Goal: Obtain resource: Download file/media

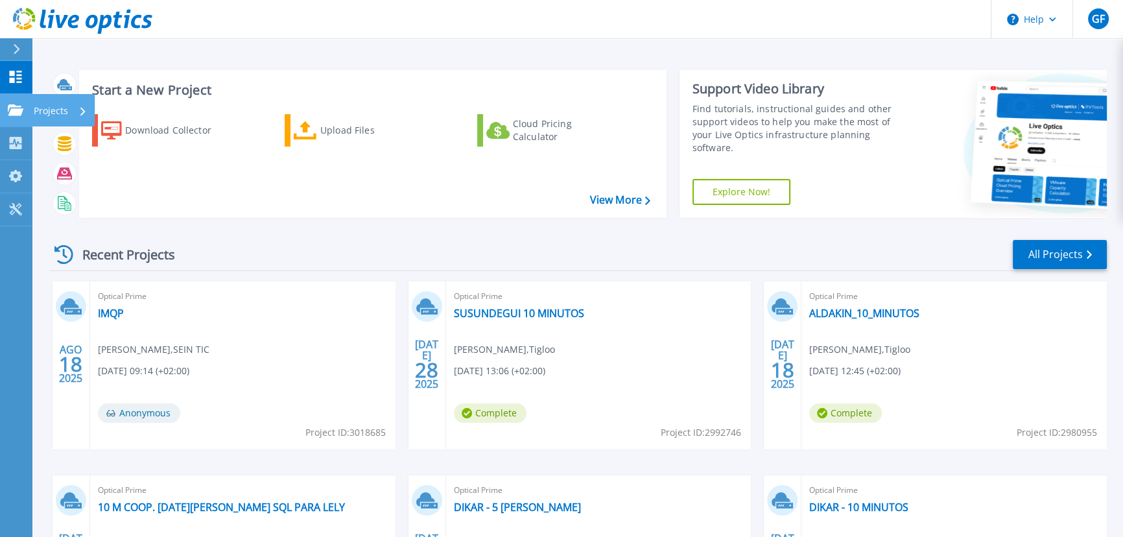
click at [58, 106] on p "Projects" at bounding box center [51, 111] width 34 height 34
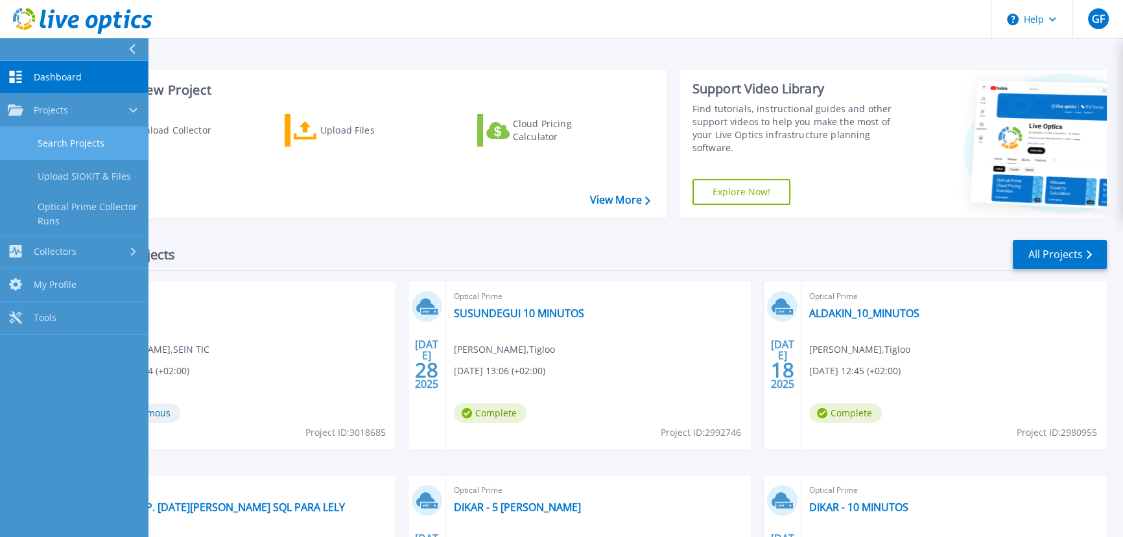
click at [75, 145] on link "Search Projects" at bounding box center [74, 143] width 148 height 33
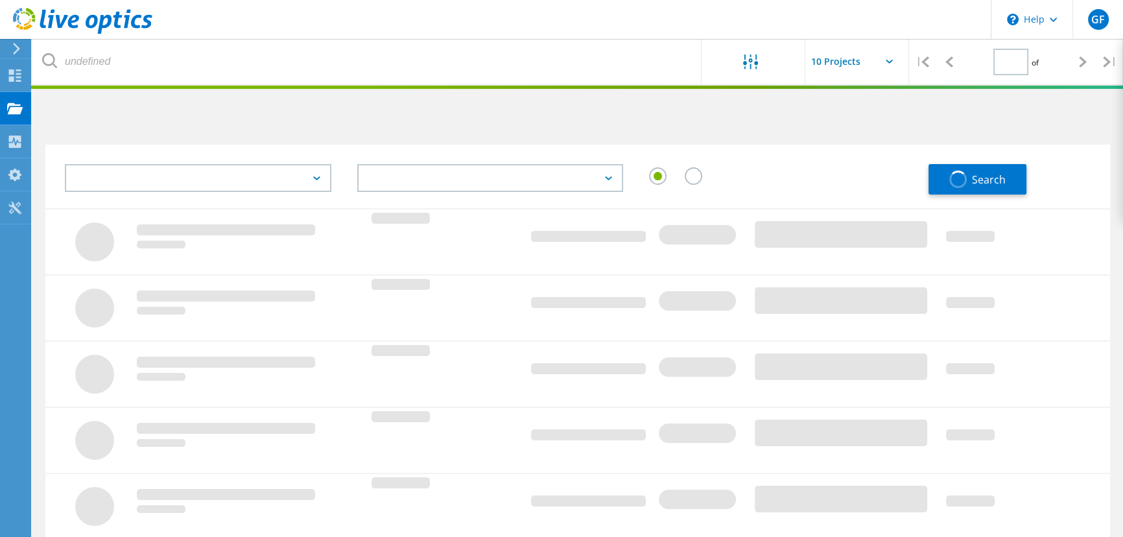
type input "1"
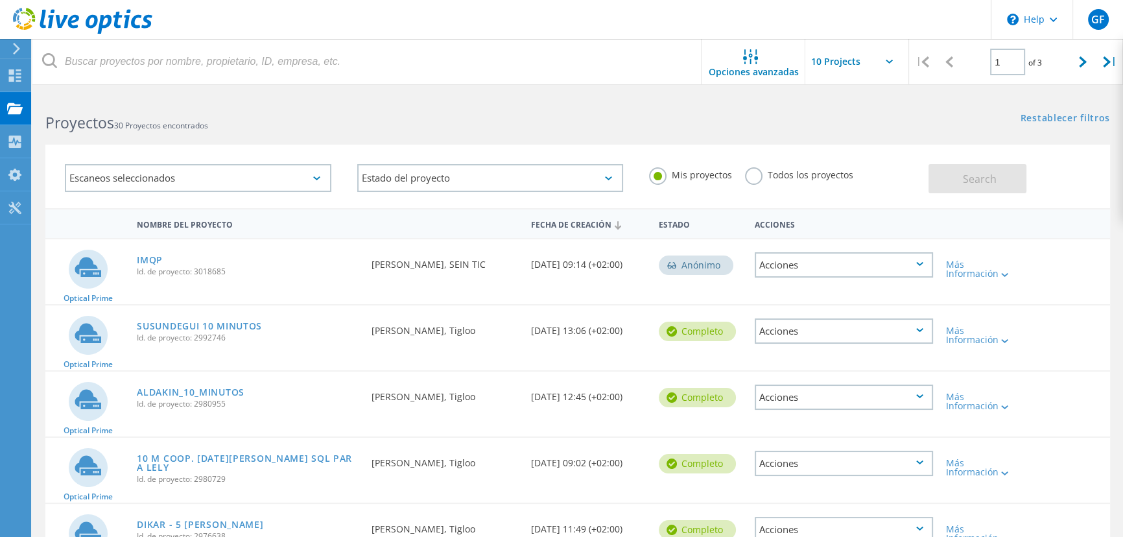
click at [853, 267] on div "Acciones" at bounding box center [844, 264] width 179 height 25
click at [649, 123] on div "Proyectos 30 Proyectos encontrados Restablecer filtros Mostrar filtros" at bounding box center [577, 111] width 1091 height 34
click at [156, 257] on link "IMQP" at bounding box center [150, 260] width 26 height 9
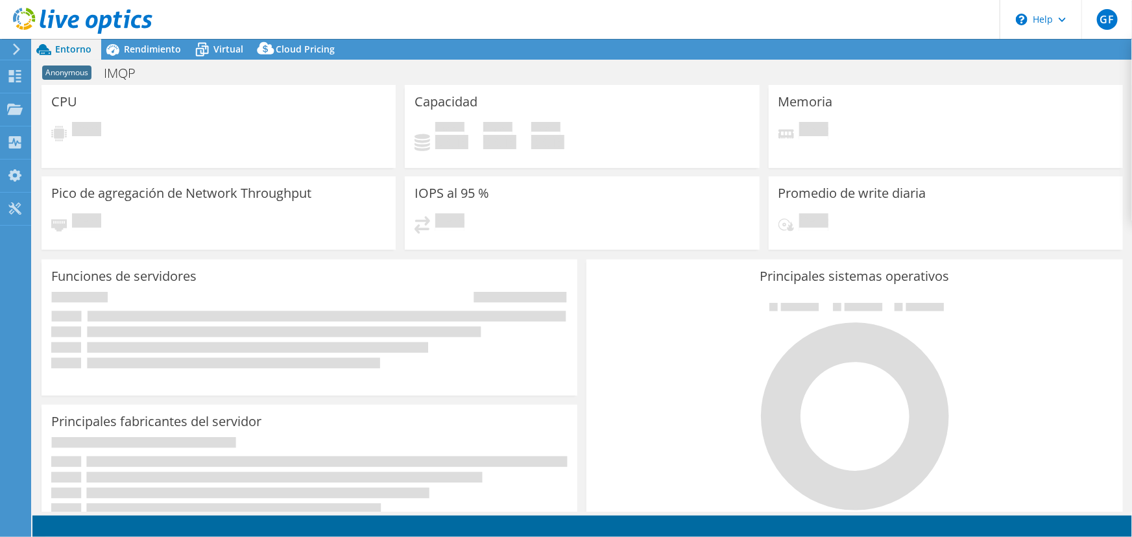
select select "USD"
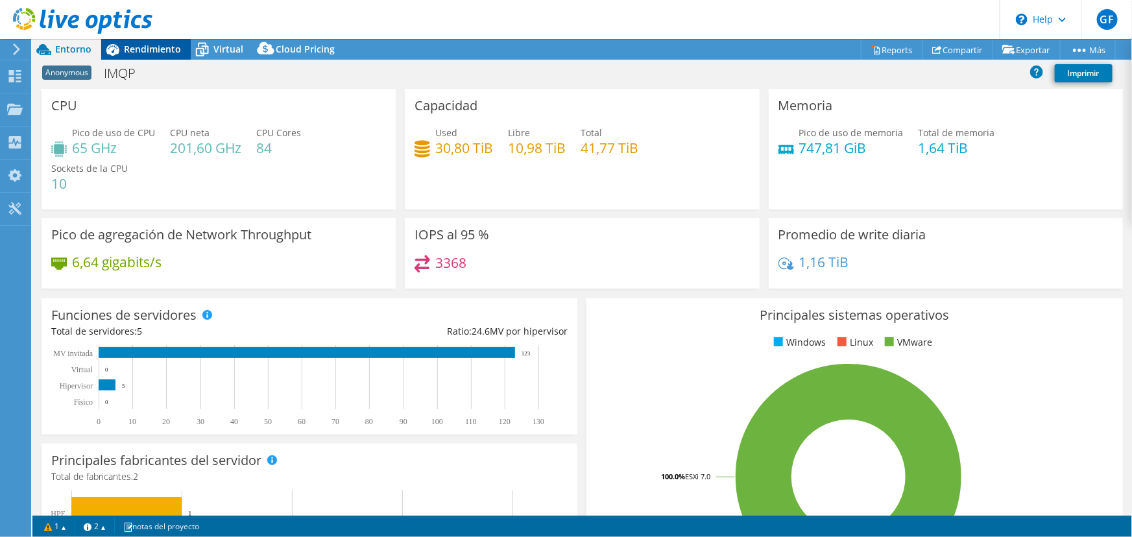
click at [136, 45] on span "Rendimiento" at bounding box center [152, 49] width 57 height 12
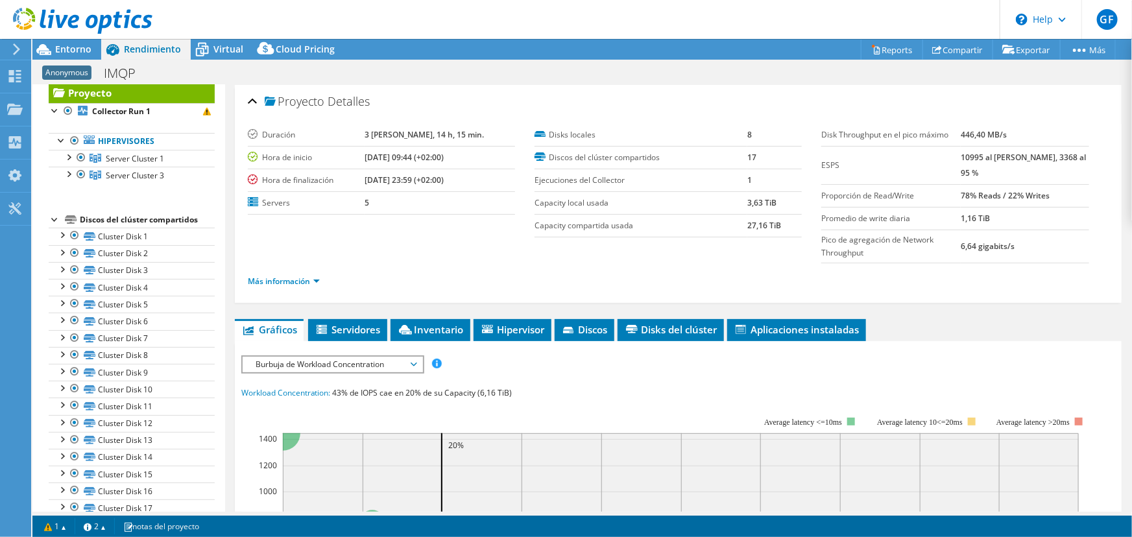
scroll to position [5, 0]
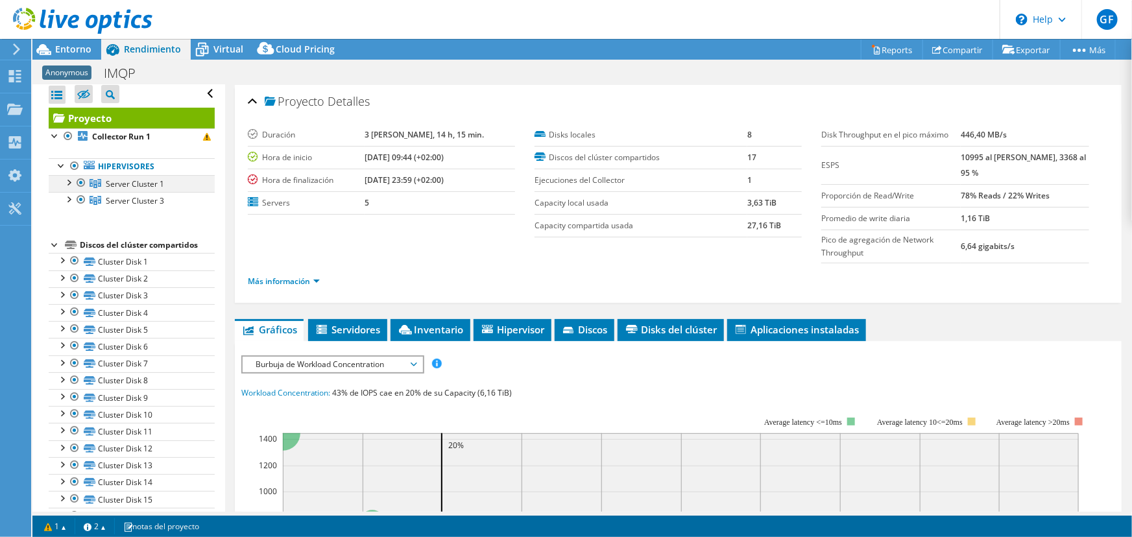
click at [71, 182] on div at bounding box center [68, 181] width 13 height 13
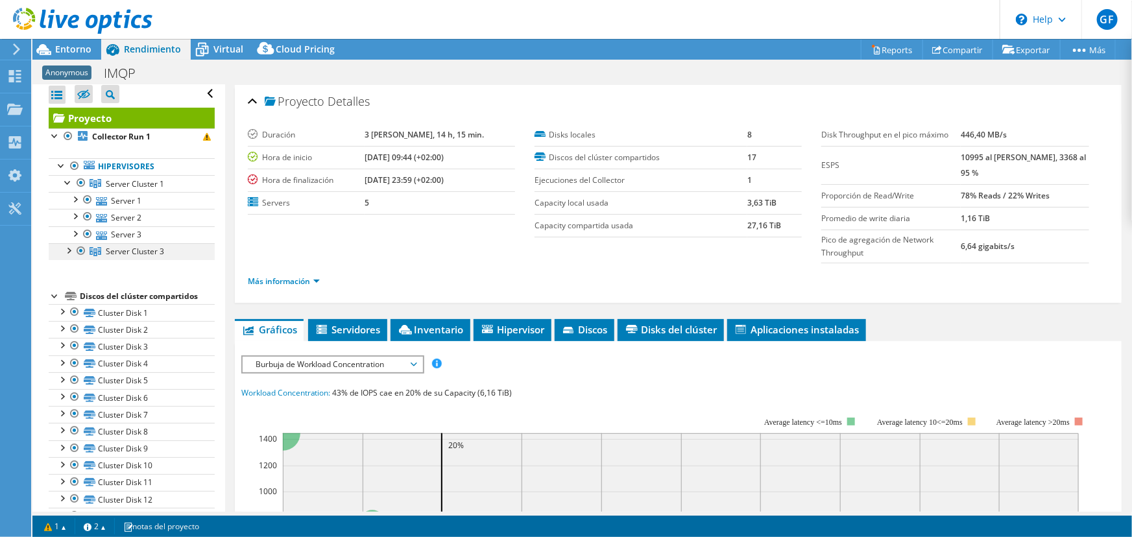
click at [66, 247] on div at bounding box center [68, 249] width 13 height 13
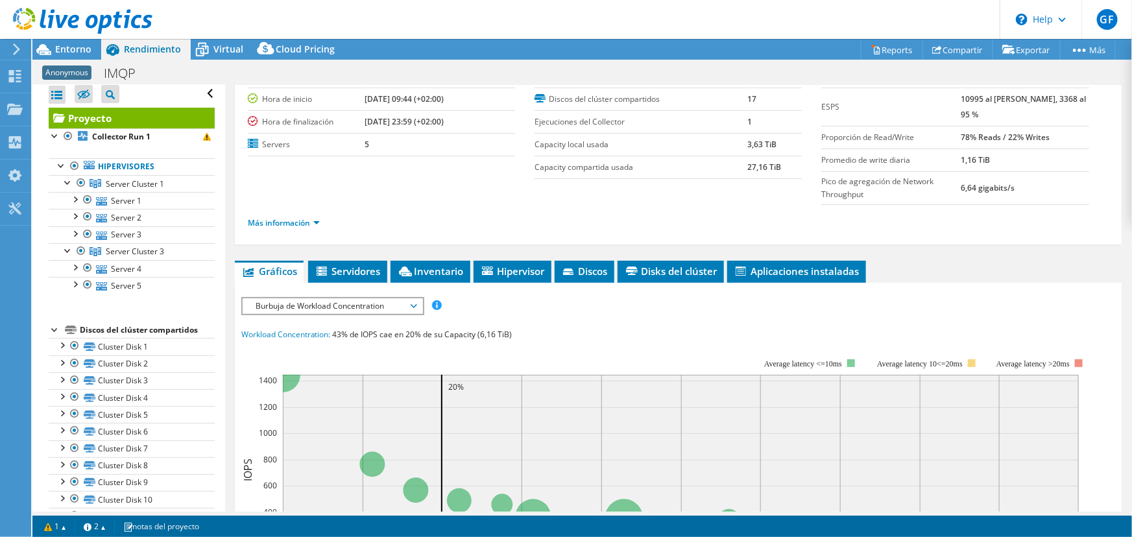
scroll to position [0, 0]
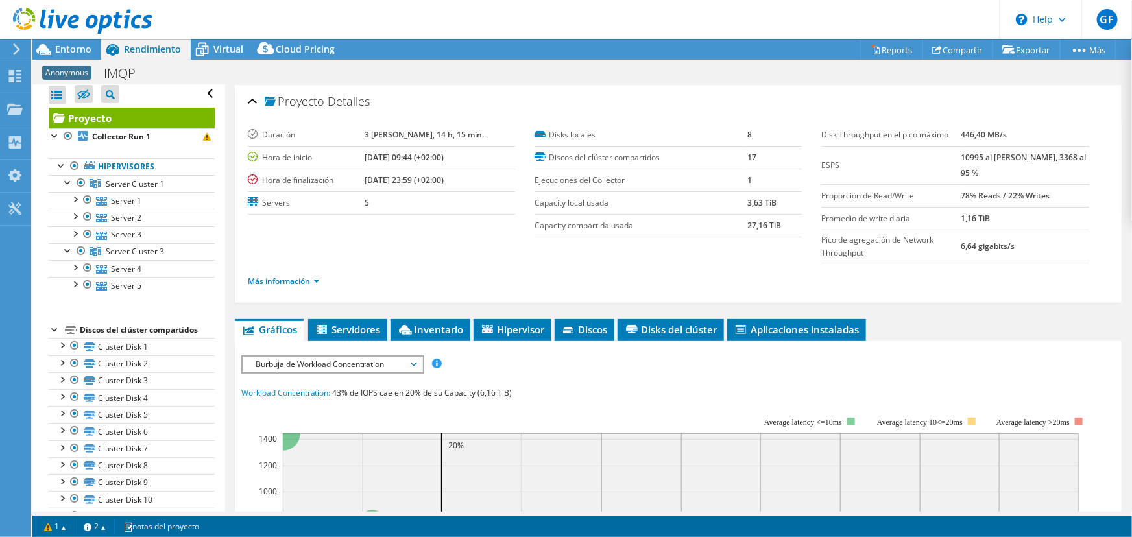
drag, startPoint x: 695, startPoint y: 81, endPoint x: 658, endPoint y: 75, distance: 38.1
click at [658, 75] on div "Anonymous IMQP Imprimir" at bounding box center [581, 73] width 1099 height 24
click at [142, 269] on link "Server 4" at bounding box center [132, 268] width 166 height 17
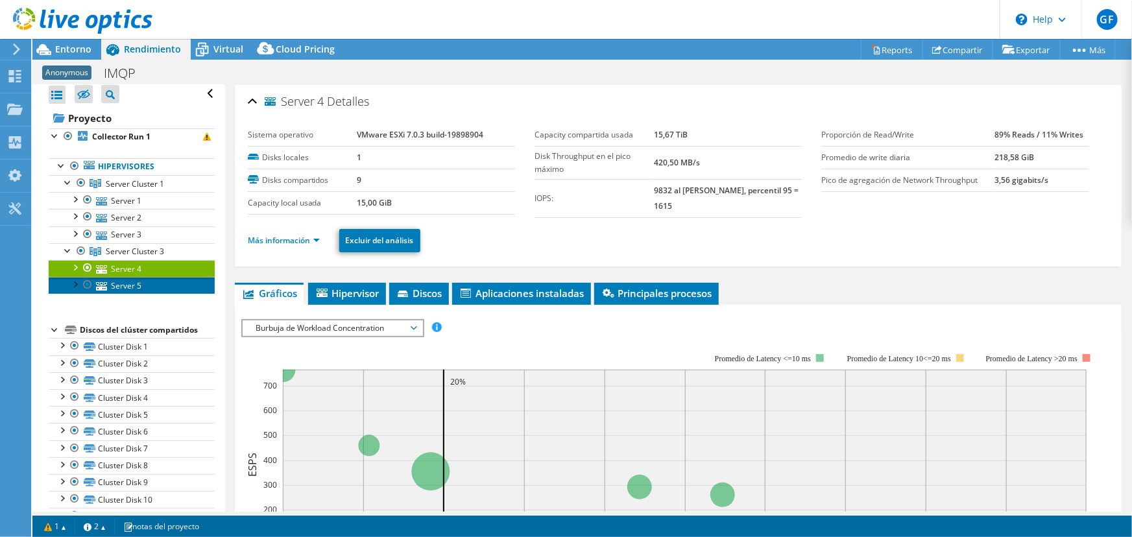
click at [125, 278] on link "Server 5" at bounding box center [132, 285] width 166 height 17
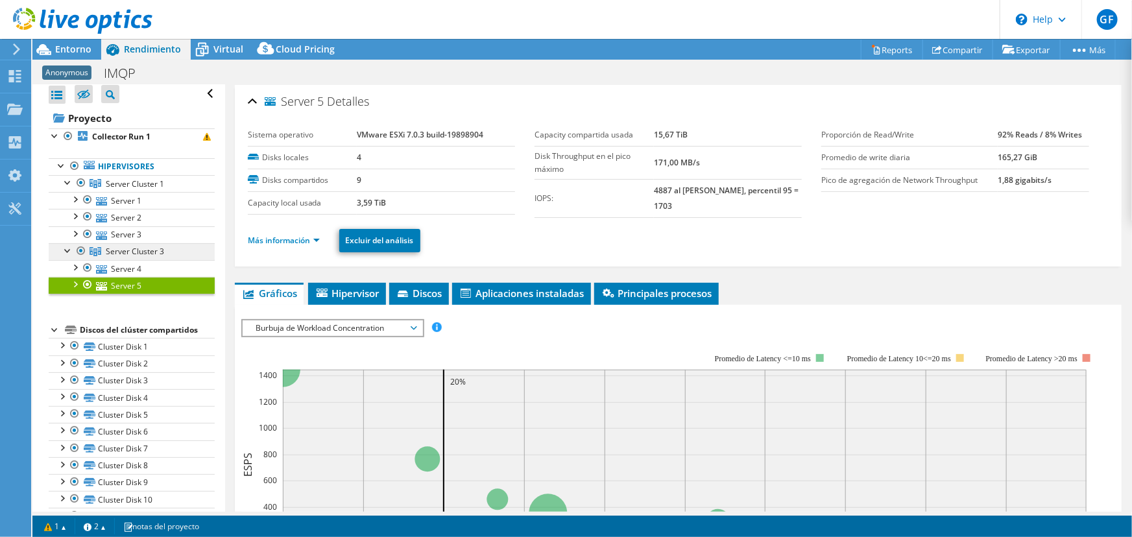
click at [129, 189] on span "Server Cluster 3" at bounding box center [135, 183] width 58 height 11
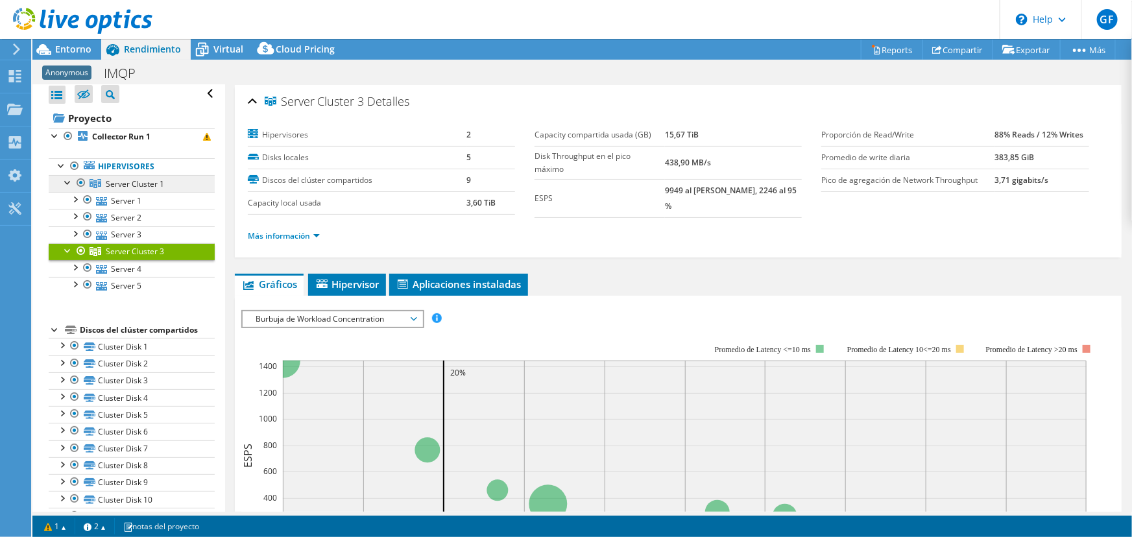
click at [124, 180] on span "Server Cluster 1" at bounding box center [135, 183] width 58 height 11
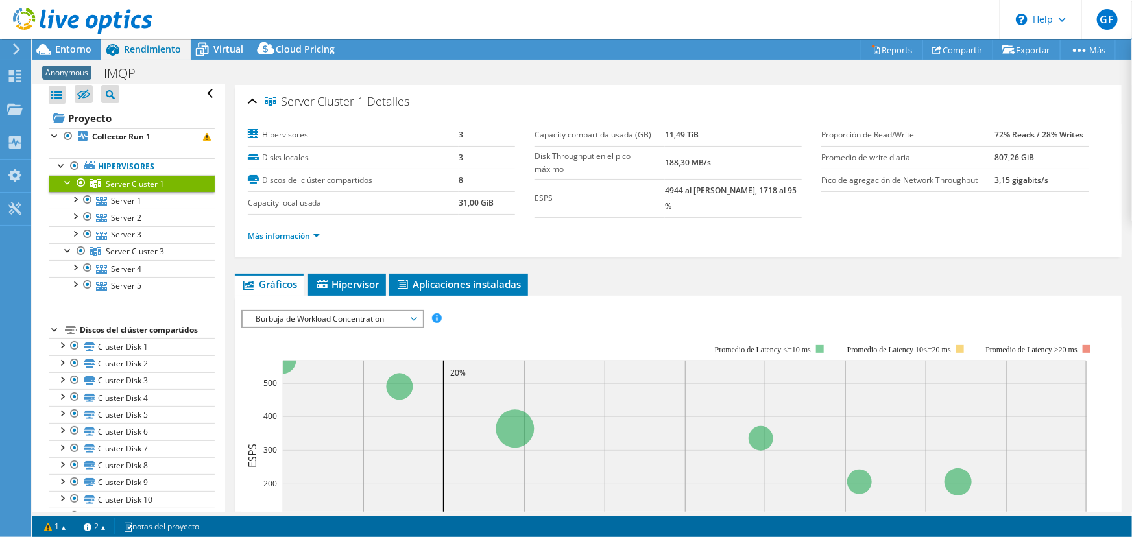
drag, startPoint x: 709, startPoint y: 224, endPoint x: 693, endPoint y: 220, distance: 16.7
click at [693, 220] on div "Más información" at bounding box center [678, 236] width 861 height 36
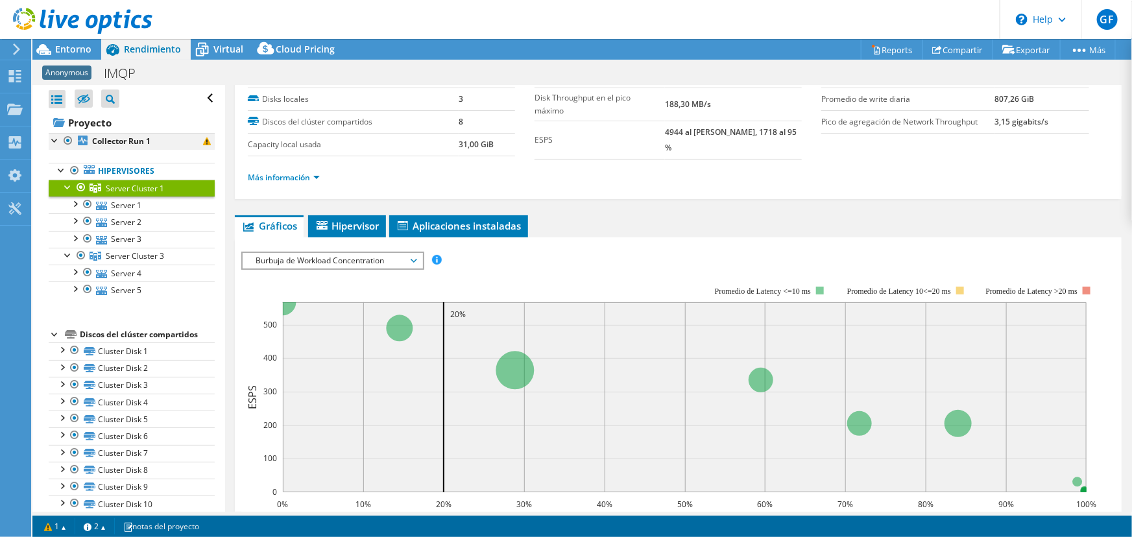
click at [58, 142] on div at bounding box center [55, 139] width 13 height 13
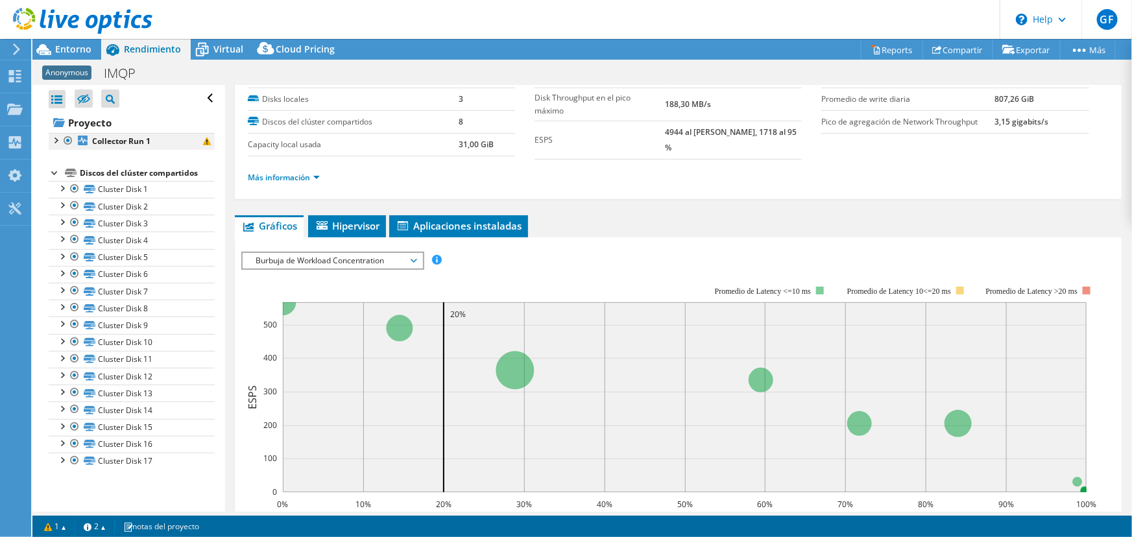
click at [55, 142] on div at bounding box center [55, 139] width 13 height 13
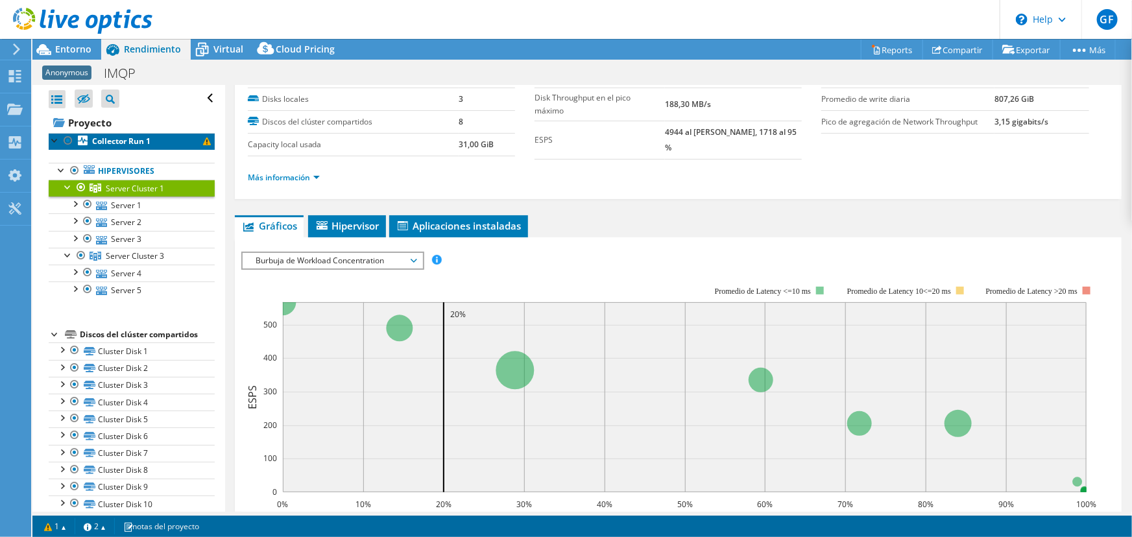
click at [203, 141] on span at bounding box center [207, 141] width 8 height 8
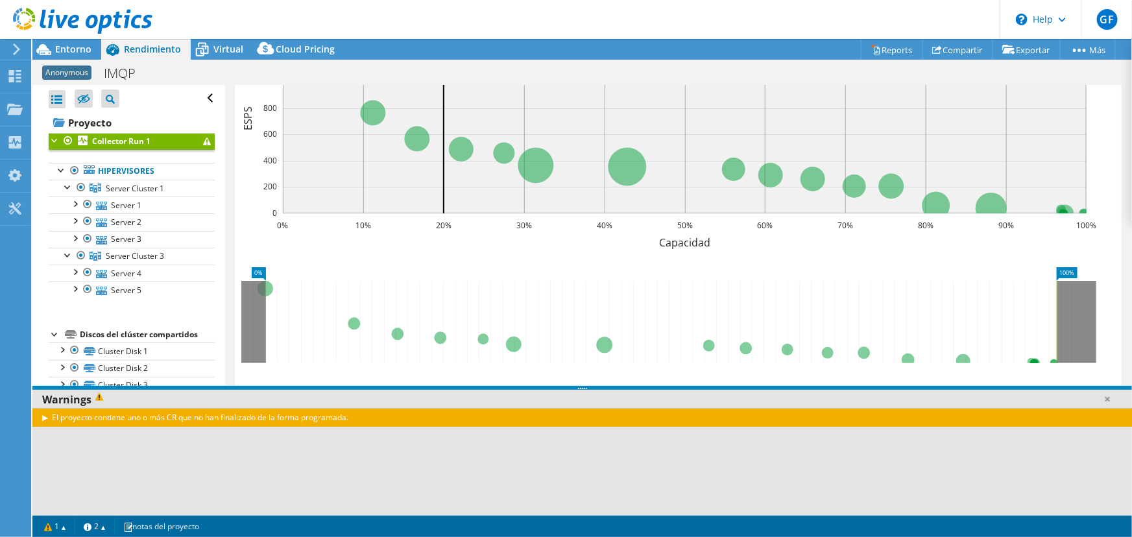
scroll to position [133, 0]
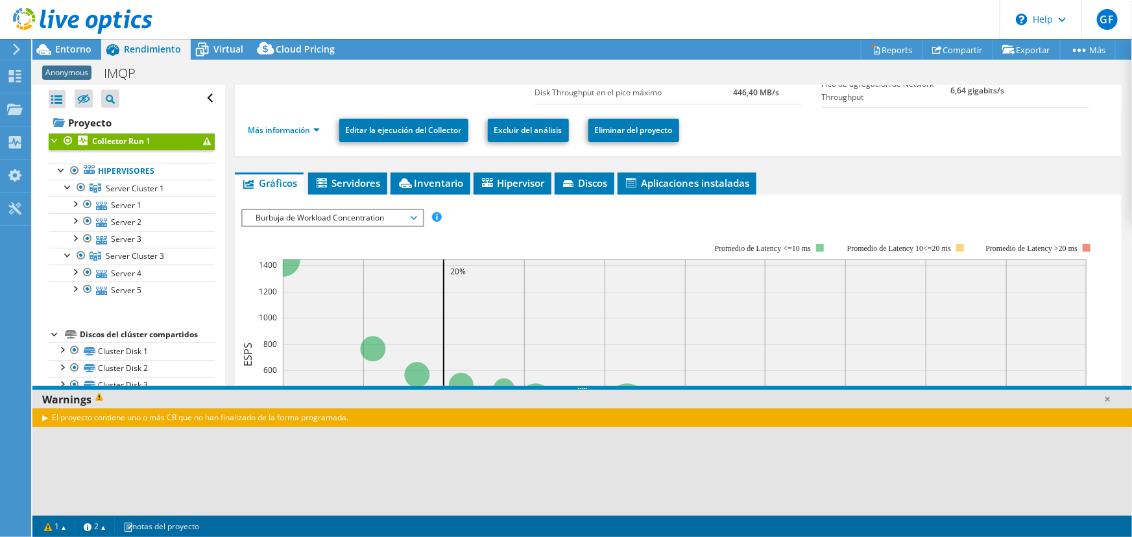
drag, startPoint x: 51, startPoint y: 417, endPoint x: 45, endPoint y: 419, distance: 6.8
click at [51, 417] on div "El proyecto contiene uno o más CR que no han finalizado de la forma programada." at bounding box center [581, 417] width 1099 height 19
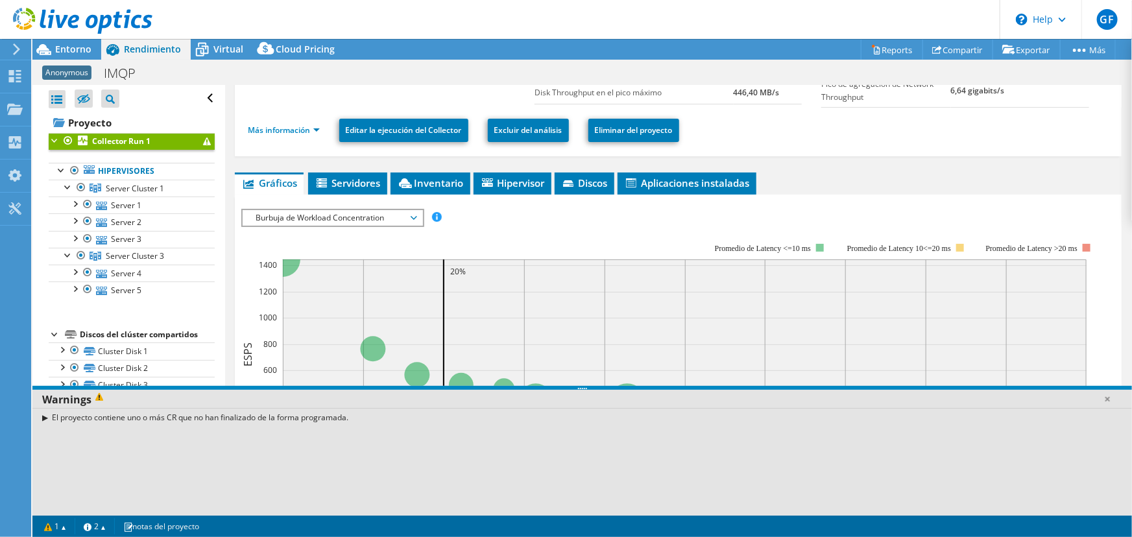
click at [45, 419] on div "El proyecto contiene uno o más CR que no han finalizado de la forma programada." at bounding box center [581, 417] width 1099 height 19
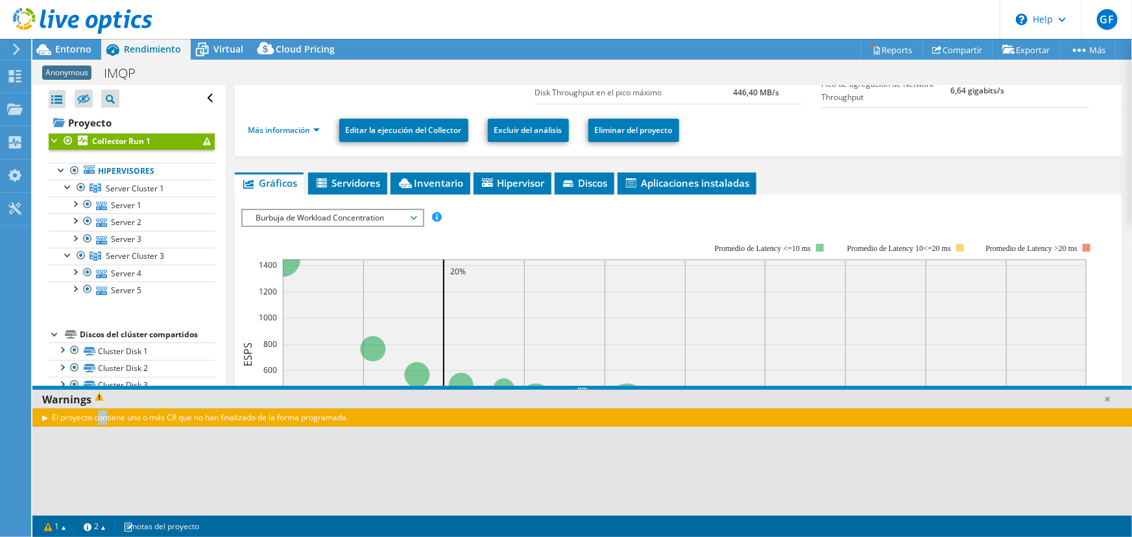
click at [43, 418] on div "El proyecto contiene uno o más CR que no han finalizado de la forma programada." at bounding box center [581, 417] width 1099 height 19
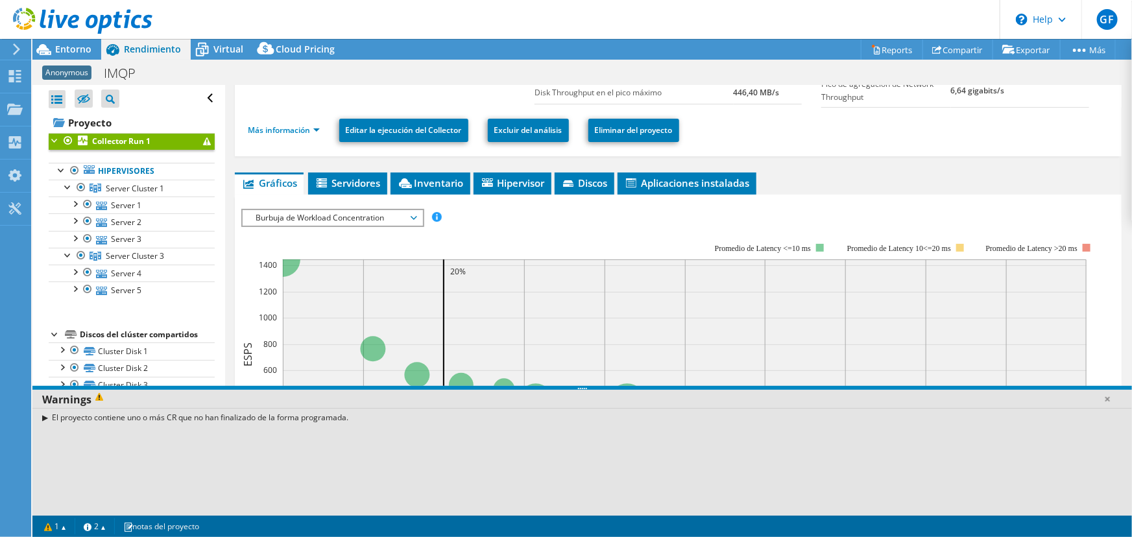
click at [84, 417] on div "El proyecto contiene uno o más CR que no han finalizado de la forma programada." at bounding box center [581, 417] width 1099 height 19
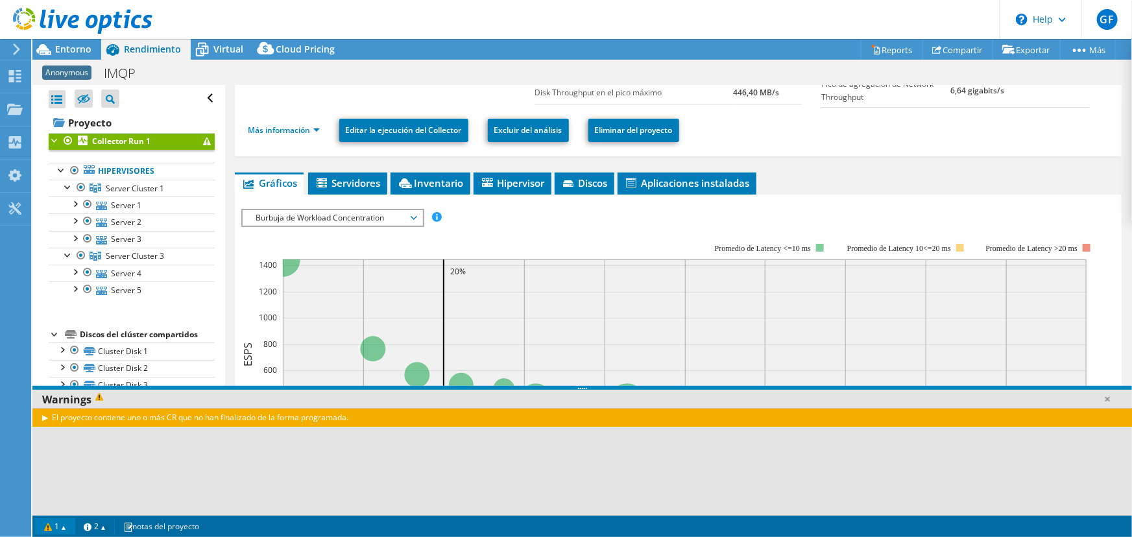
click at [67, 527] on link "1" at bounding box center [55, 526] width 40 height 16
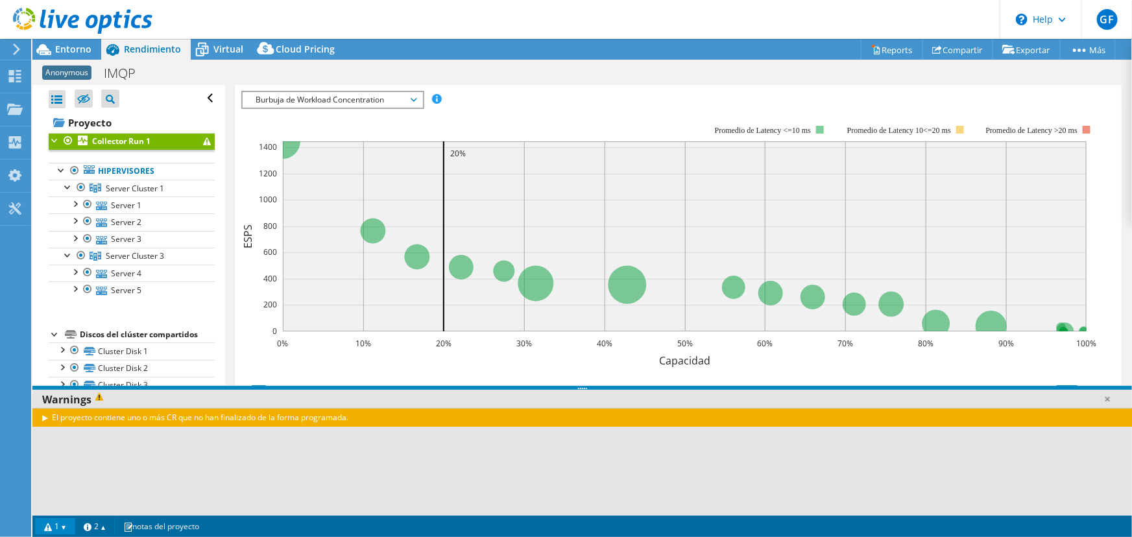
scroll to position [369, 0]
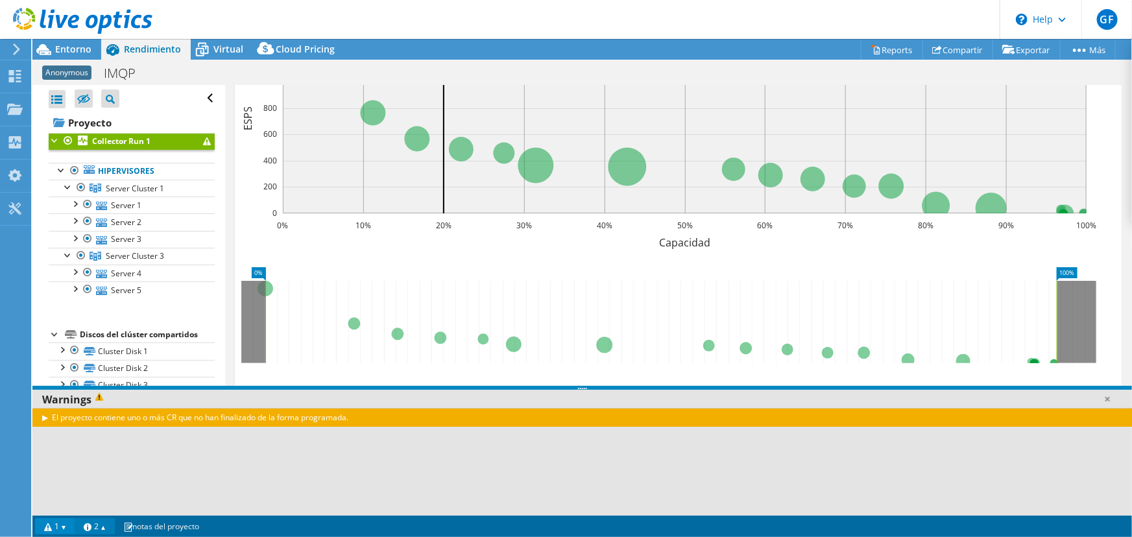
click at [106, 525] on link "2" at bounding box center [95, 526] width 40 height 16
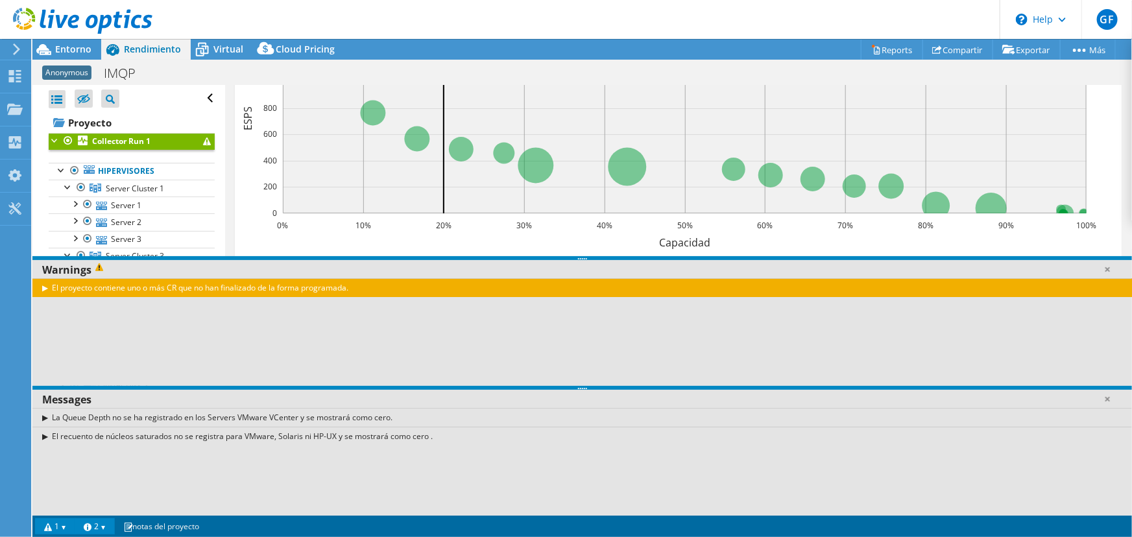
click at [38, 431] on div "El recuento de núcleos saturados no se registra para VMware, Solaris ni HP-UX y…" at bounding box center [581, 436] width 1099 height 19
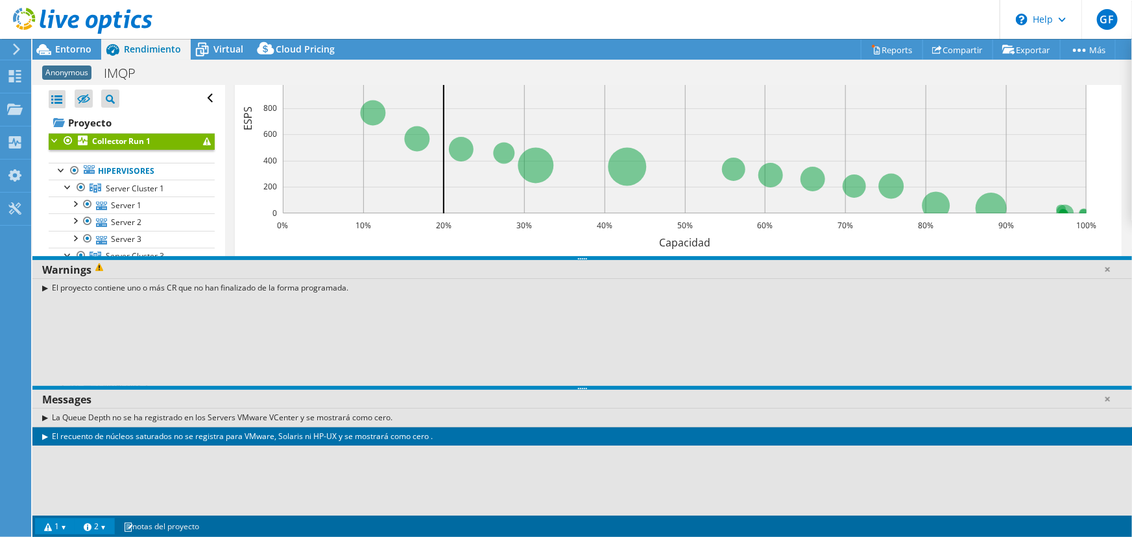
click at [231, 470] on div "La Queue Depth no se ha registrado en los Servers VMware VCenter y se mostrará …" at bounding box center [581, 462] width 1099 height 108
click at [364, 485] on div "La Queue Depth no se ha registrado en los Servers VMware VCenter y se mostrará …" at bounding box center [581, 462] width 1099 height 108
drag, startPoint x: 363, startPoint y: 483, endPoint x: 358, endPoint y: 468, distance: 16.4
click at [350, 469] on div "La Queue Depth no se ha registrado en los Servers VMware VCenter y se mostrará …" at bounding box center [581, 462] width 1099 height 108
click at [359, 467] on div "La Queue Depth no se ha registrado en los Servers VMware VCenter y se mostrará …" at bounding box center [581, 462] width 1099 height 108
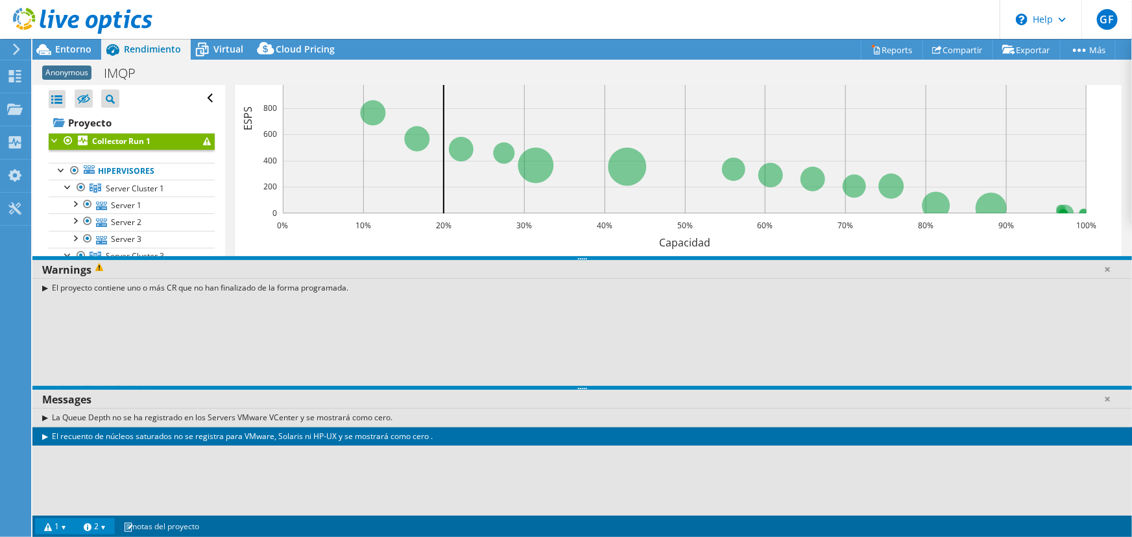
click at [353, 469] on div "La Queue Depth no se ha registrado en los Servers VMware VCenter y se mostrará …" at bounding box center [581, 462] width 1099 height 108
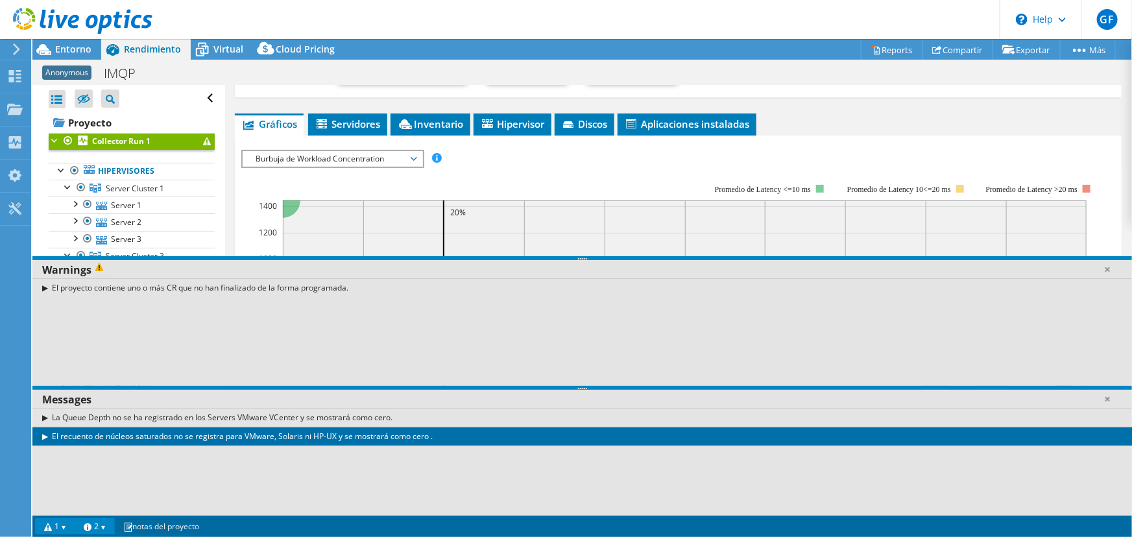
scroll to position [0, 0]
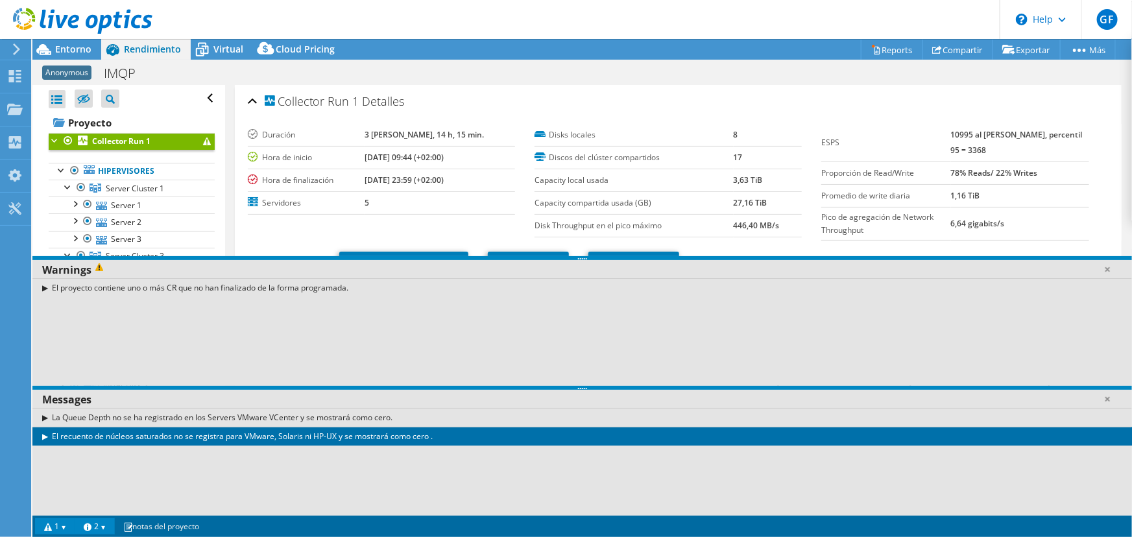
click at [47, 286] on div "El proyecto contiene uno o más CR que no han finalizado de la forma programada." at bounding box center [581, 287] width 1099 height 19
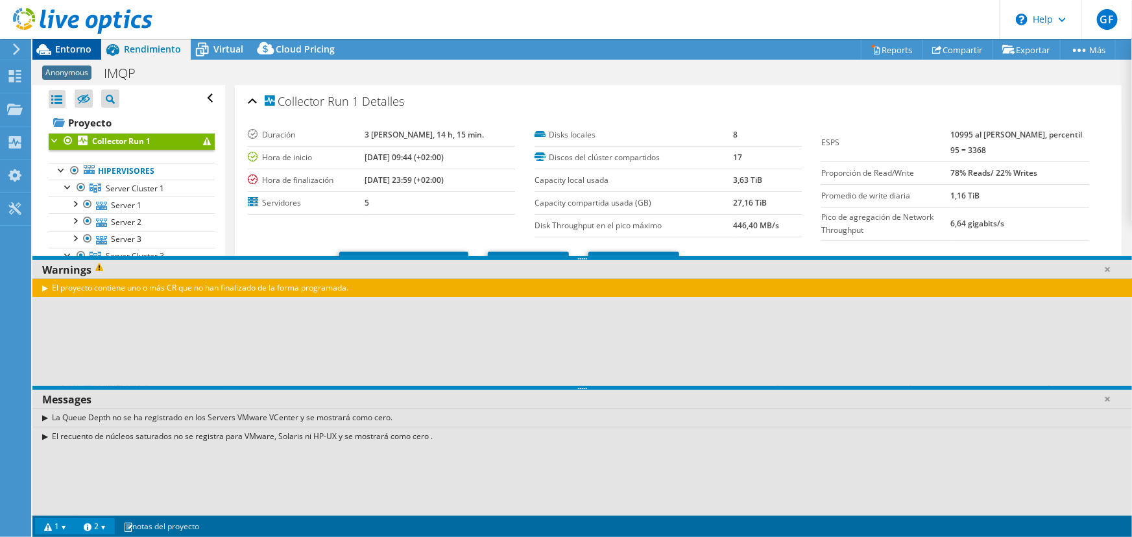
click at [65, 47] on span "Entorno" at bounding box center [73, 49] width 36 height 12
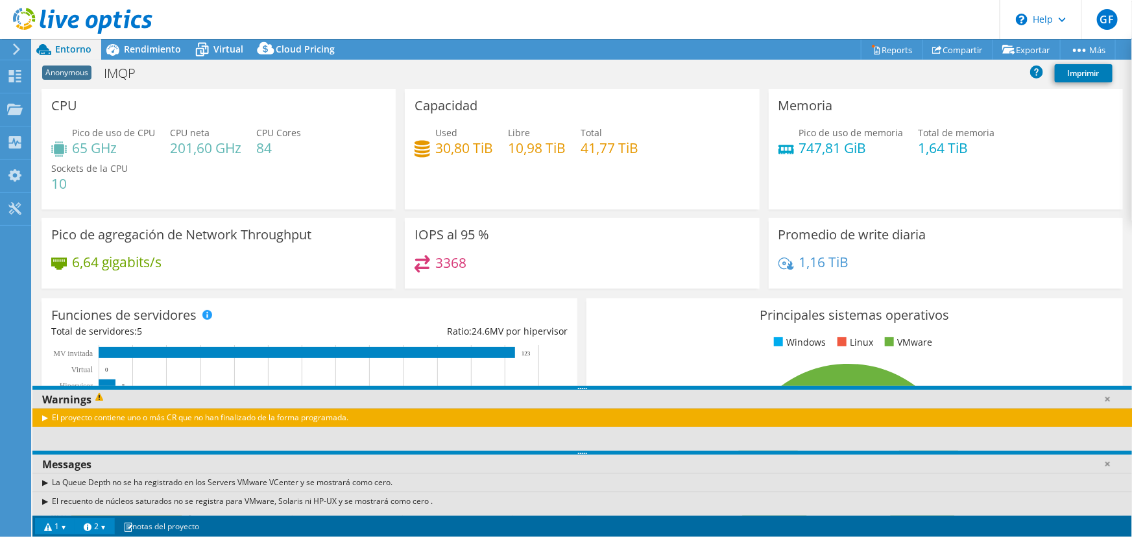
drag, startPoint x: 198, startPoint y: 259, endPoint x: 226, endPoint y: 521, distance: 263.5
click at [226, 521] on div "Warnings El proyecto contiene uno o más CR que no han finalizado de la forma pr…" at bounding box center [310, 526] width 545 height 16
click at [141, 53] on span "Rendimiento" at bounding box center [152, 49] width 57 height 12
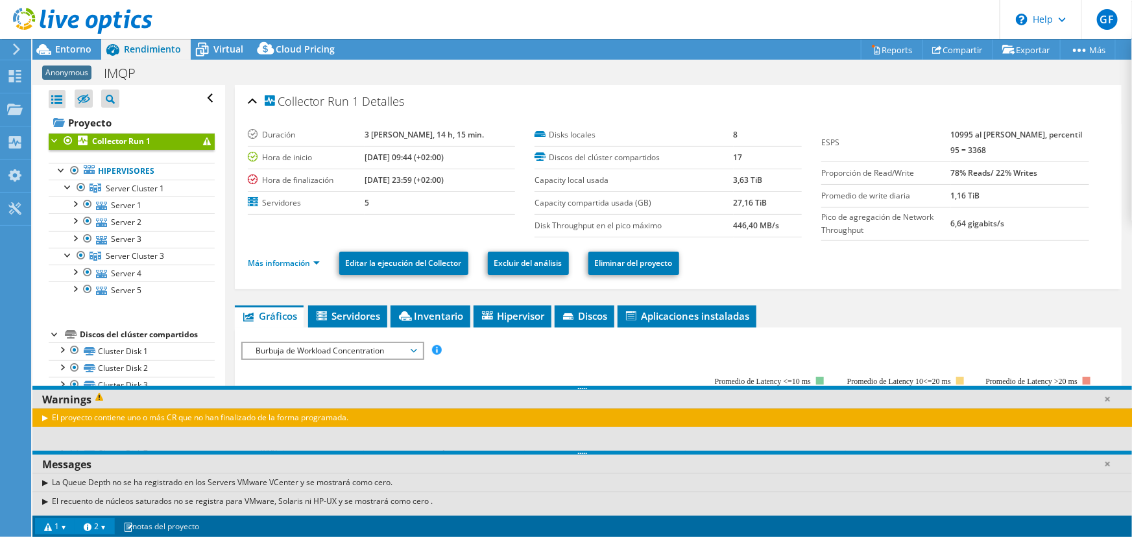
scroll to position [235, 0]
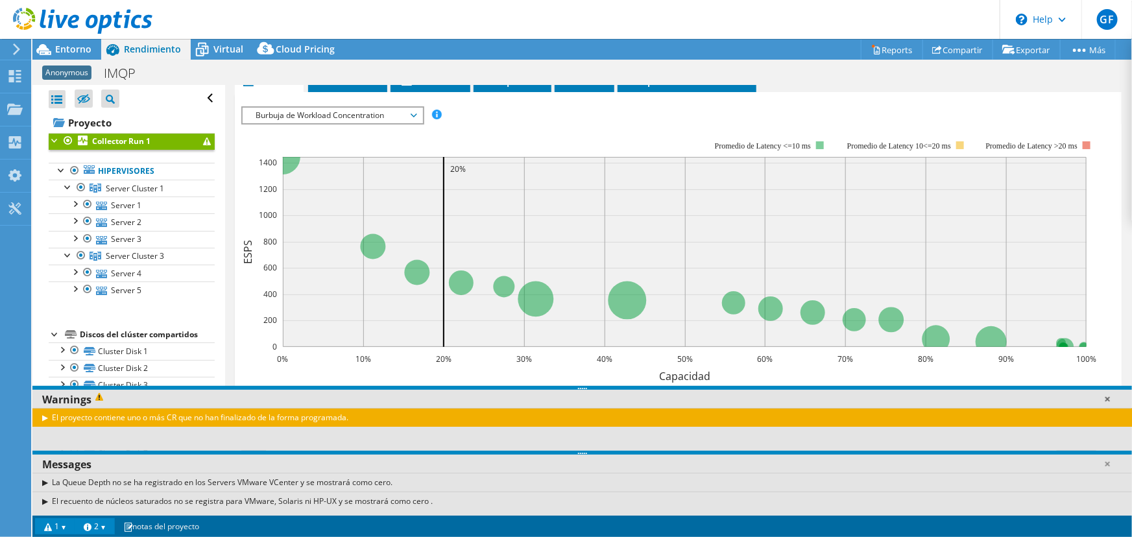
drag, startPoint x: 1108, startPoint y: 399, endPoint x: 1108, endPoint y: 407, distance: 7.8
click at [1108, 399] on link at bounding box center [1106, 398] width 13 height 13
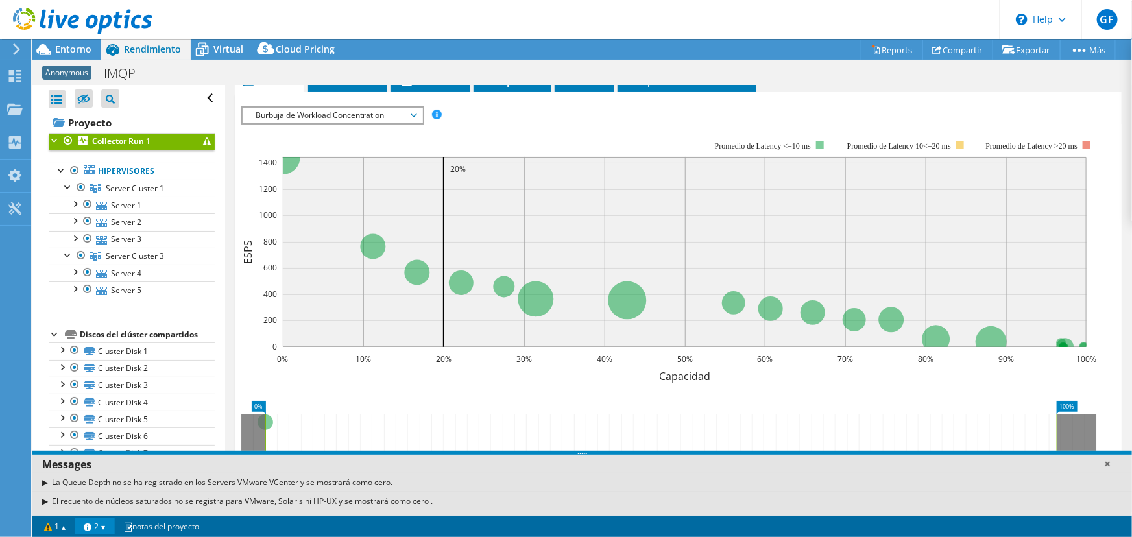
click at [1108, 462] on link at bounding box center [1106, 463] width 13 height 13
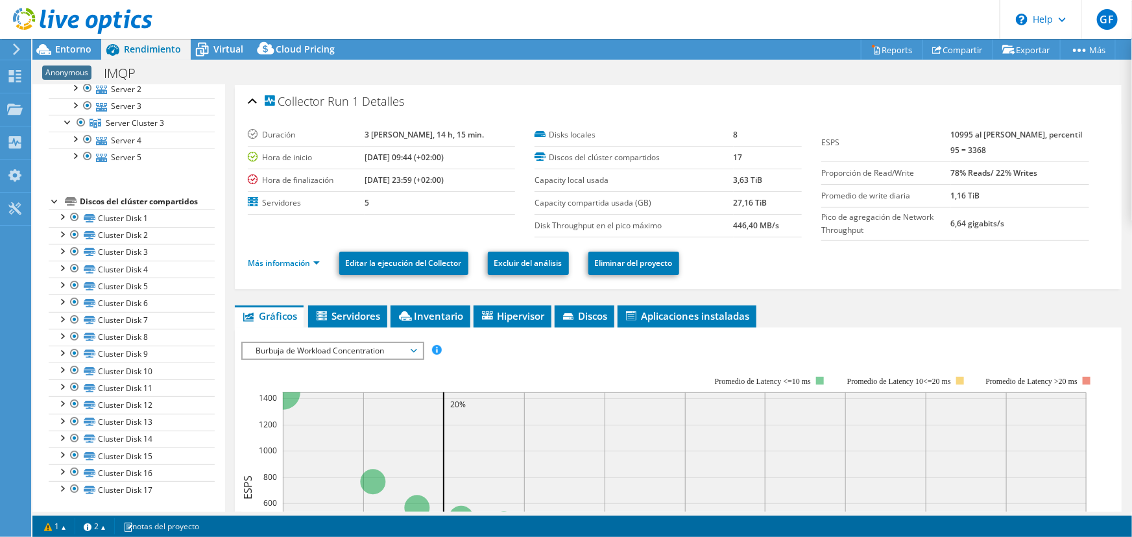
scroll to position [0, 0]
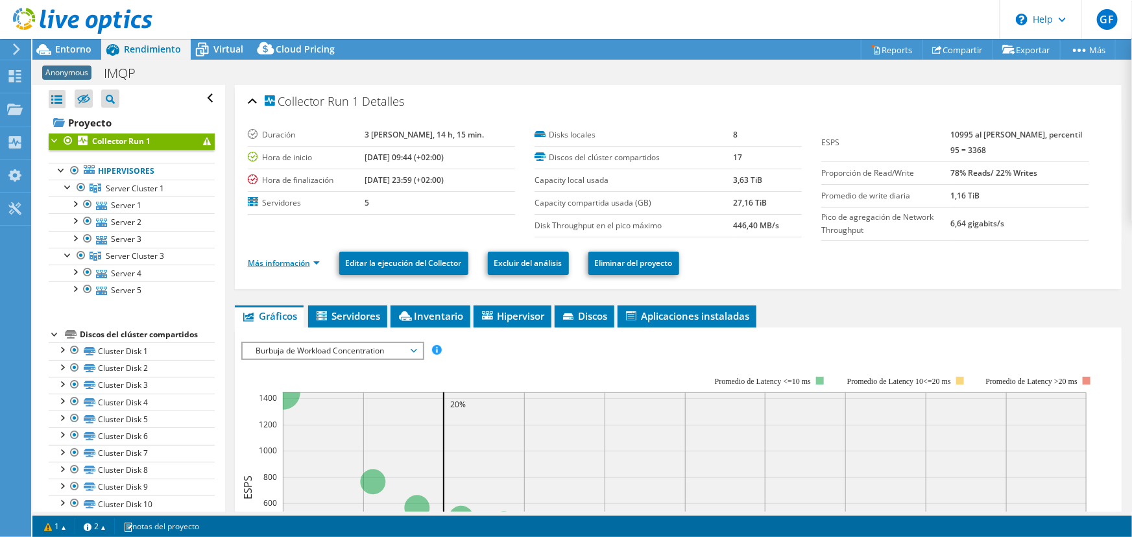
click at [319, 259] on link "Más información" at bounding box center [284, 262] width 72 height 11
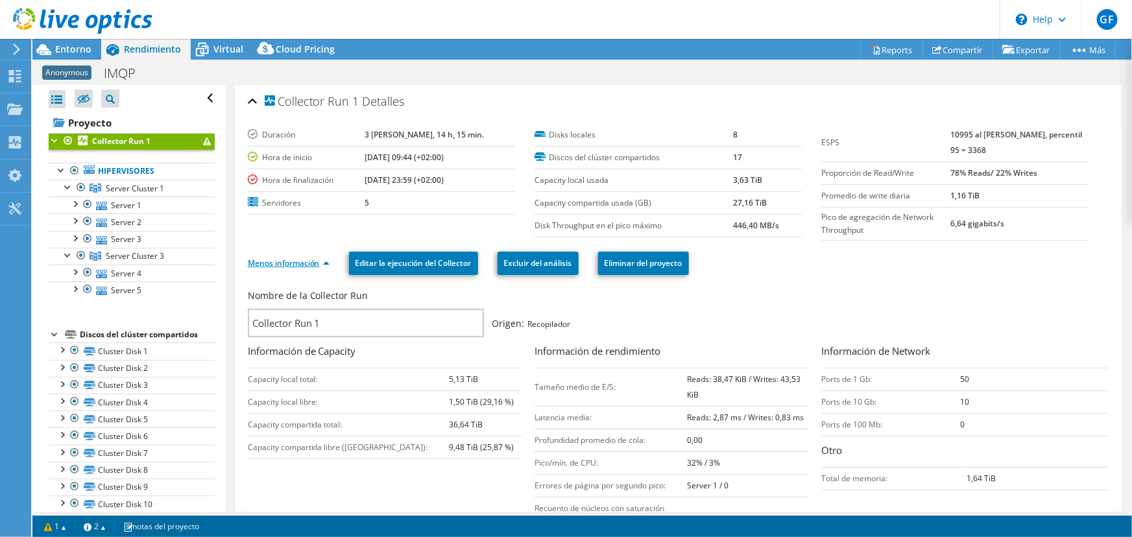
click at [329, 263] on link "Menos información" at bounding box center [289, 262] width 82 height 11
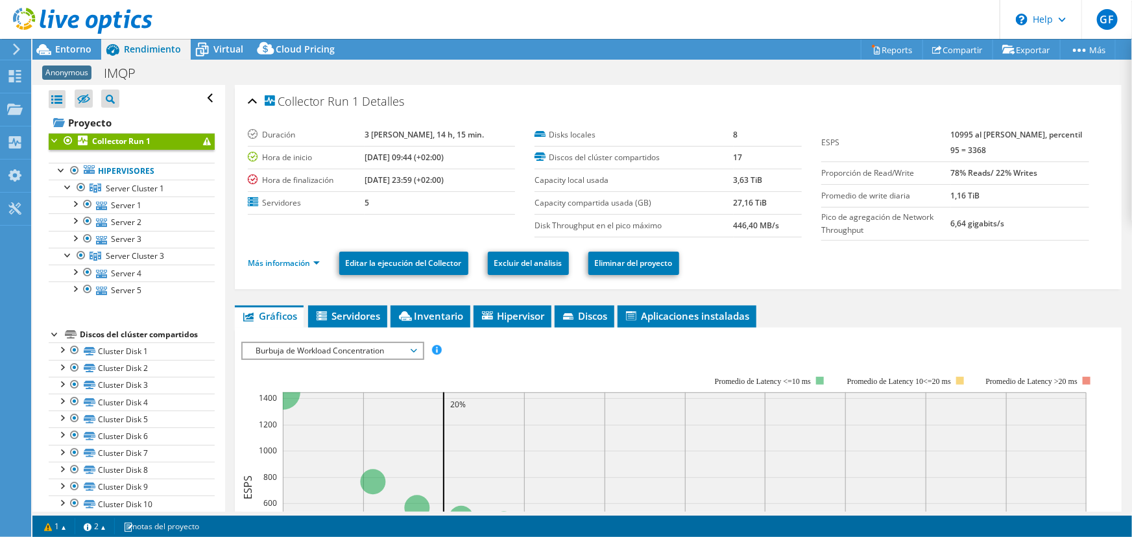
drag, startPoint x: 744, startPoint y: 98, endPoint x: 719, endPoint y: 65, distance: 41.1
click at [719, 65] on div "Anonymous IMQP Imprimir" at bounding box center [581, 73] width 1099 height 24
drag, startPoint x: 717, startPoint y: 68, endPoint x: 705, endPoint y: 62, distance: 13.1
click at [705, 62] on div "Anonymous IMQP Imprimir" at bounding box center [581, 73] width 1099 height 24
drag, startPoint x: 680, startPoint y: 65, endPoint x: 673, endPoint y: 27, distance: 39.6
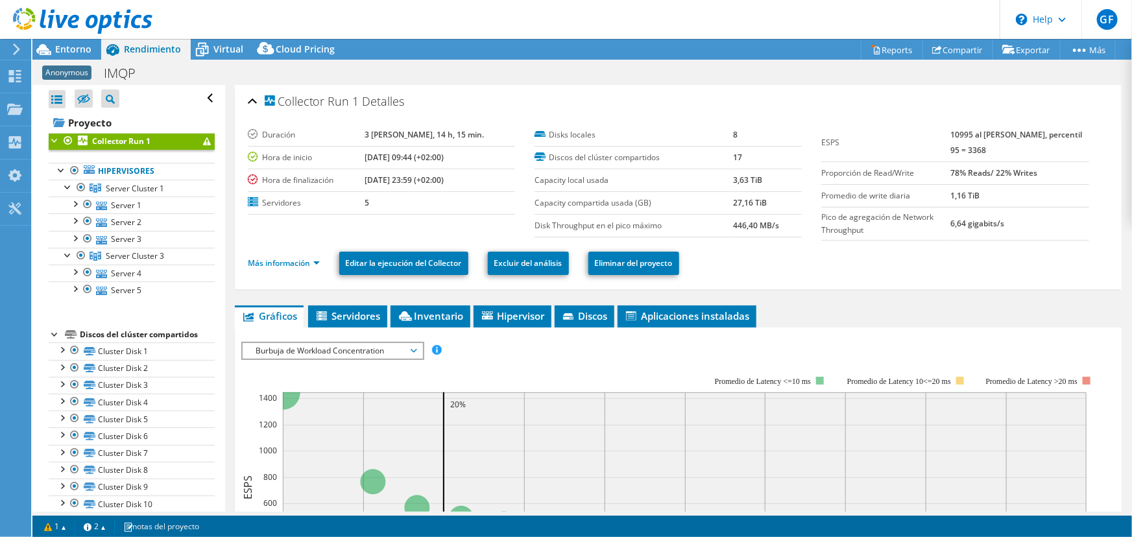
click at [674, 60] on div "Anonymous IMQP Imprimir" at bounding box center [581, 72] width 1099 height 25
click at [671, 25] on header "GF Usuario final [PERSON_NAME] [EMAIL_ADDRESS][DOMAIN_NAME] [GEOGRAPHIC_DATA] M…" at bounding box center [566, 19] width 1132 height 39
drag, startPoint x: 671, startPoint y: 25, endPoint x: 667, endPoint y: 16, distance: 10.2
click at [667, 16] on header "GF Usuario final [PERSON_NAME] [EMAIL_ADDRESS][DOMAIN_NAME] [GEOGRAPHIC_DATA] M…" at bounding box center [566, 19] width 1132 height 39
drag, startPoint x: 694, startPoint y: 27, endPoint x: 687, endPoint y: 19, distance: 11.0
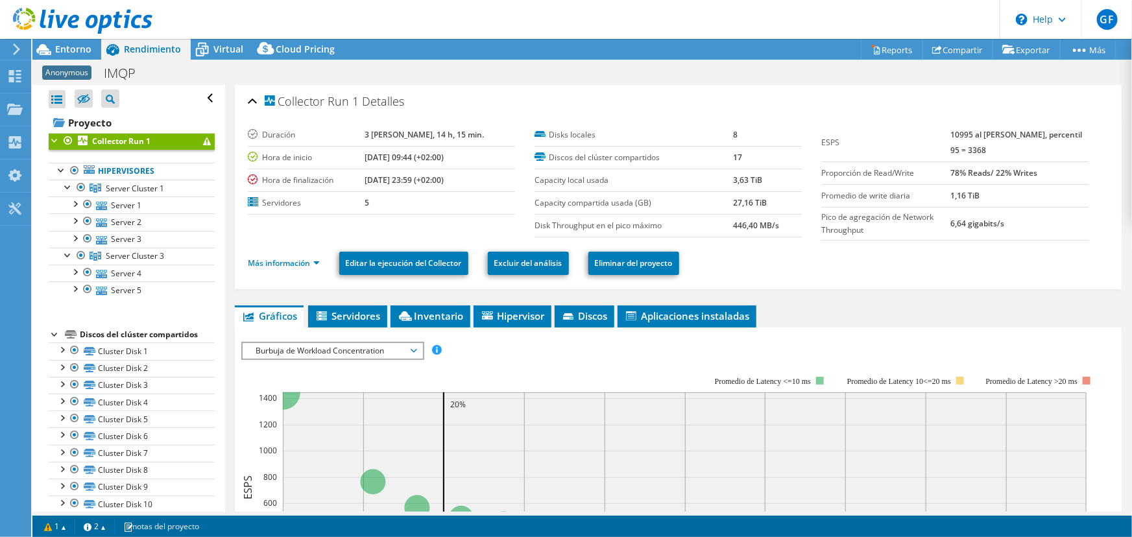
drag, startPoint x: 687, startPoint y: 19, endPoint x: 681, endPoint y: 8, distance: 12.5
click at [681, 8] on header "GF Usuario final [PERSON_NAME] [EMAIL_ADDRESS][DOMAIN_NAME] [GEOGRAPHIC_DATA] M…" at bounding box center [566, 19] width 1132 height 39
click at [686, 62] on div "Anonymous IMQP Imprimir" at bounding box center [581, 73] width 1099 height 24
click at [682, 61] on div "Anonymous IMQP Imprimir" at bounding box center [581, 73] width 1099 height 24
click at [674, 64] on div "Anonymous IMQP Imprimir" at bounding box center [581, 73] width 1099 height 24
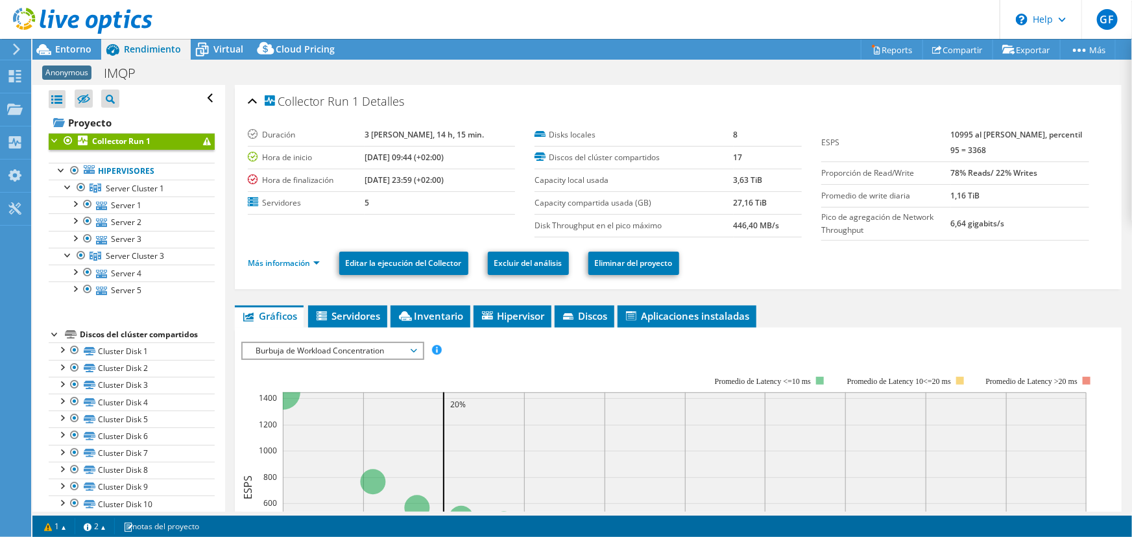
click at [672, 64] on div "Anonymous IMQP Imprimir" at bounding box center [581, 73] width 1099 height 24
drag, startPoint x: 672, startPoint y: 64, endPoint x: 542, endPoint y: 52, distance: 130.2
click at [672, 64] on div "Anonymous IMQP Imprimir" at bounding box center [581, 73] width 1099 height 24
click at [133, 208] on link "Server 1" at bounding box center [132, 204] width 166 height 17
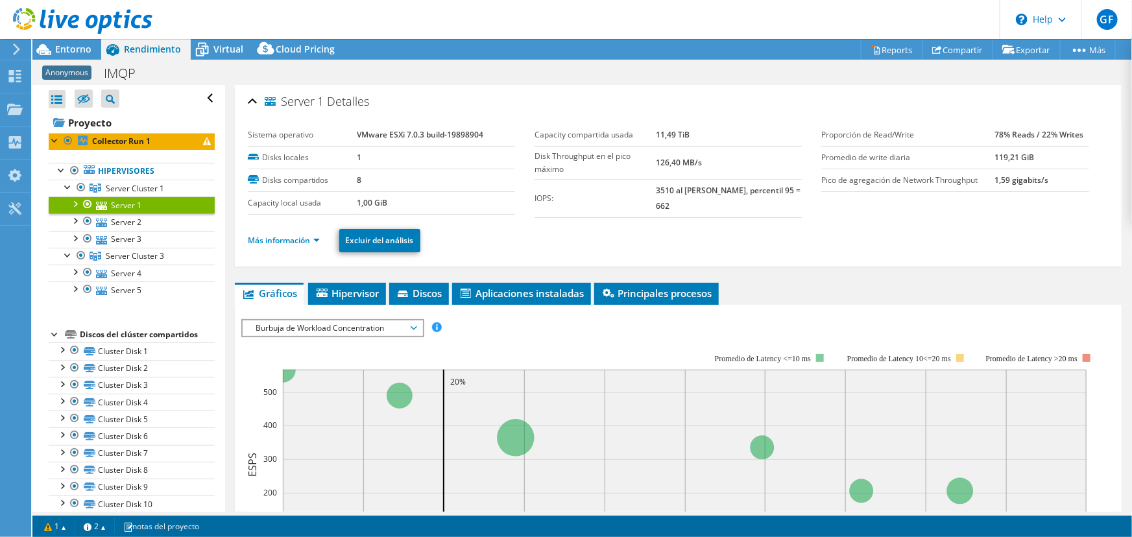
scroll to position [58, 0]
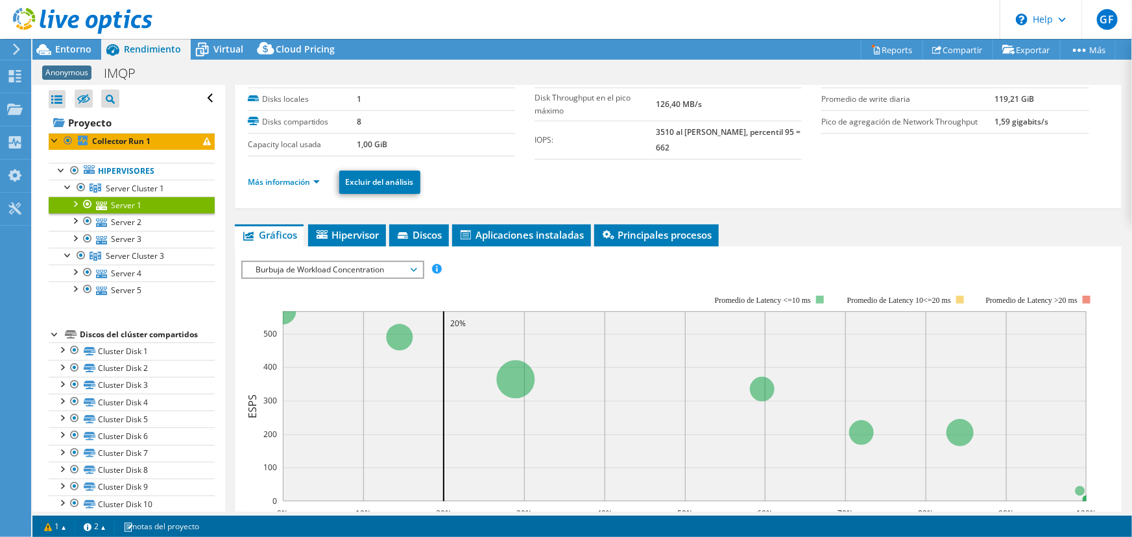
click at [357, 272] on span "Burbuja de Workload Concentration" at bounding box center [332, 270] width 167 height 16
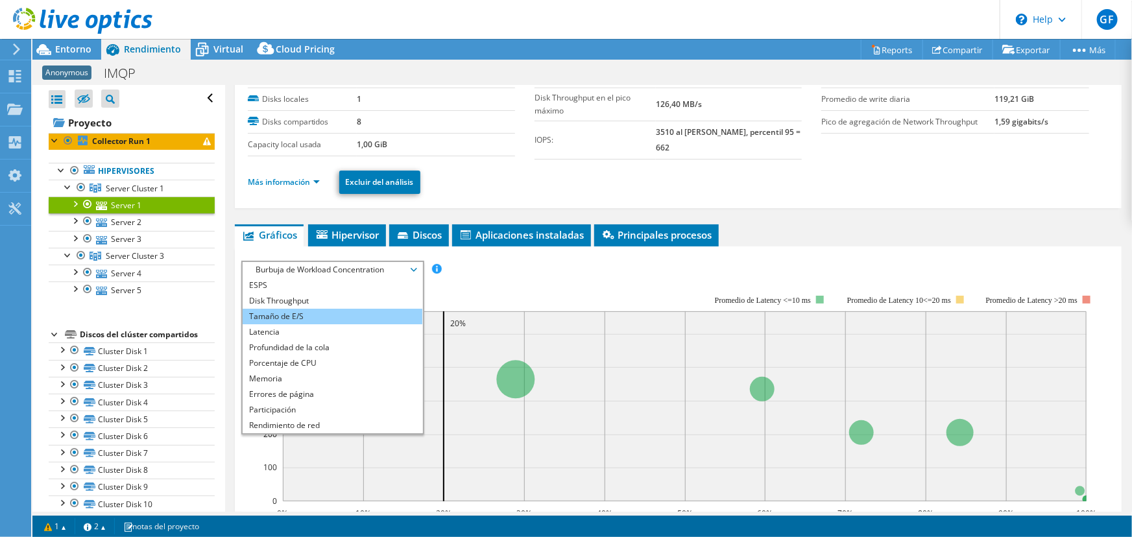
scroll to position [46, 0]
click at [317, 313] on li "Porcentaje de CPU" at bounding box center [333, 317] width 180 height 16
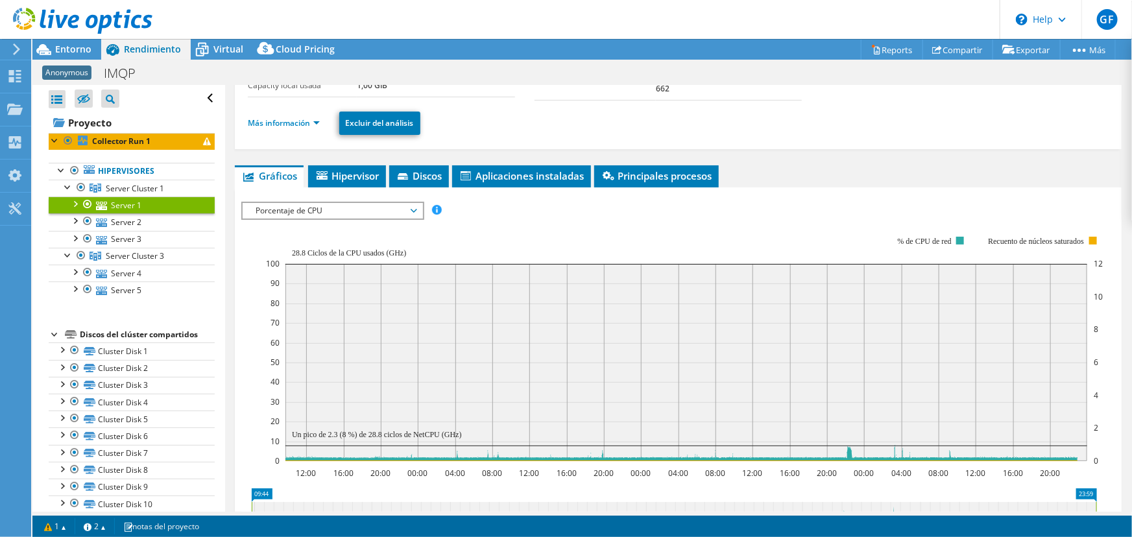
scroll to position [176, 0]
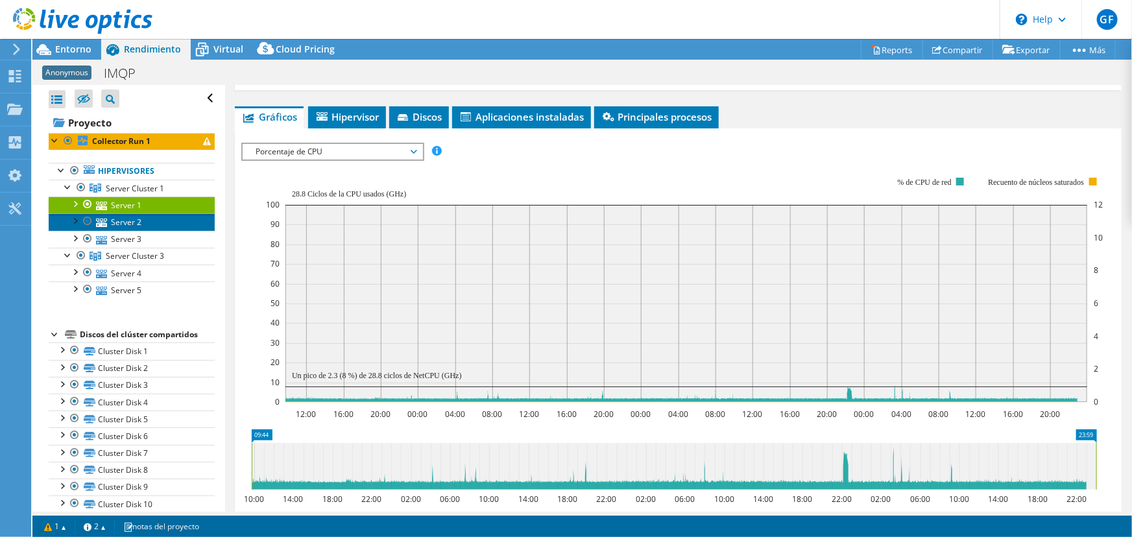
click at [129, 222] on link "Server 2" at bounding box center [132, 221] width 166 height 17
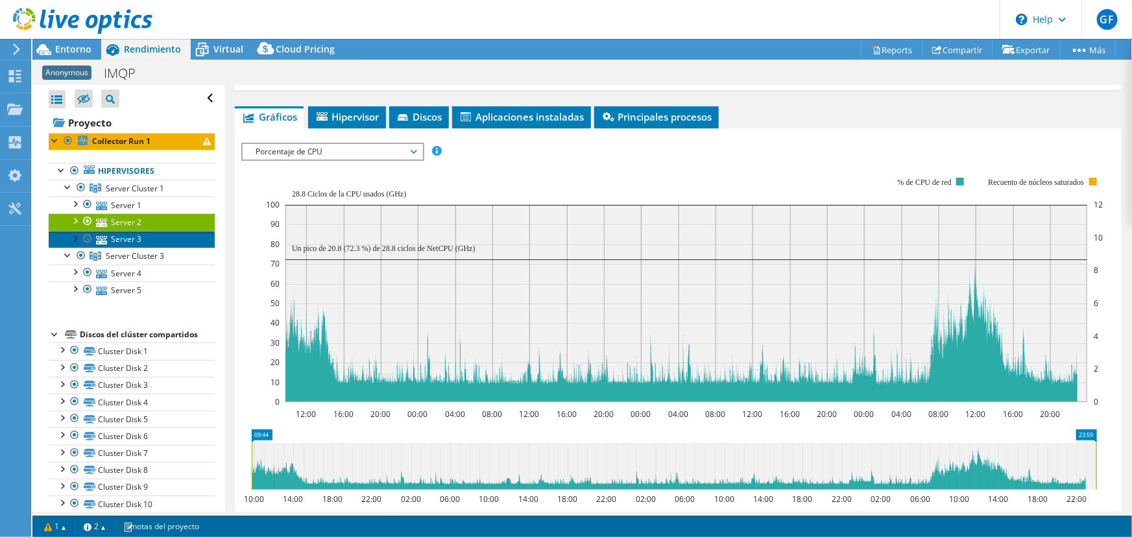
click at [136, 240] on link "Server 3" at bounding box center [132, 239] width 166 height 17
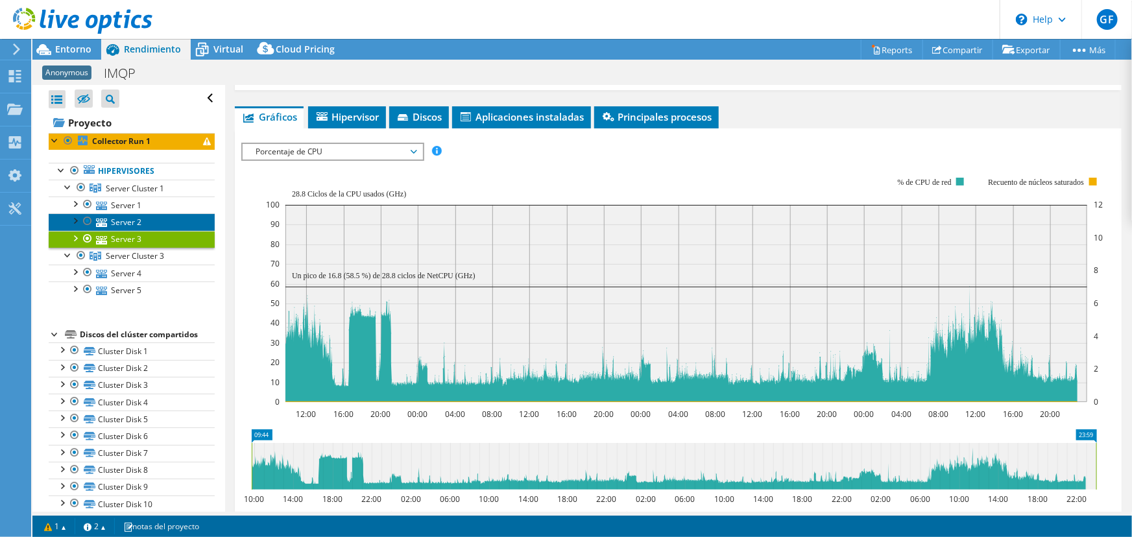
click at [112, 220] on link "Server 2" at bounding box center [132, 221] width 166 height 17
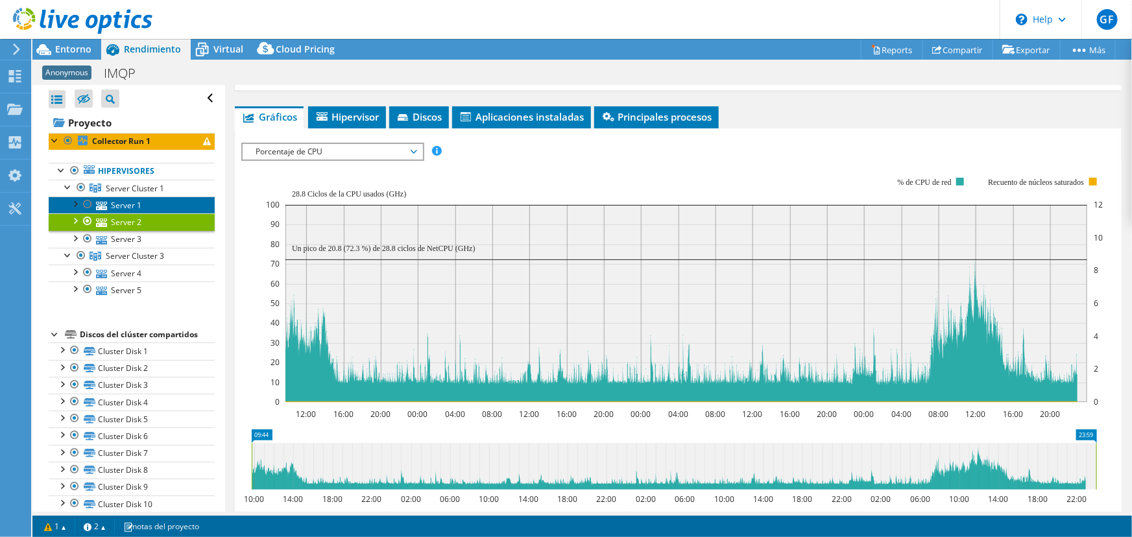
click at [126, 203] on link "Server 1" at bounding box center [132, 204] width 166 height 17
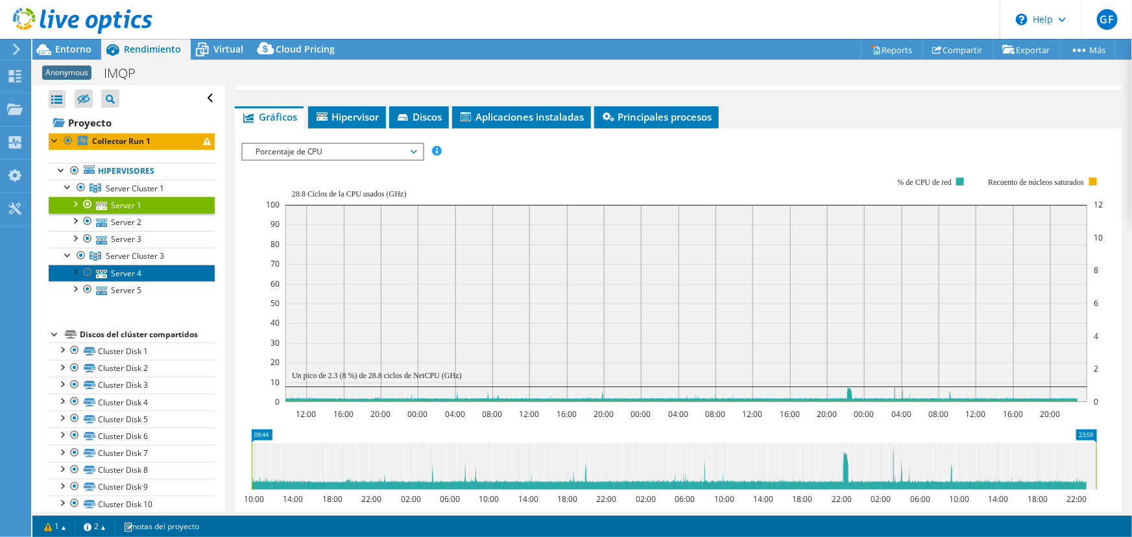
click at [126, 270] on link "Server 4" at bounding box center [132, 273] width 166 height 17
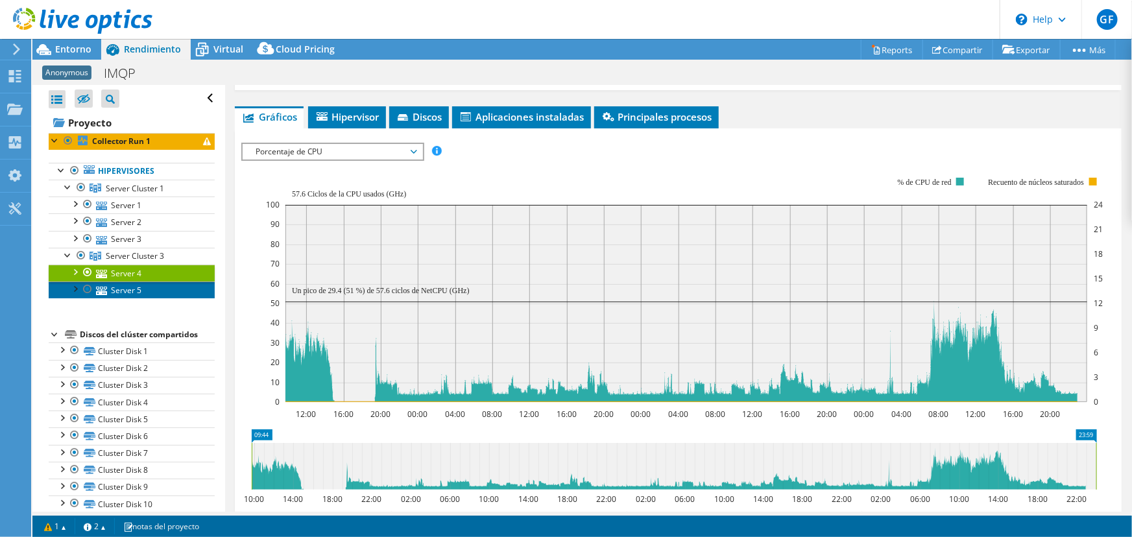
click at [137, 290] on link "Server 5" at bounding box center [132, 289] width 166 height 17
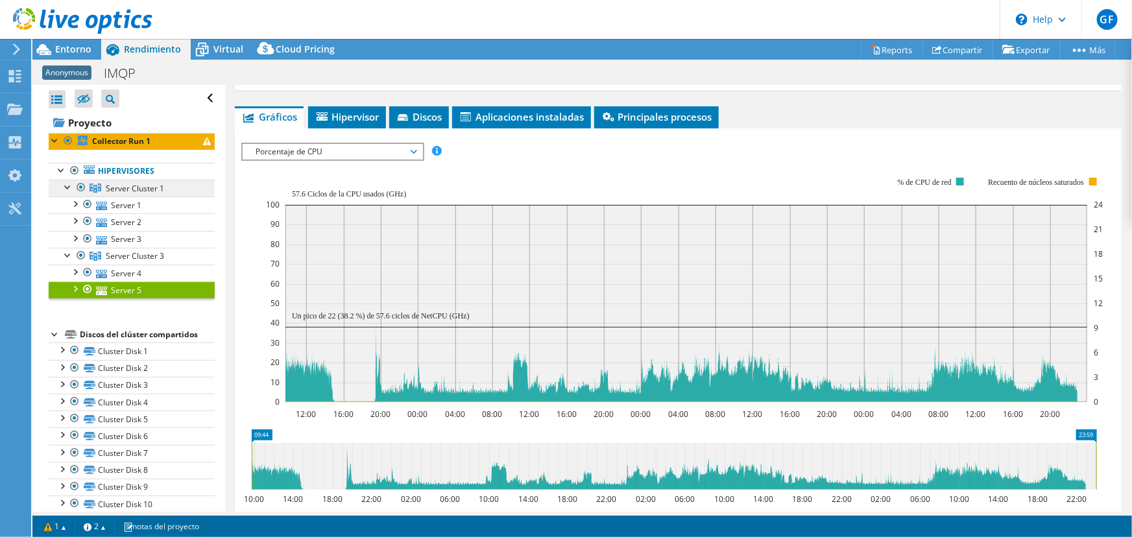
click at [125, 191] on span "Server Cluster 1" at bounding box center [135, 188] width 58 height 11
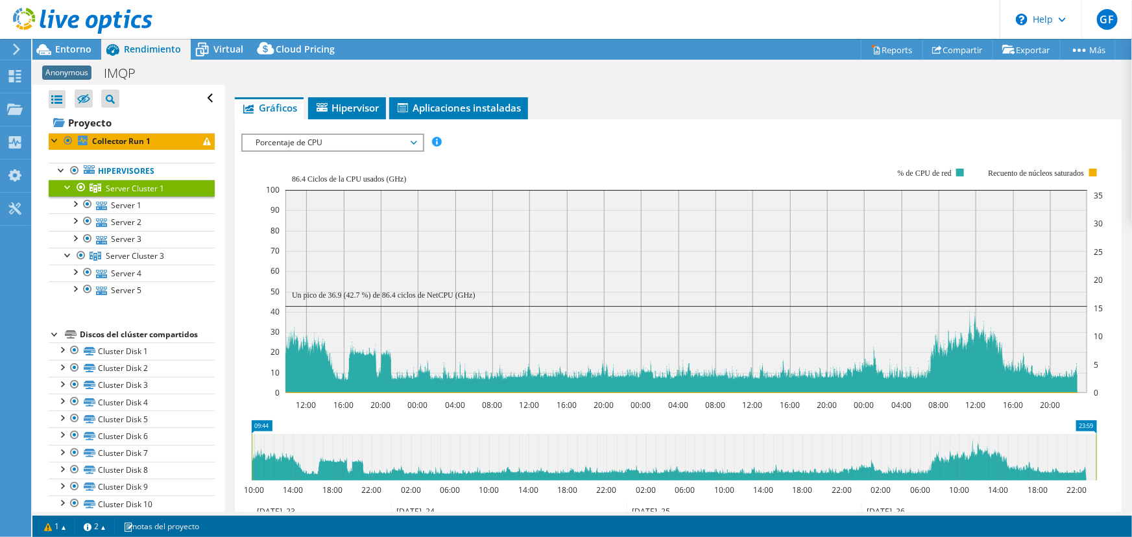
click at [319, 136] on span "Porcentaje de CPU" at bounding box center [332, 143] width 167 height 16
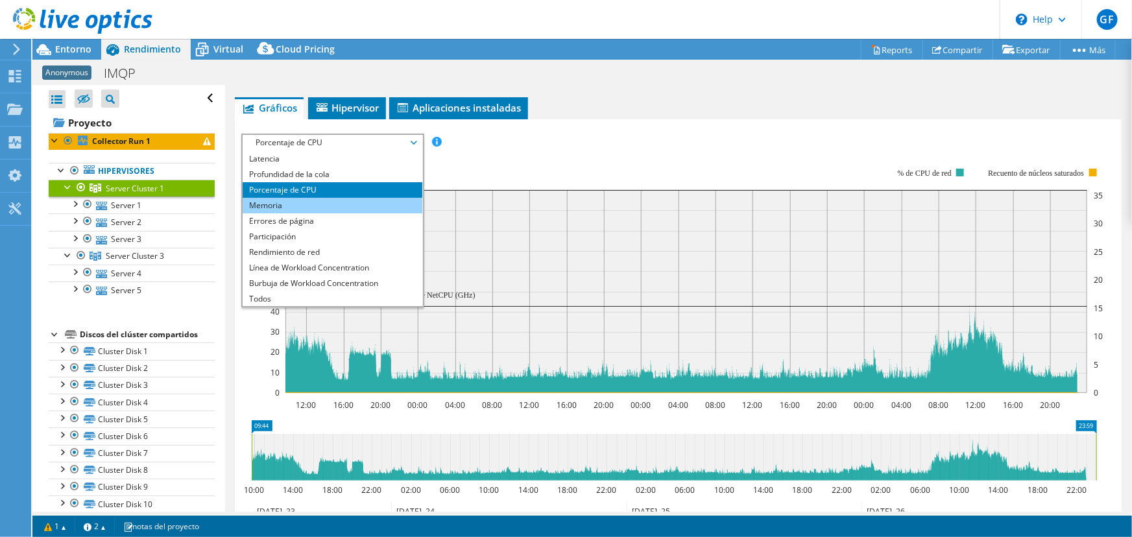
click at [308, 198] on li "Memoria" at bounding box center [333, 206] width 180 height 16
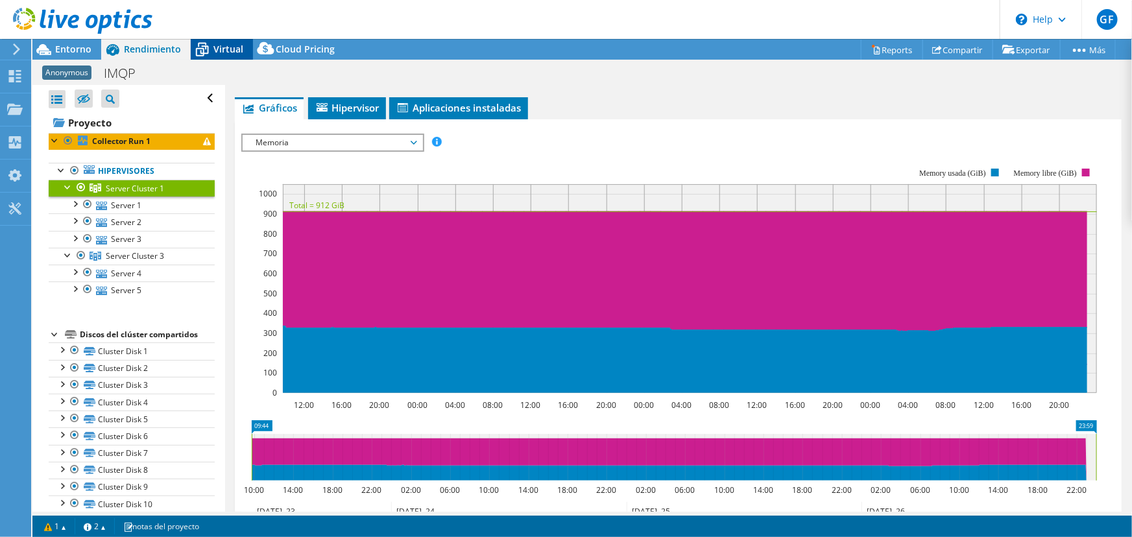
click at [217, 43] on span "Virtual" at bounding box center [228, 49] width 30 height 12
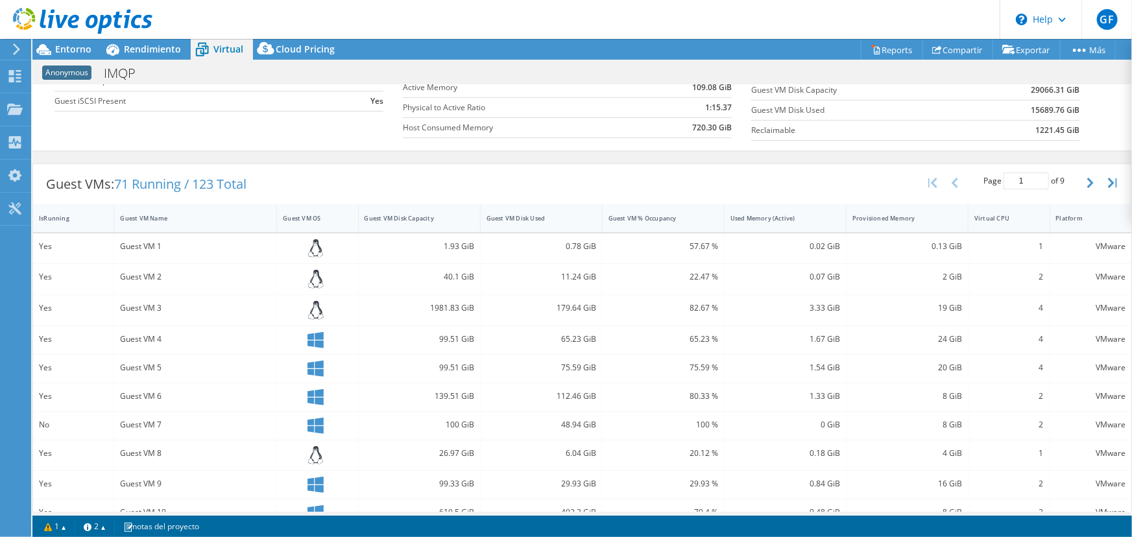
scroll to position [0, 0]
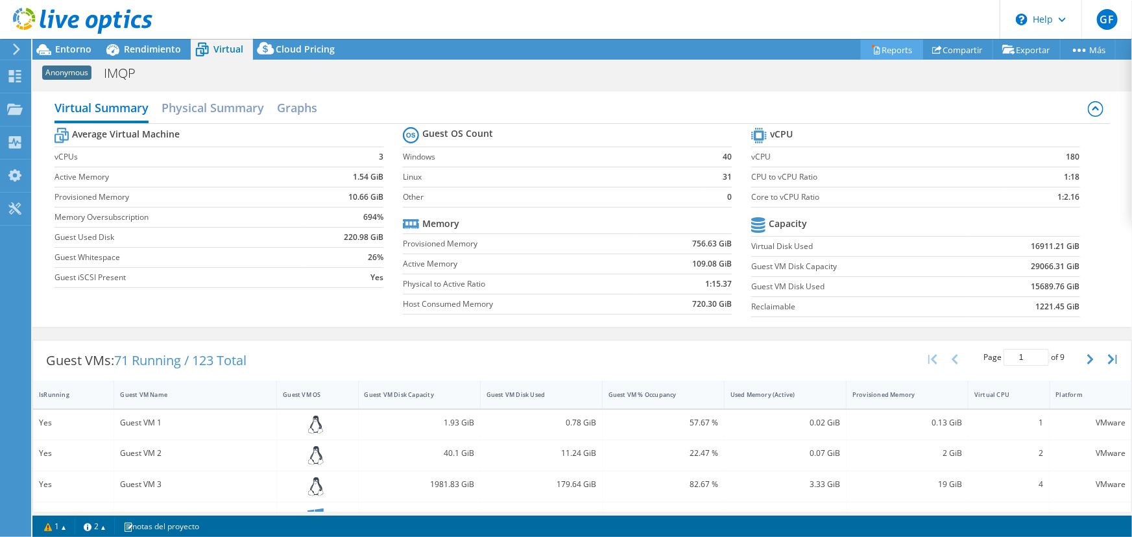
click at [888, 53] on link "Reports" at bounding box center [892, 50] width 62 height 20
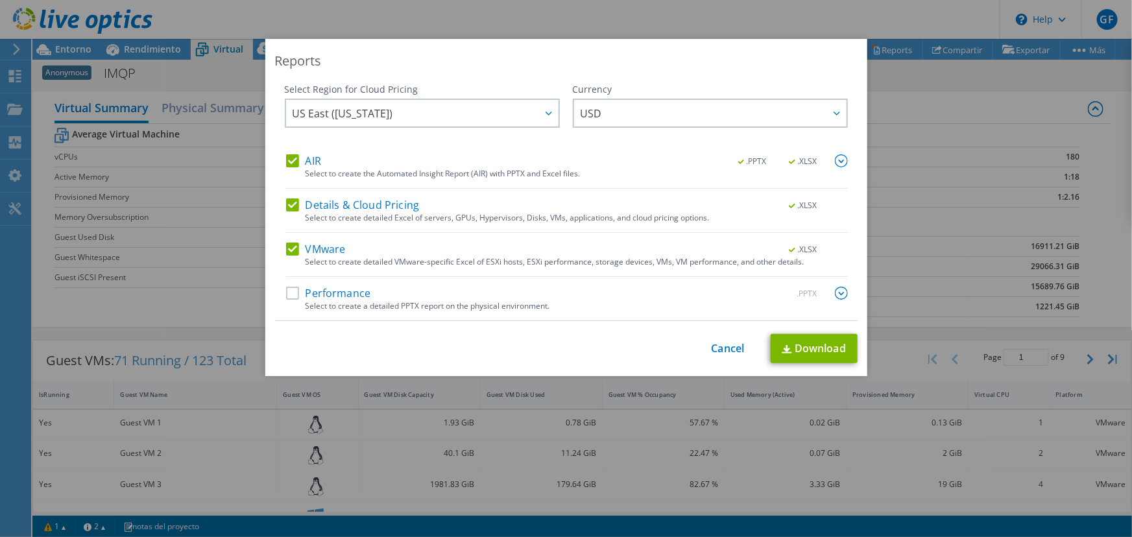
click at [837, 157] on img at bounding box center [841, 160] width 13 height 13
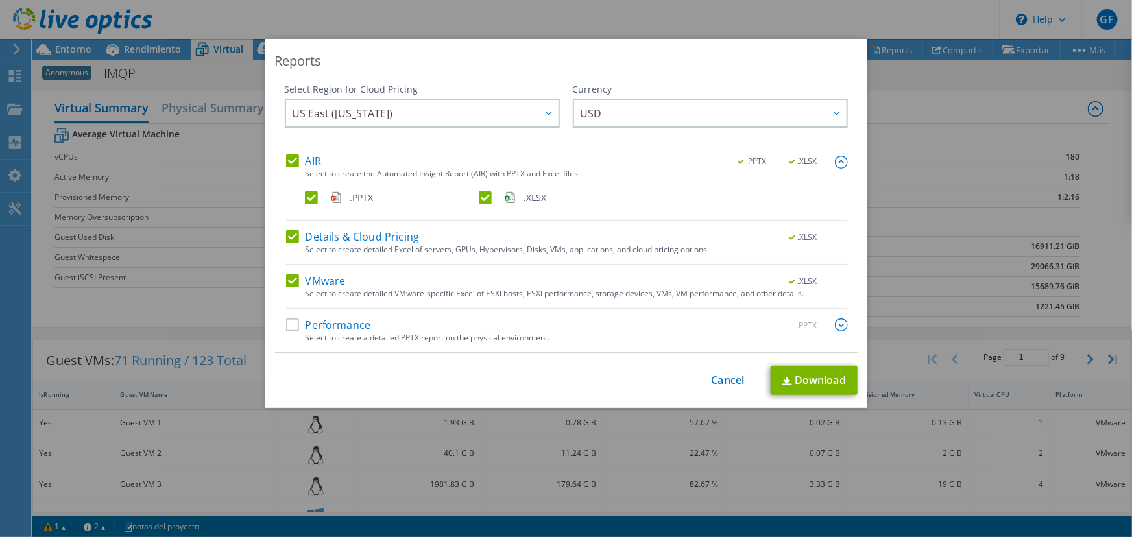
click at [835, 324] on img at bounding box center [841, 324] width 13 height 13
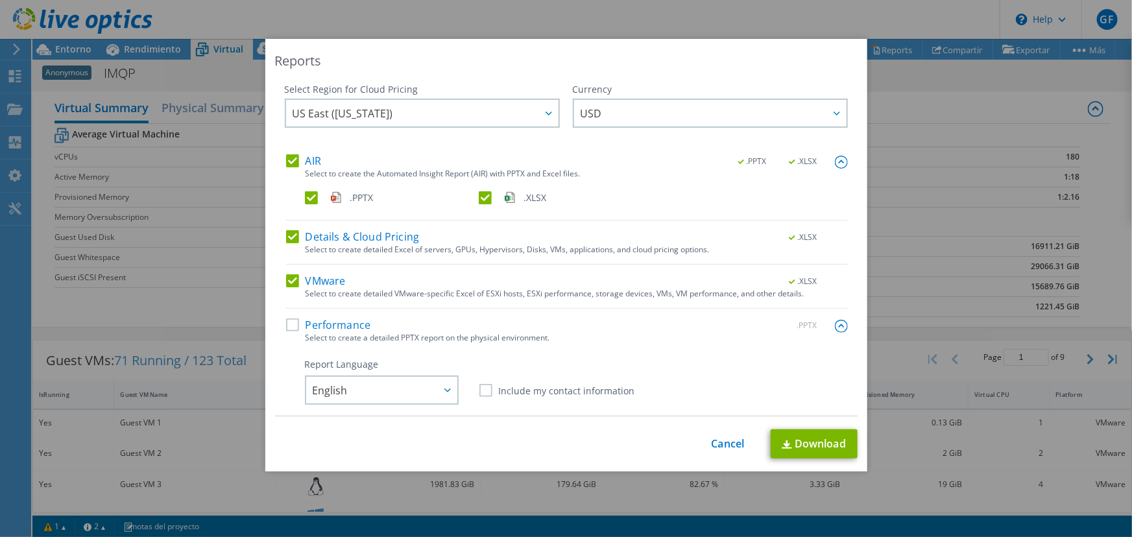
scroll to position [117, 0]
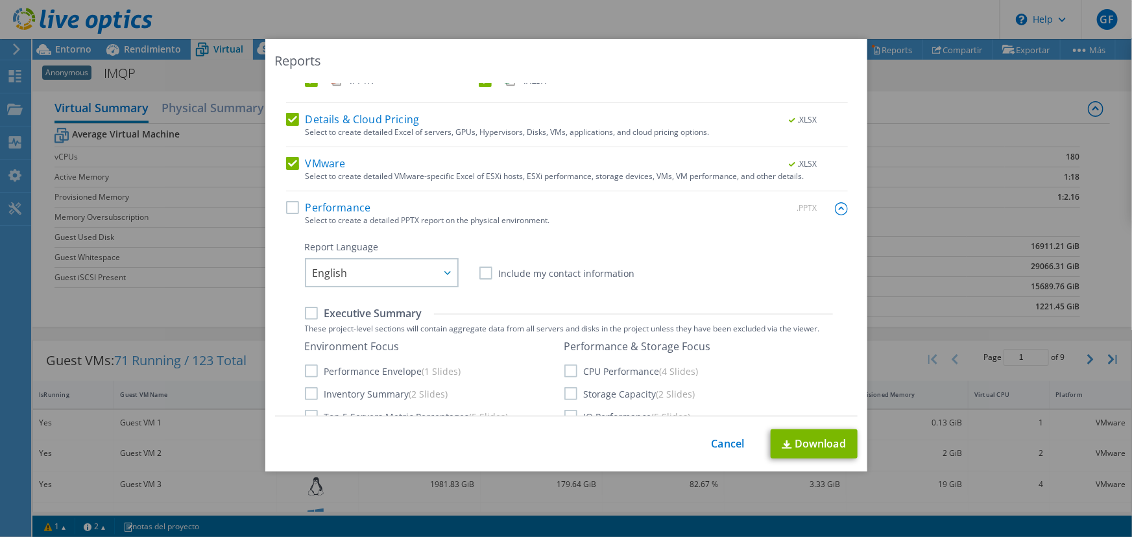
drag, startPoint x: 288, startPoint y: 204, endPoint x: 304, endPoint y: 224, distance: 26.3
click at [287, 204] on label "Performance" at bounding box center [328, 207] width 85 height 13
click at [0, 0] on input "Performance" at bounding box center [0, 0] width 0 height 0
click at [363, 263] on span "English" at bounding box center [385, 272] width 145 height 27
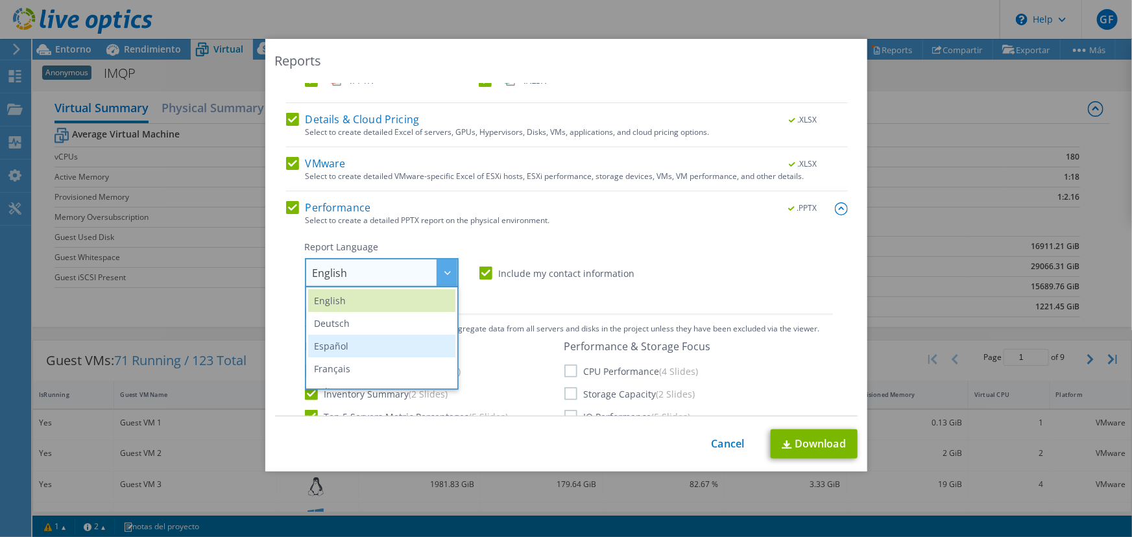
click at [341, 349] on li "Español" at bounding box center [381, 346] width 147 height 23
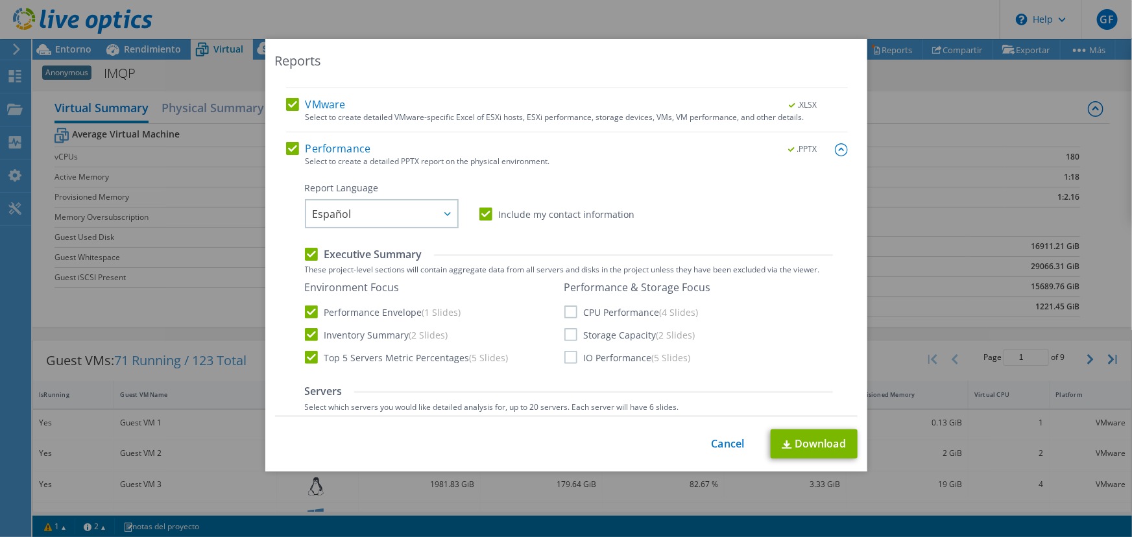
scroll to position [235, 0]
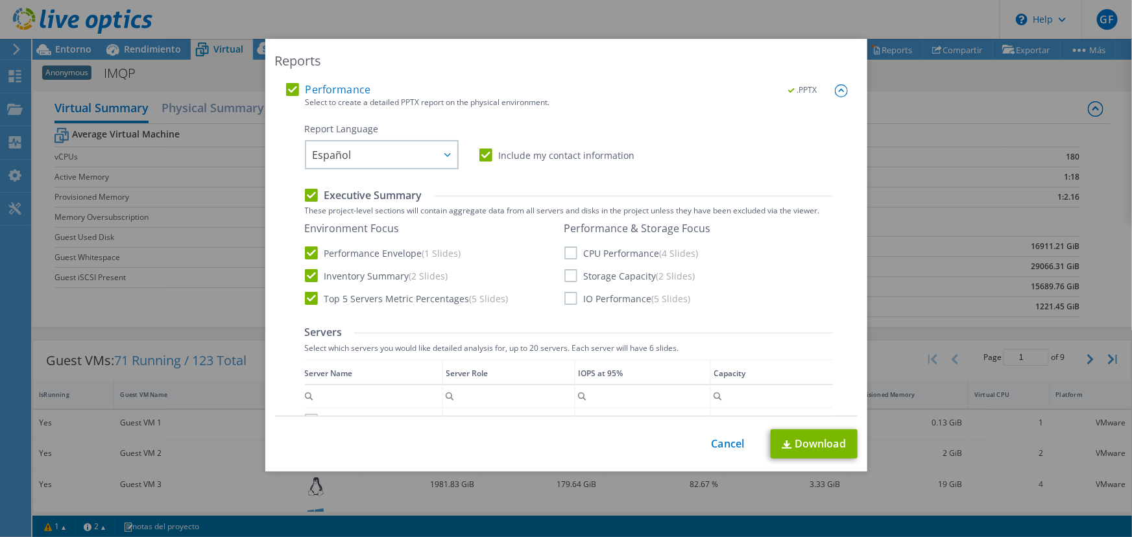
click at [564, 252] on label "CPU Performance (4 Slides)" at bounding box center [631, 252] width 134 height 13
click at [0, 0] on input "CPU Performance (4 Slides)" at bounding box center [0, 0] width 0 height 0
click at [564, 276] on label "Storage Capacity (2 Slides)" at bounding box center [629, 275] width 131 height 13
click at [0, 0] on input "Storage Capacity (2 Slides)" at bounding box center [0, 0] width 0 height 0
click at [564, 302] on label "IO Performance (5 Slides)" at bounding box center [627, 298] width 126 height 13
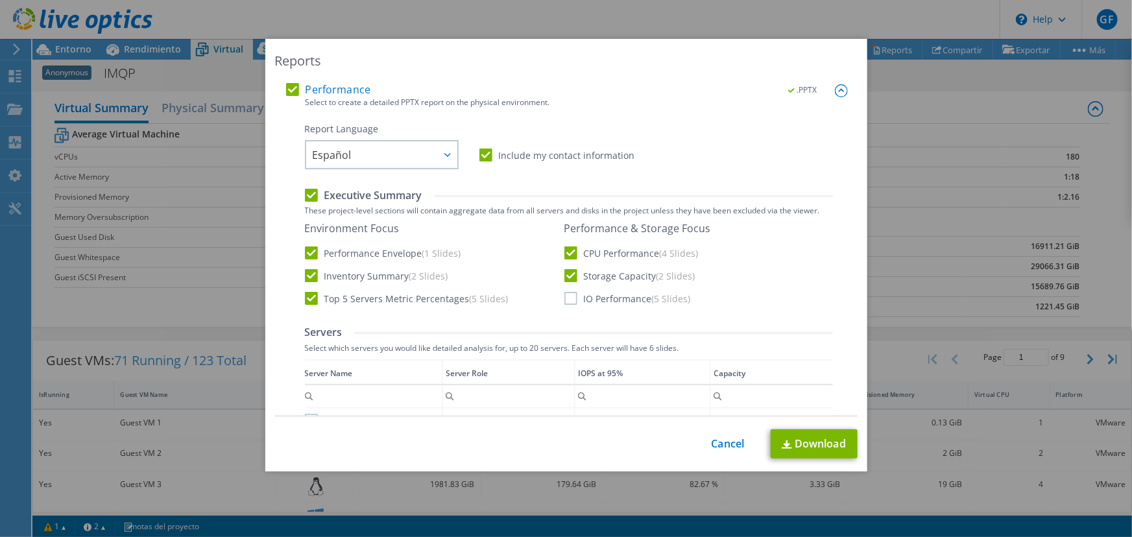
click at [0, 0] on input "IO Performance (5 Slides)" at bounding box center [0, 0] width 0 height 0
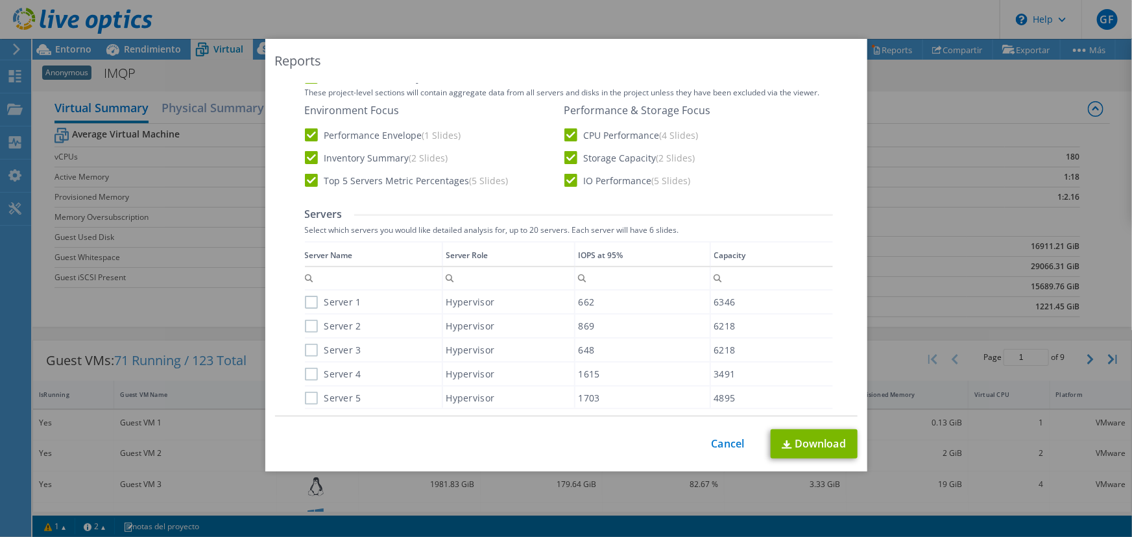
scroll to position [471, 0]
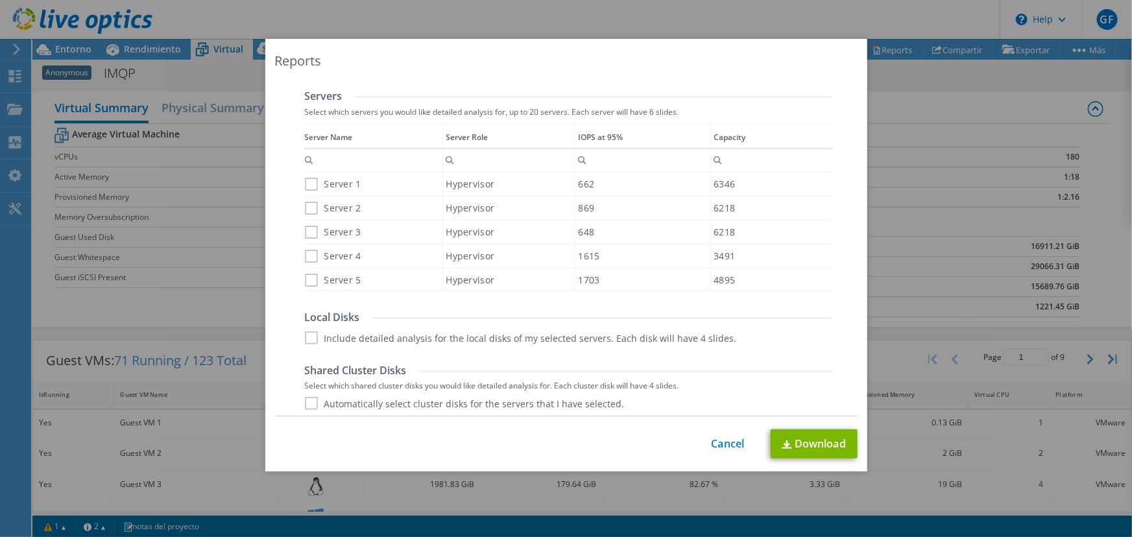
click at [305, 178] on label "Server 1" at bounding box center [333, 184] width 56 height 13
click at [0, 0] on input "Server 1" at bounding box center [0, 0] width 0 height 0
click at [306, 208] on label "Server 2" at bounding box center [333, 208] width 56 height 13
click at [0, 0] on input "Server 2" at bounding box center [0, 0] width 0 height 0
click at [305, 233] on label "Server 3" at bounding box center [333, 232] width 56 height 13
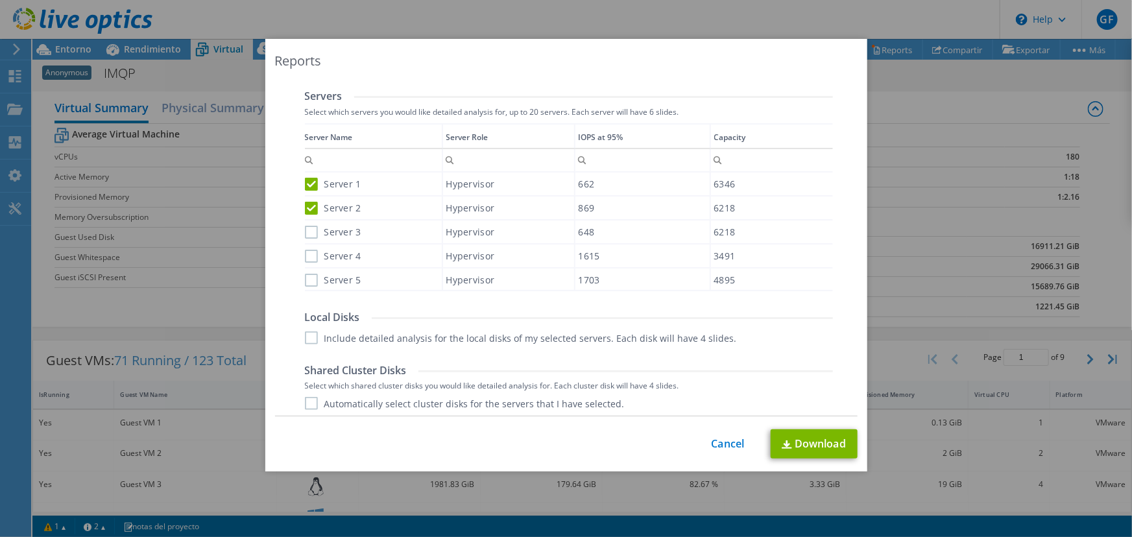
click at [0, 0] on input "Server 3" at bounding box center [0, 0] width 0 height 0
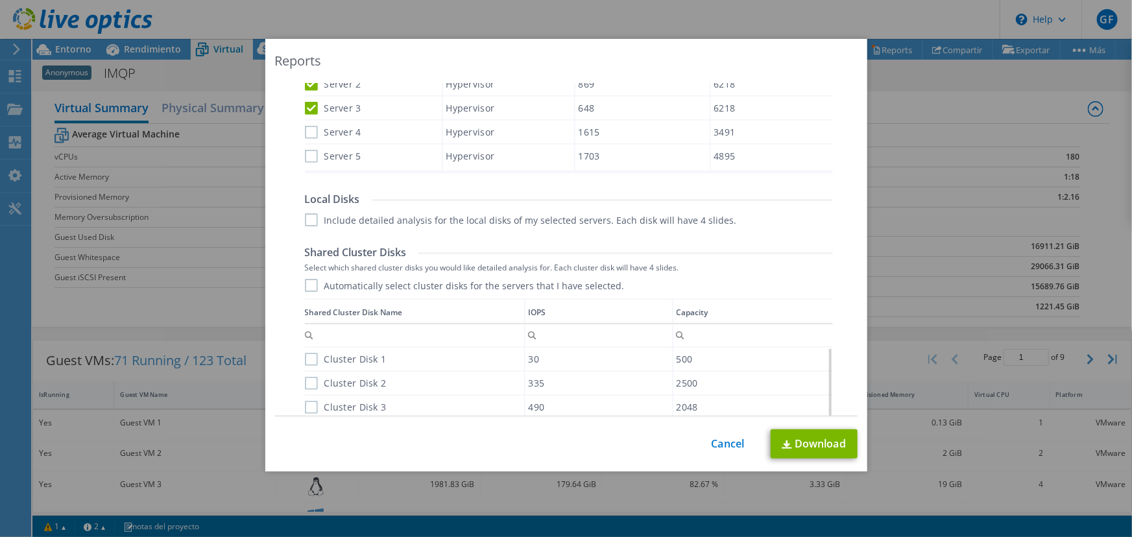
click at [307, 217] on label "Include detailed analysis for the local disks of my selected servers. Each disk…" at bounding box center [521, 219] width 432 height 13
click at [0, 0] on input "Include detailed analysis for the local disks of my selected servers. Each disk…" at bounding box center [0, 0] width 0 height 0
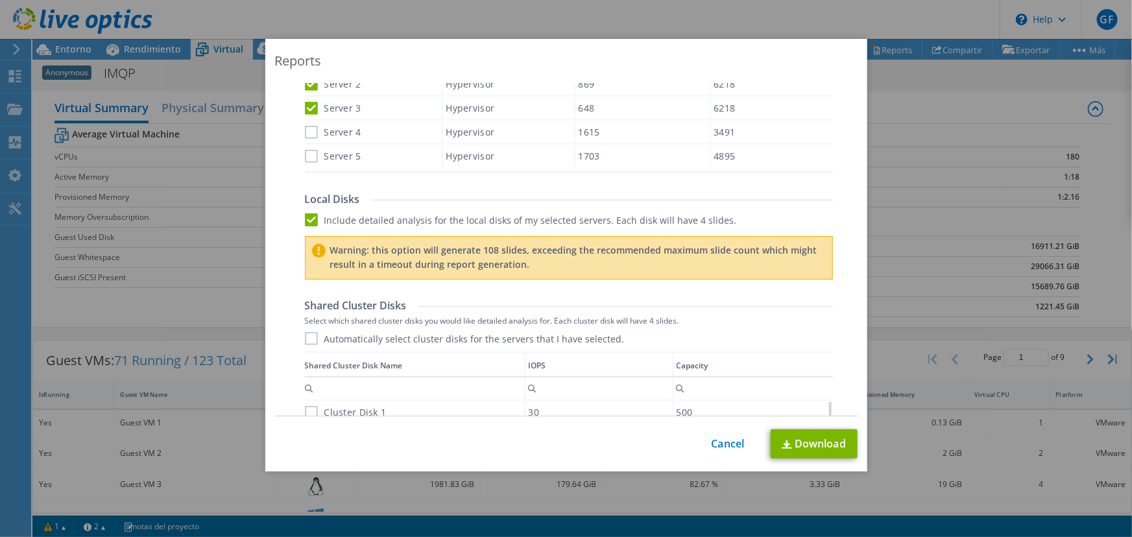
click at [305, 217] on label "Include detailed analysis for the local disks of my selected servers. Each disk…" at bounding box center [521, 219] width 432 height 13
click at [0, 0] on input "Include detailed analysis for the local disks of my selected servers. Each disk…" at bounding box center [0, 0] width 0 height 0
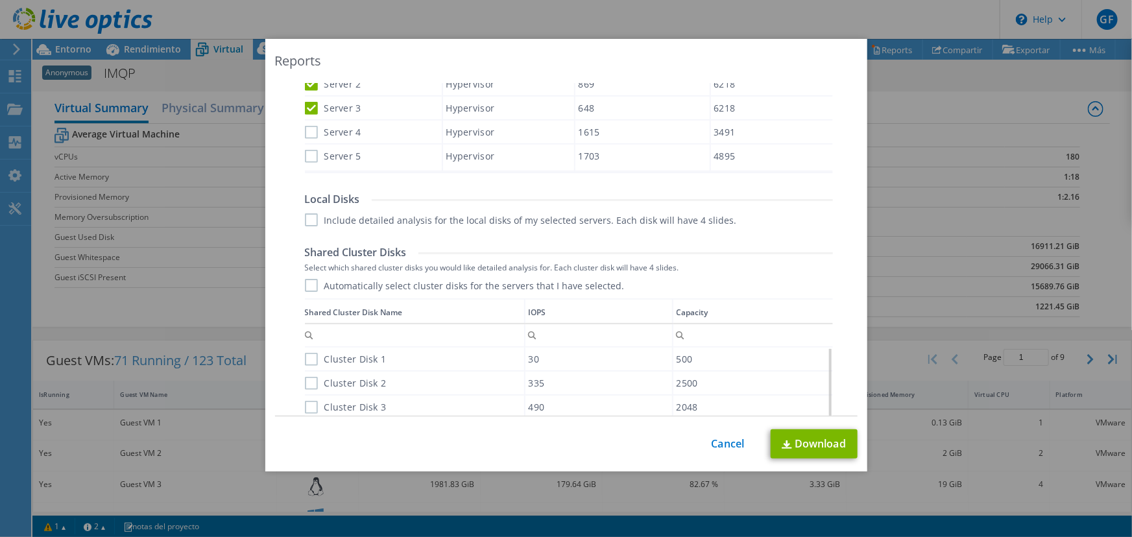
click at [307, 289] on label "Automatically select cluster disks for the servers that I have selected." at bounding box center [465, 285] width 320 height 13
click at [0, 0] on input "Automatically select cluster disks for the servers that I have selected." at bounding box center [0, 0] width 0 height 0
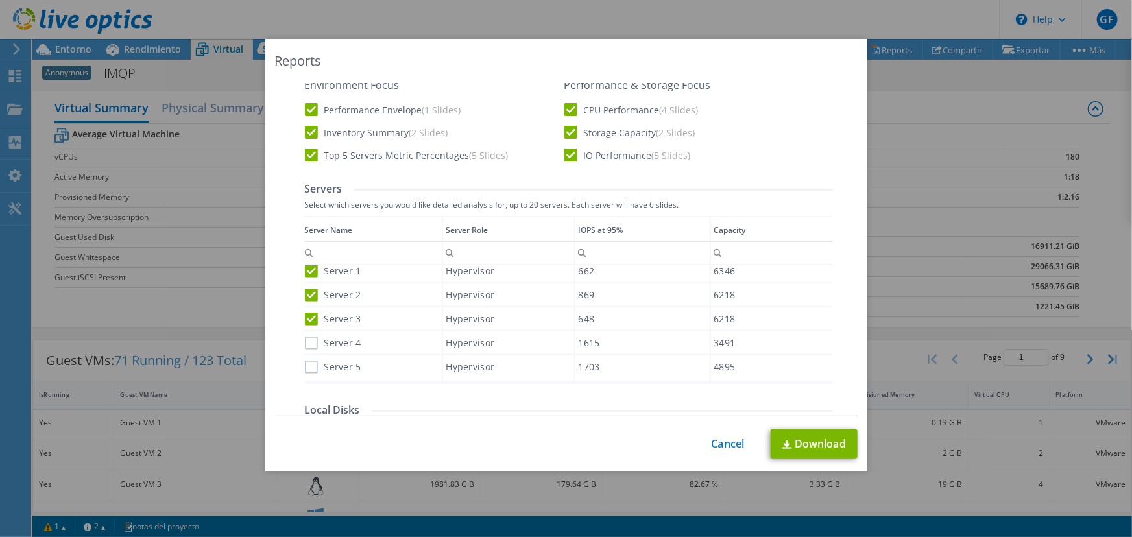
scroll to position [261, 0]
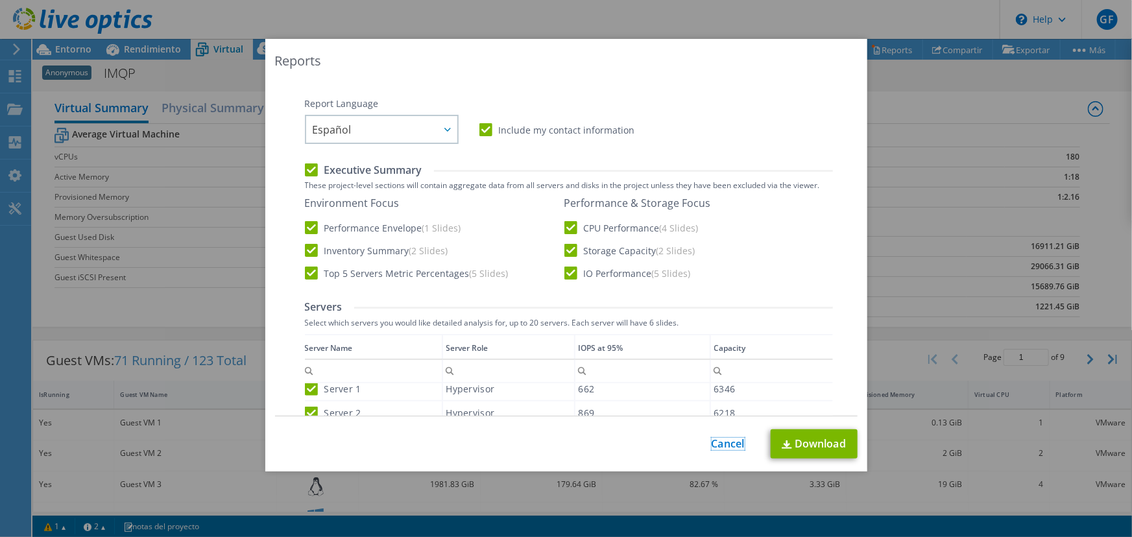
drag, startPoint x: 714, startPoint y: 440, endPoint x: 672, endPoint y: 414, distance: 49.3
click at [716, 440] on link "Cancel" at bounding box center [727, 444] width 33 height 12
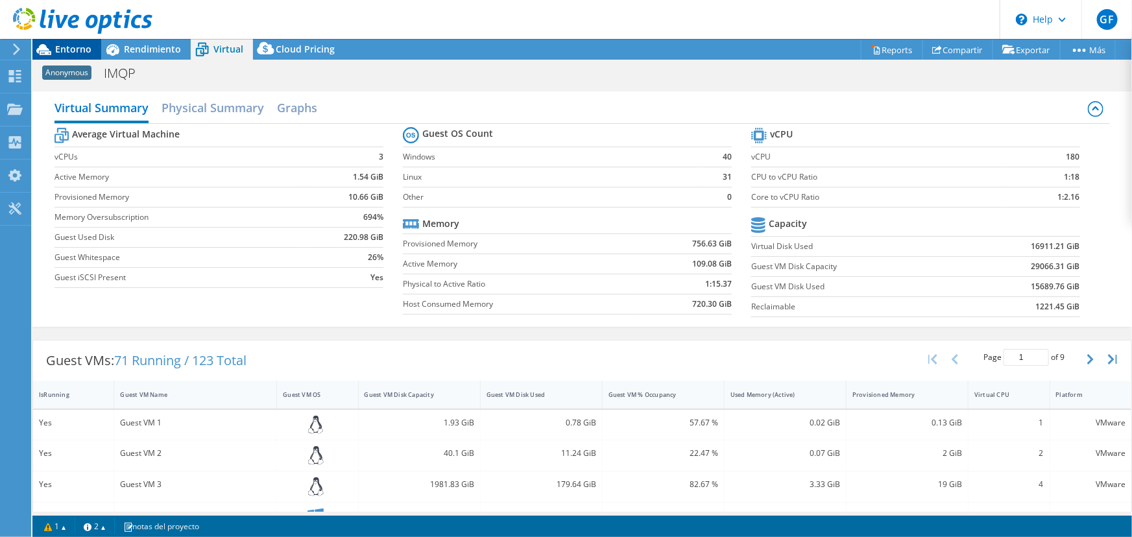
click at [78, 44] on span "Entorno" at bounding box center [73, 49] width 36 height 12
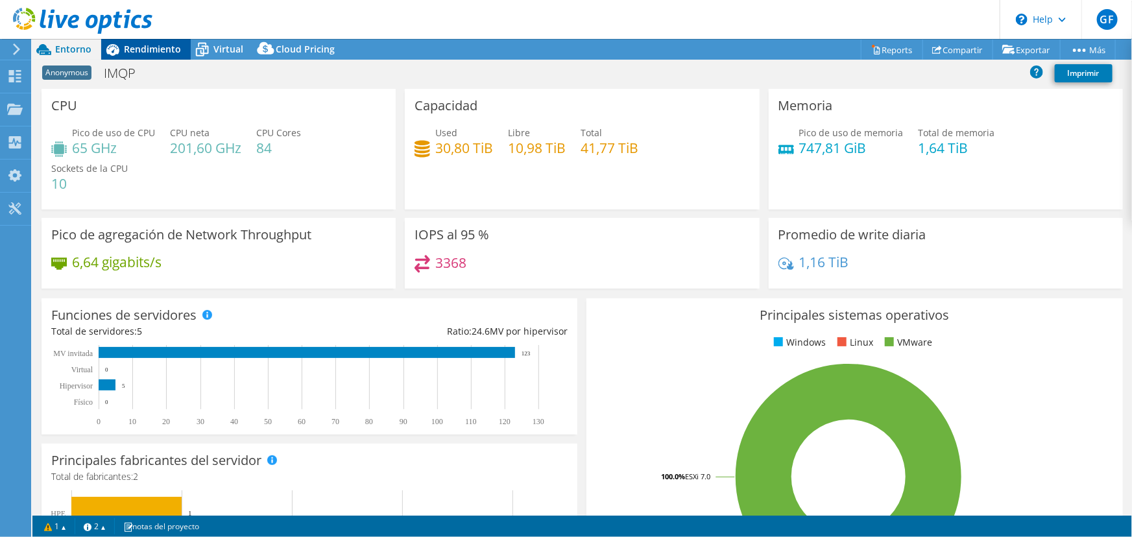
click at [154, 43] on span "Rendimiento" at bounding box center [152, 49] width 57 height 12
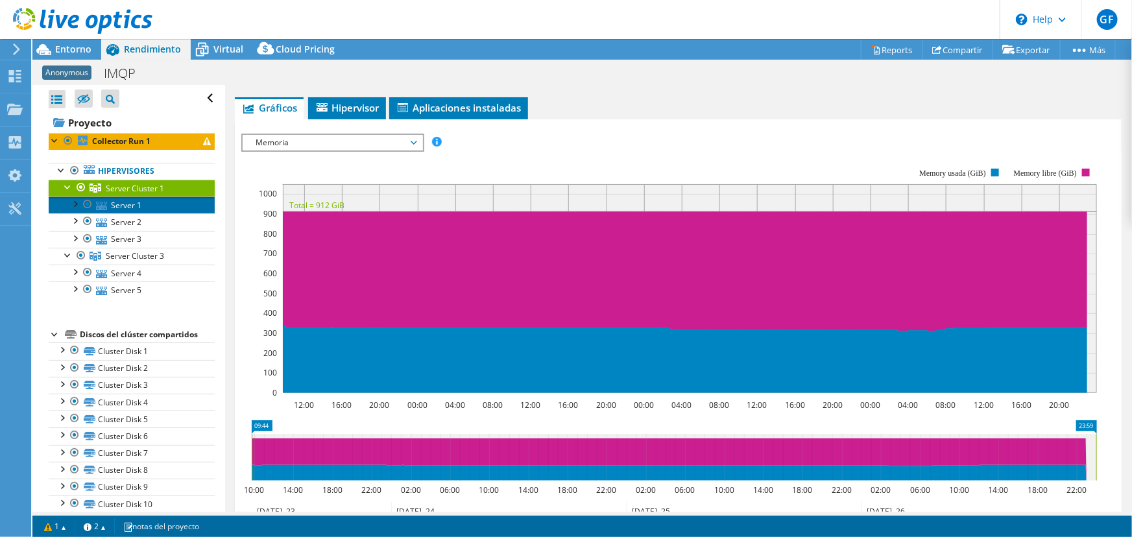
click at [131, 208] on link "Server 1" at bounding box center [132, 204] width 166 height 17
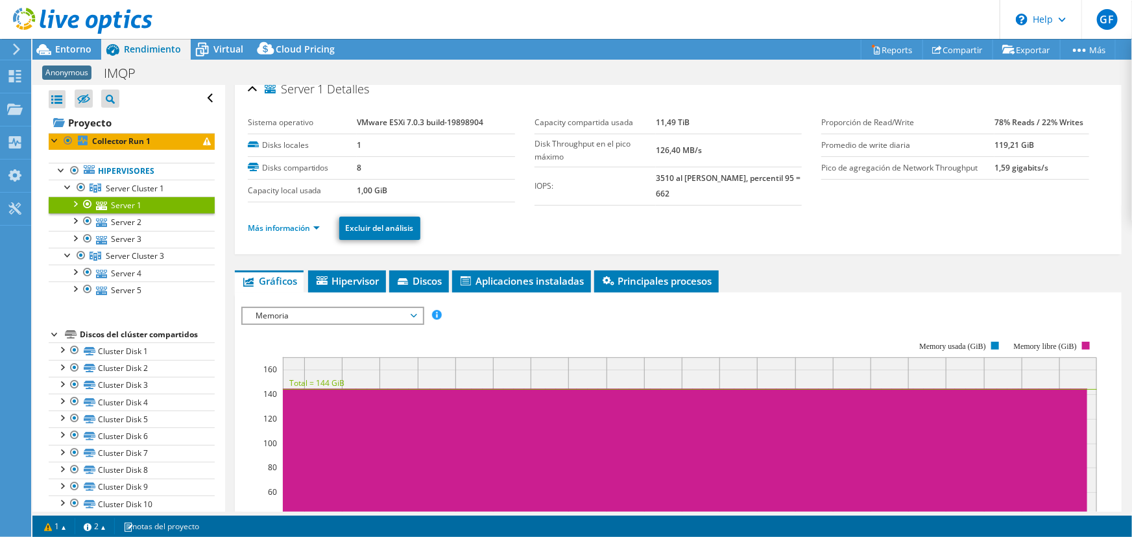
scroll to position [0, 0]
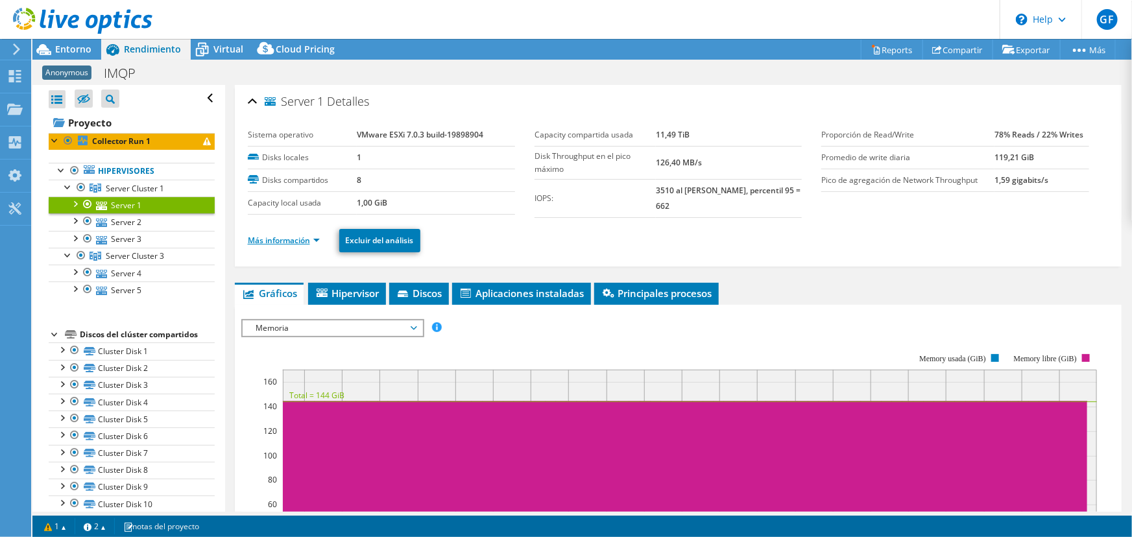
click at [312, 239] on link "Más información" at bounding box center [284, 240] width 72 height 11
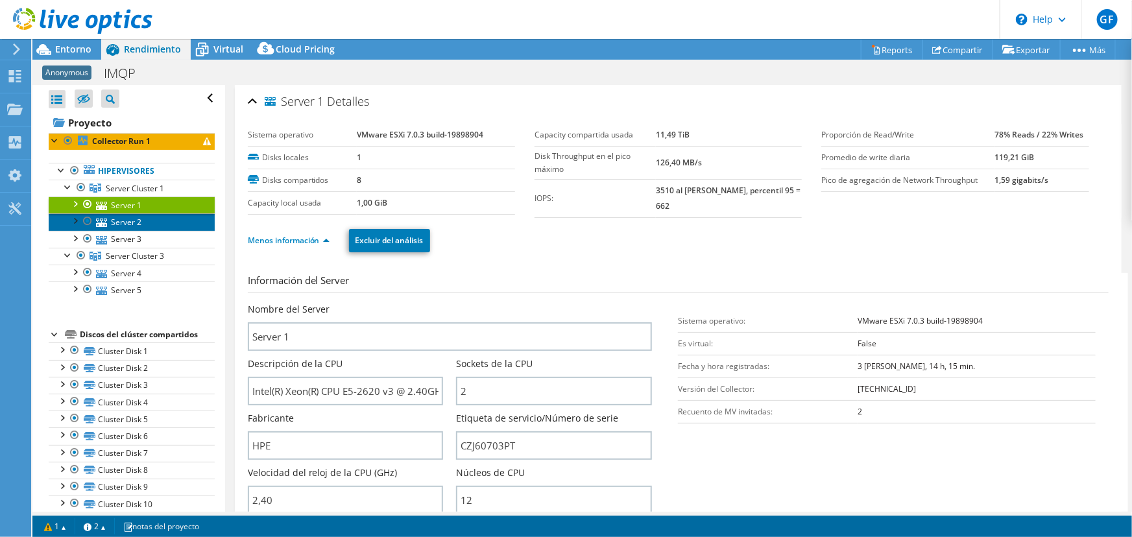
click at [132, 220] on link "Server 2" at bounding box center [132, 221] width 166 height 17
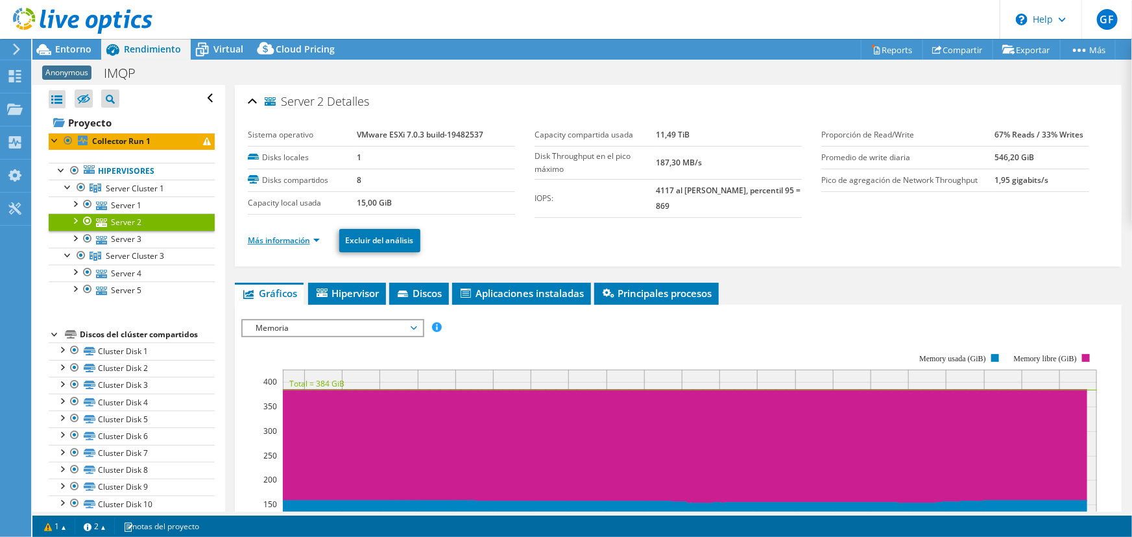
click at [285, 239] on link "Más información" at bounding box center [284, 240] width 72 height 11
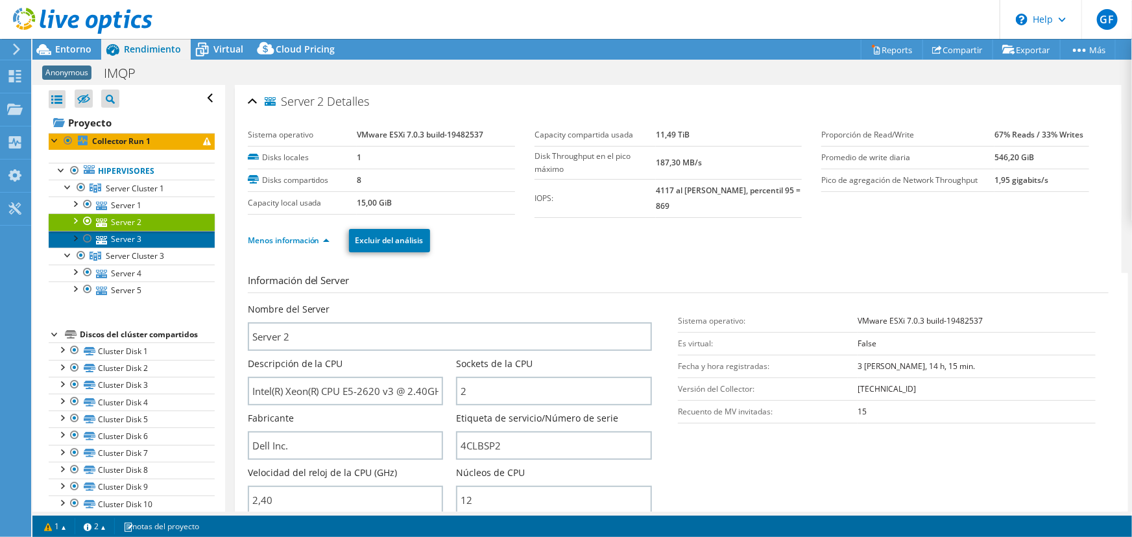
click at [123, 239] on link "Server 3" at bounding box center [132, 239] width 166 height 17
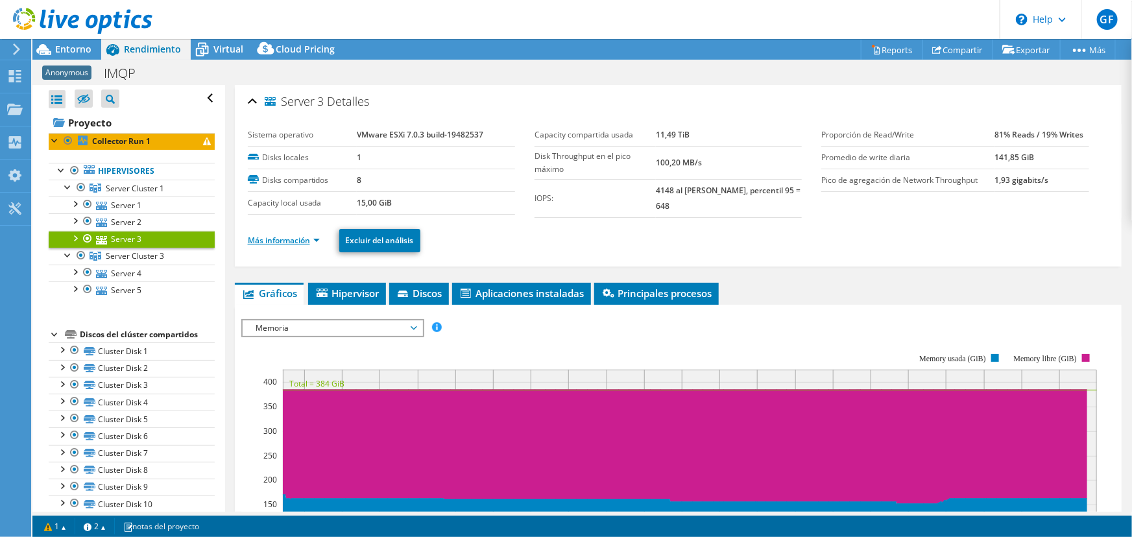
click at [277, 239] on link "Más información" at bounding box center [284, 240] width 72 height 11
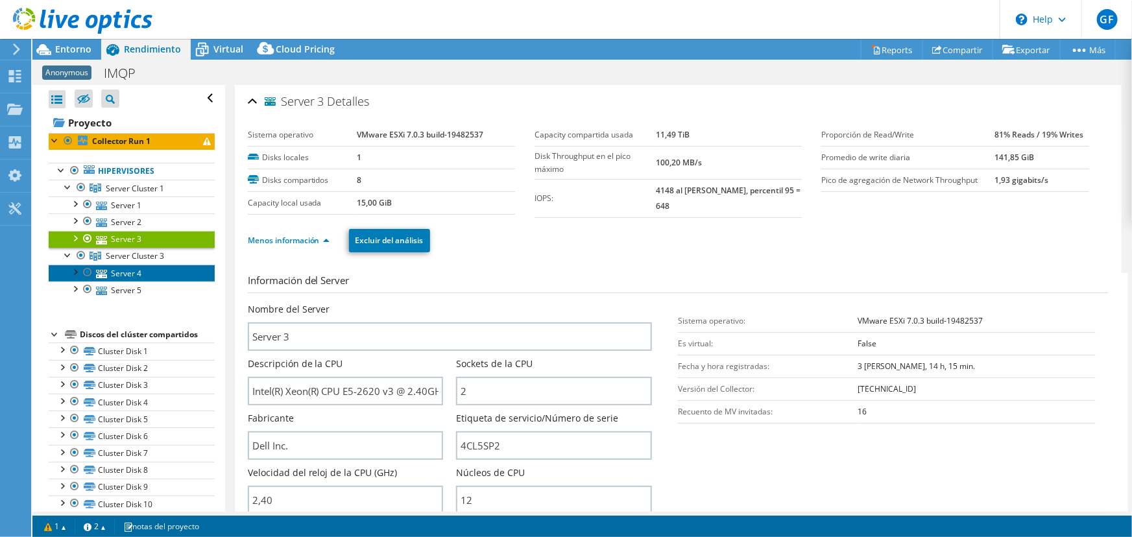
click at [110, 271] on link "Server 4" at bounding box center [132, 273] width 166 height 17
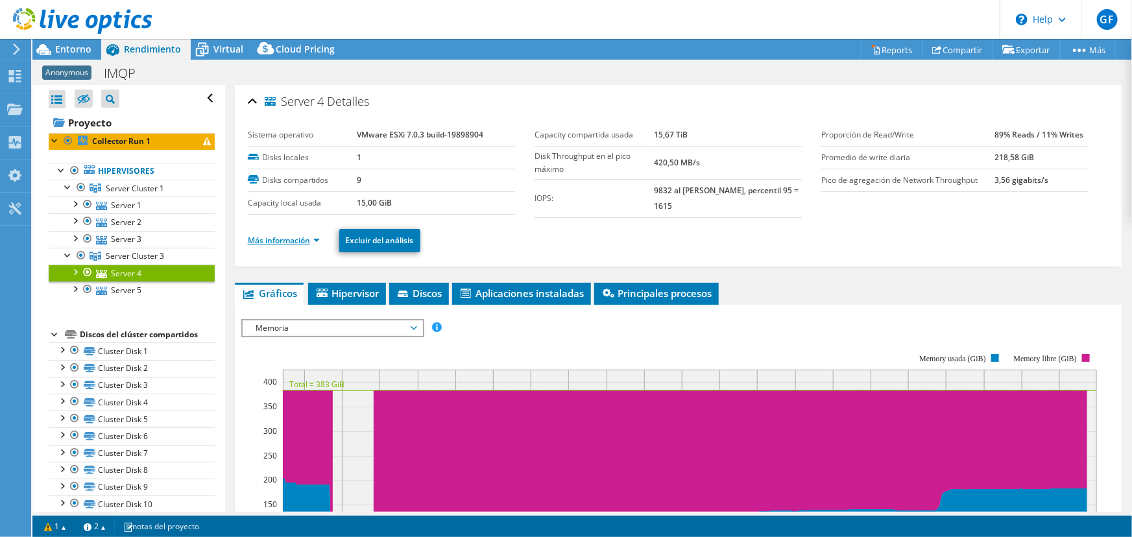
click at [311, 239] on link "Más información" at bounding box center [284, 240] width 72 height 11
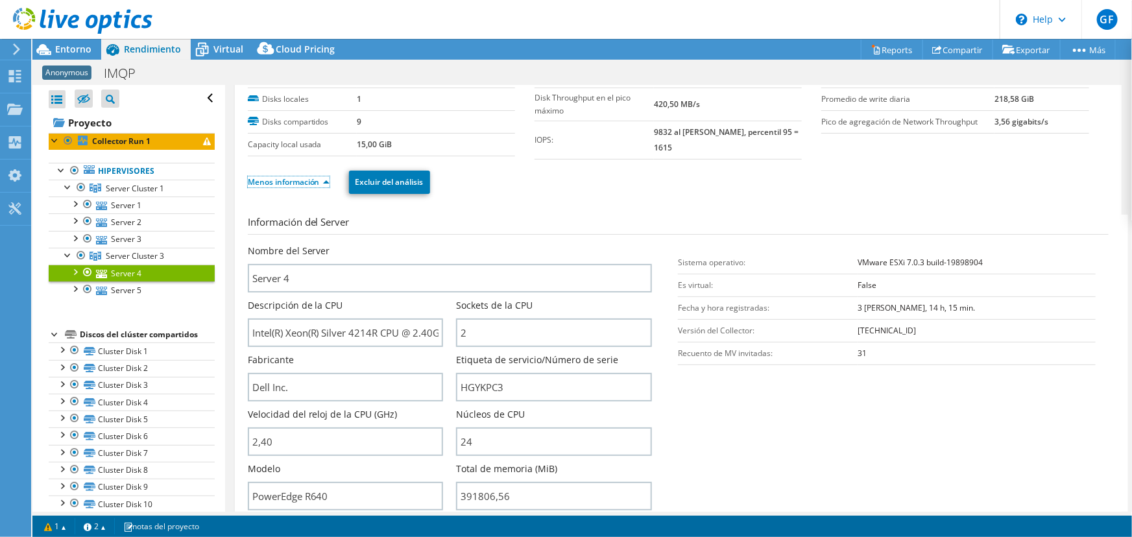
scroll to position [117, 0]
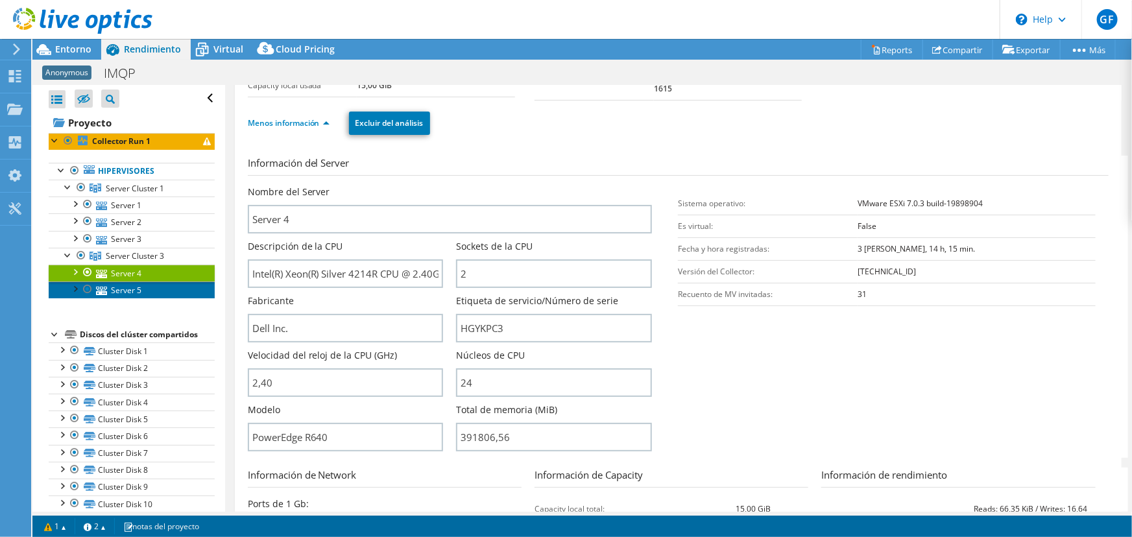
click at [117, 291] on link "Server 5" at bounding box center [132, 289] width 166 height 17
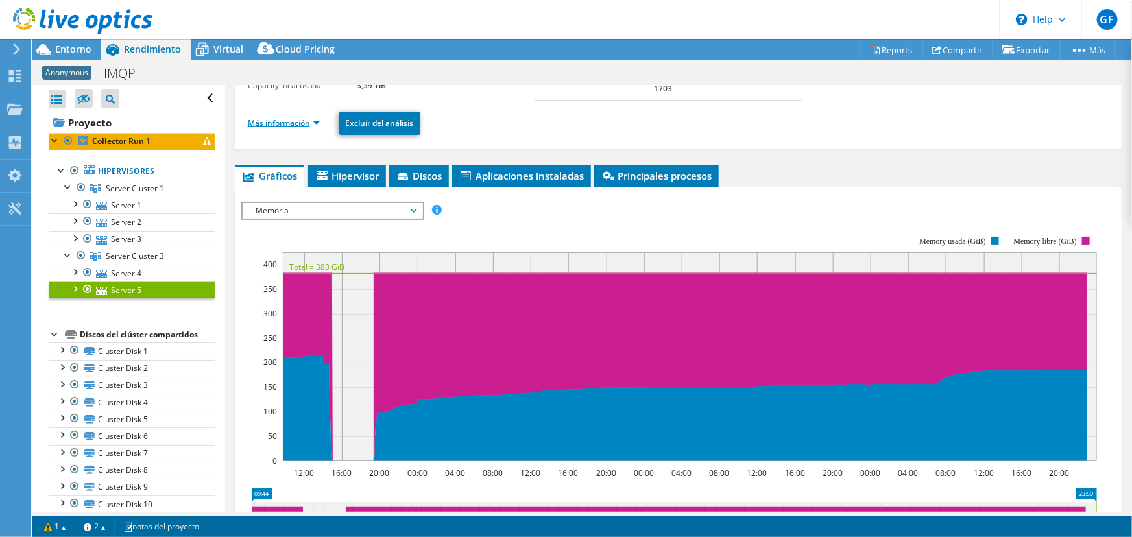
click at [290, 118] on link "Más información" at bounding box center [284, 122] width 72 height 11
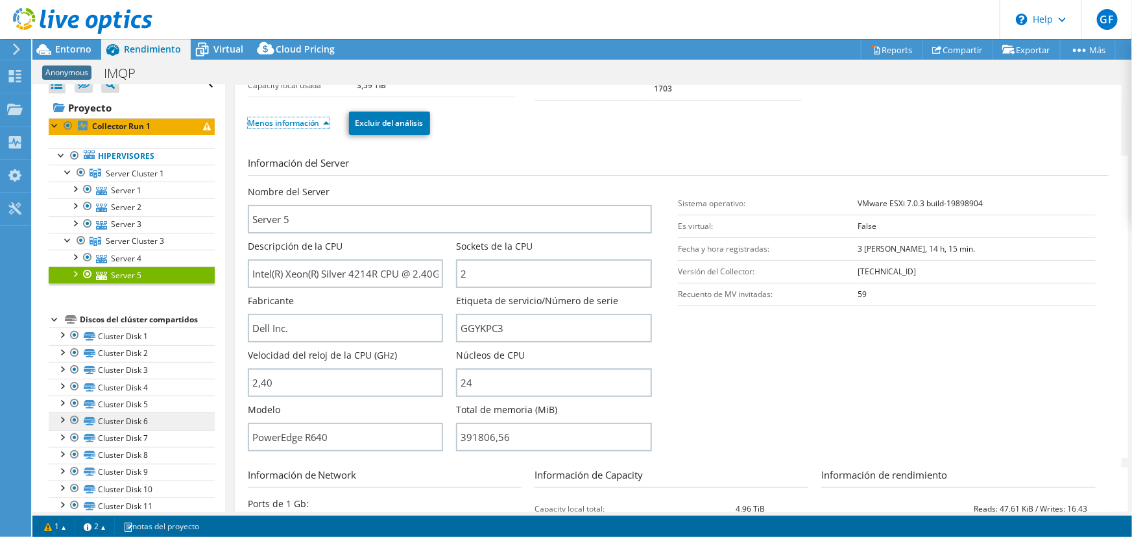
scroll to position [0, 0]
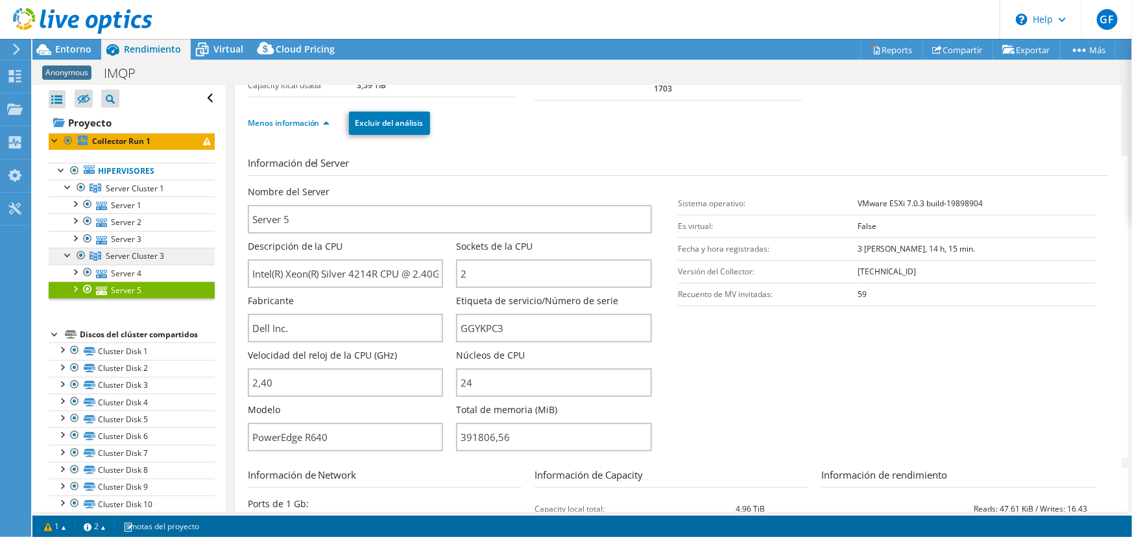
click at [125, 194] on span "Server Cluster 3" at bounding box center [135, 188] width 58 height 11
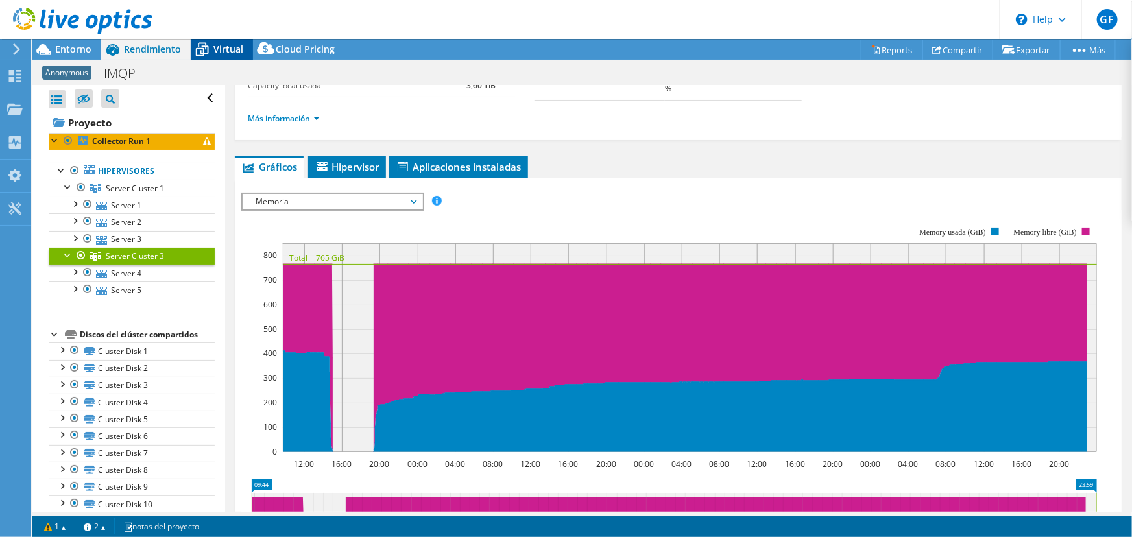
click at [226, 48] on span "Virtual" at bounding box center [228, 49] width 30 height 12
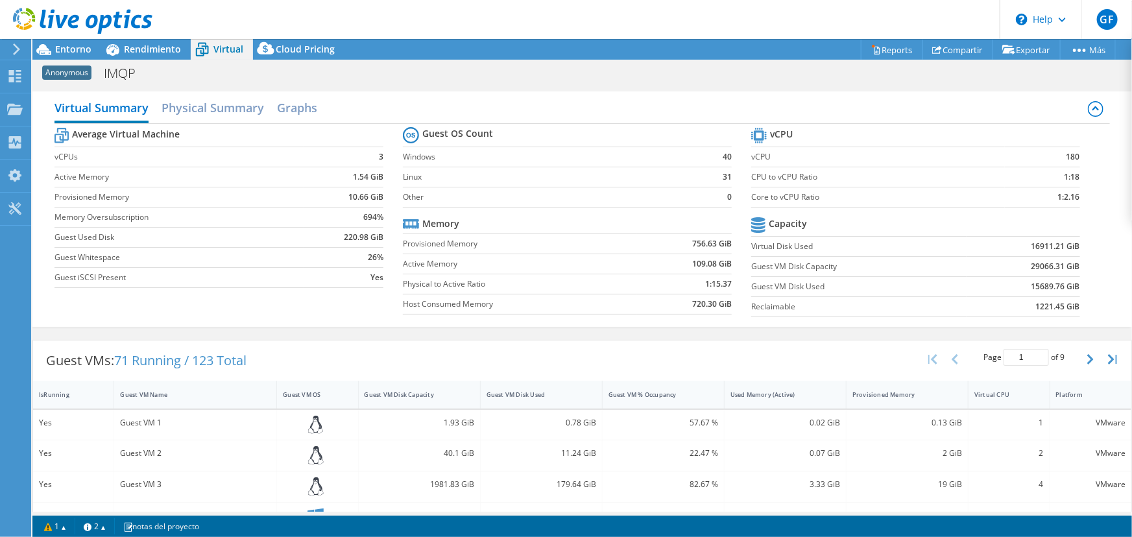
click at [73, 43] on div at bounding box center [76, 21] width 152 height 43
click at [56, 45] on span "Entorno" at bounding box center [73, 49] width 36 height 12
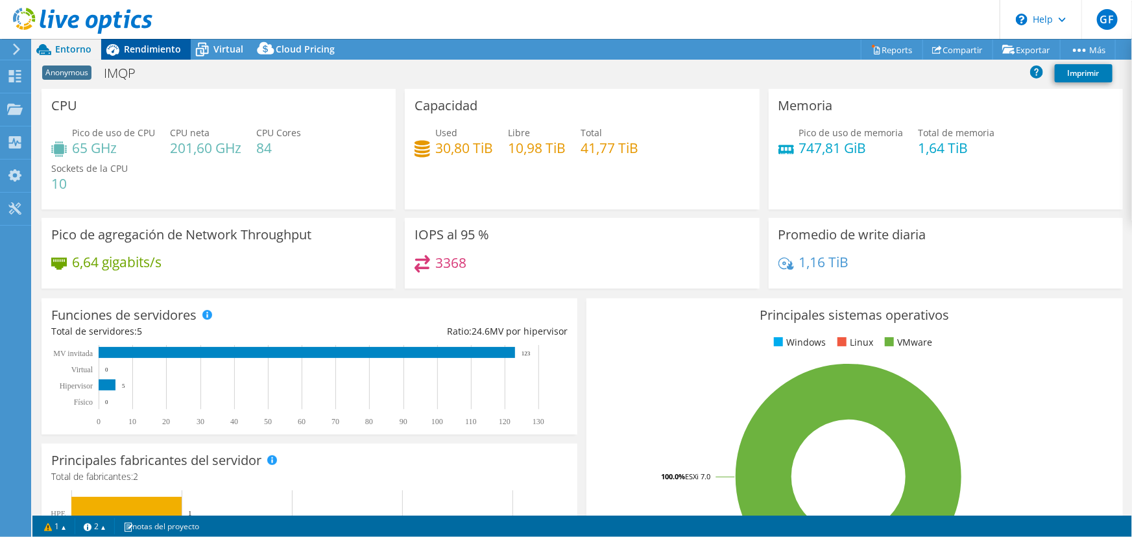
click at [136, 51] on span "Rendimiento" at bounding box center [152, 49] width 57 height 12
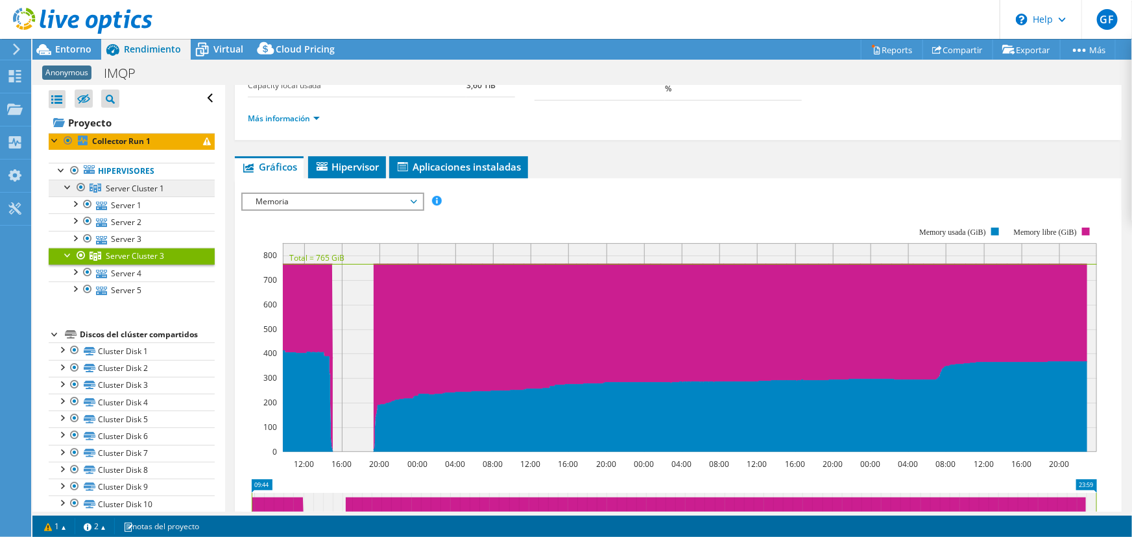
click at [106, 187] on span "Server Cluster 1" at bounding box center [135, 188] width 58 height 11
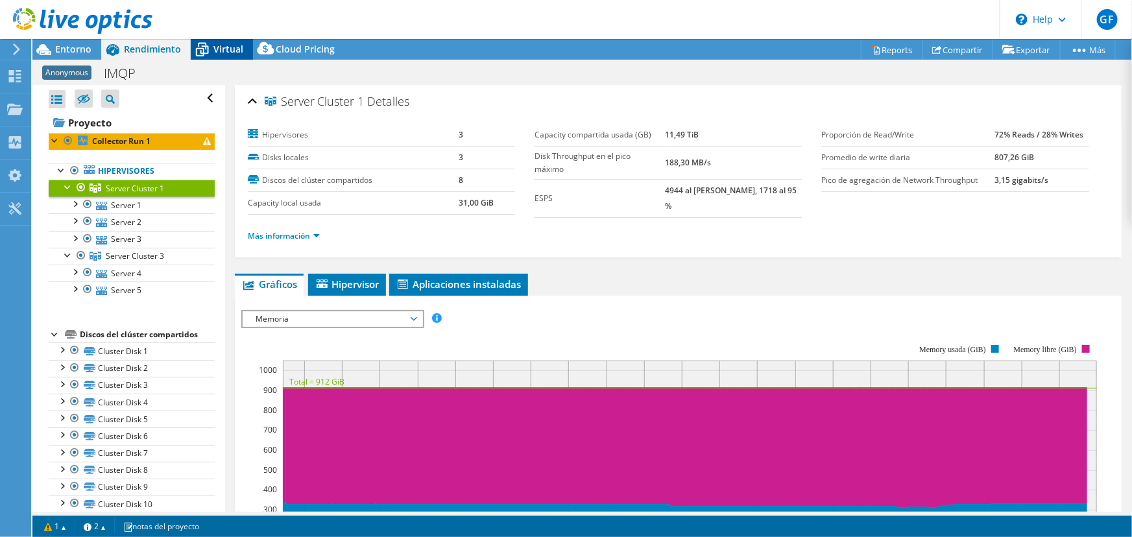
click at [222, 46] on span "Virtual" at bounding box center [228, 49] width 30 height 12
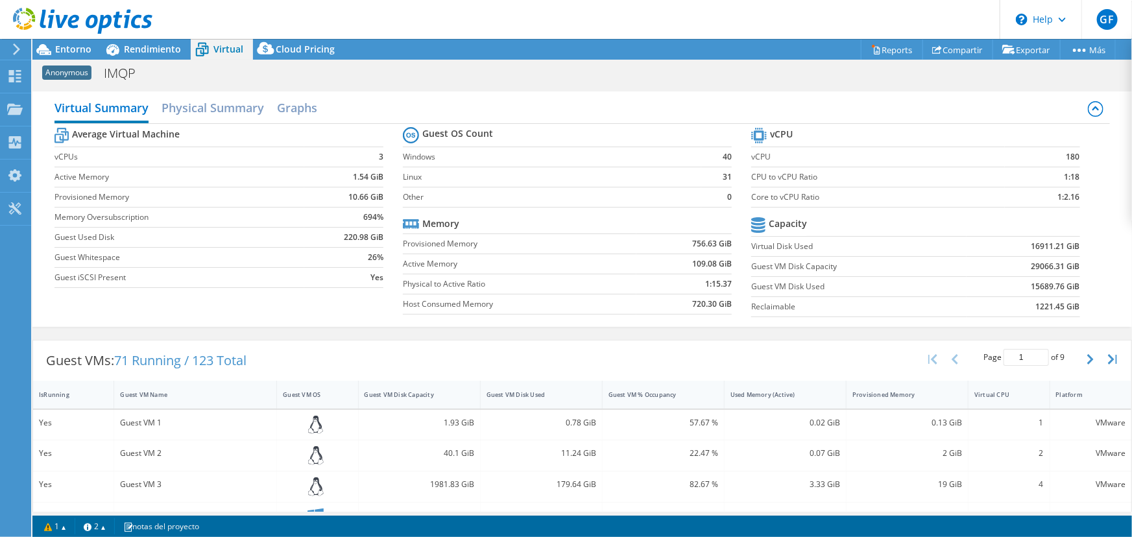
click at [378, 85] on div "Virtual Summary Physical Summary Graphs Average Virtual Machine vCPUs 3 Active …" at bounding box center [581, 209] width 1099 height 248
drag, startPoint x: 672, startPoint y: 69, endPoint x: 681, endPoint y: 68, distance: 8.5
click at [672, 69] on div "Anonymous IMQP Imprimir" at bounding box center [581, 73] width 1099 height 24
click at [64, 47] on span "Entorno" at bounding box center [73, 49] width 36 height 12
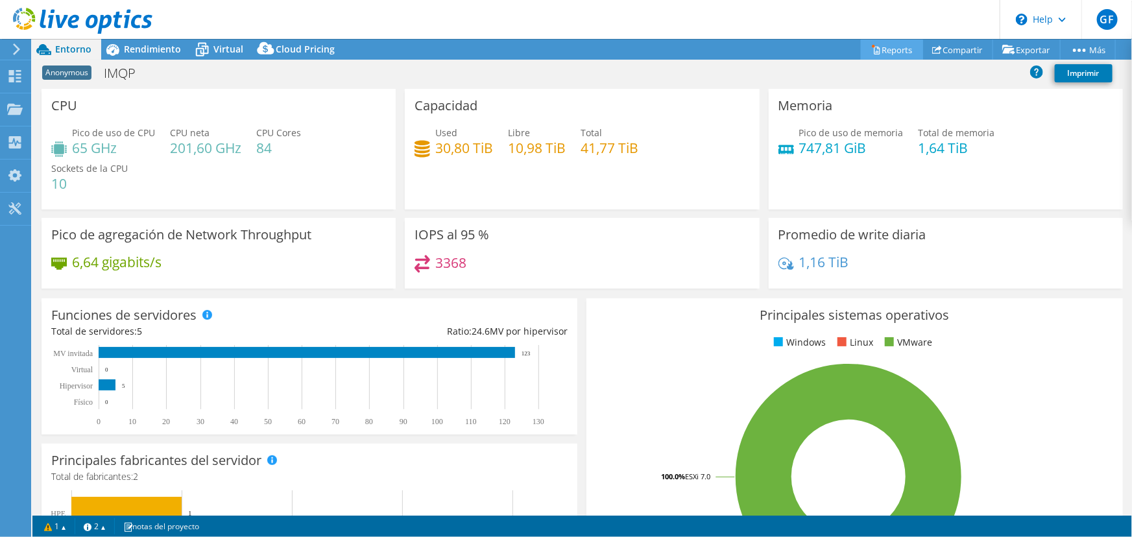
click at [880, 48] on link "Reports" at bounding box center [892, 50] width 62 height 20
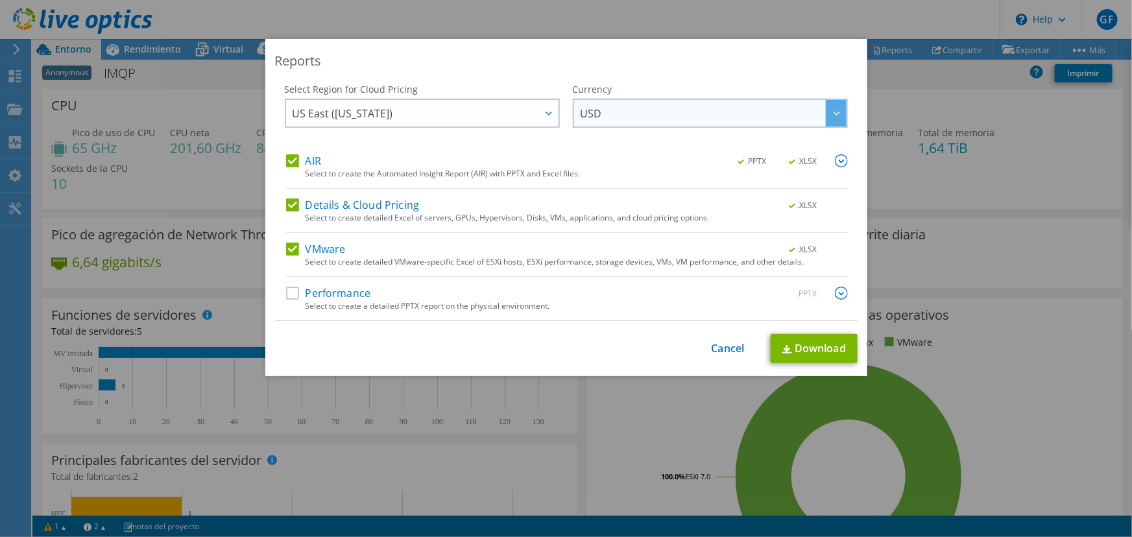
click at [671, 119] on span "USD" at bounding box center [713, 113] width 266 height 27
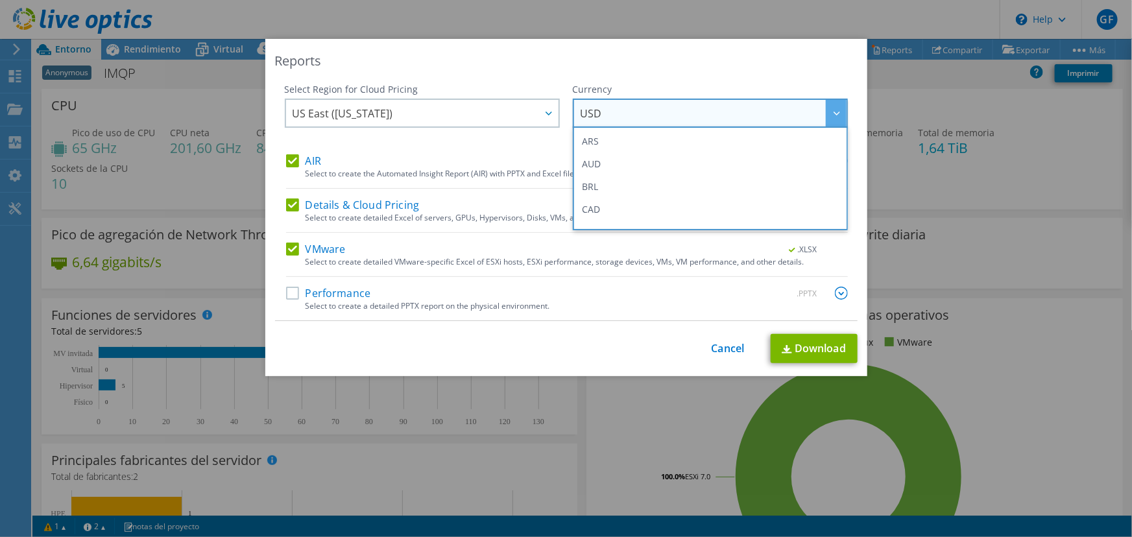
click at [671, 71] on div "Reports Select Region for Cloud Pricing Asia Pacific (Hong Kong) Asia Pacific (…" at bounding box center [566, 207] width 602 height 337
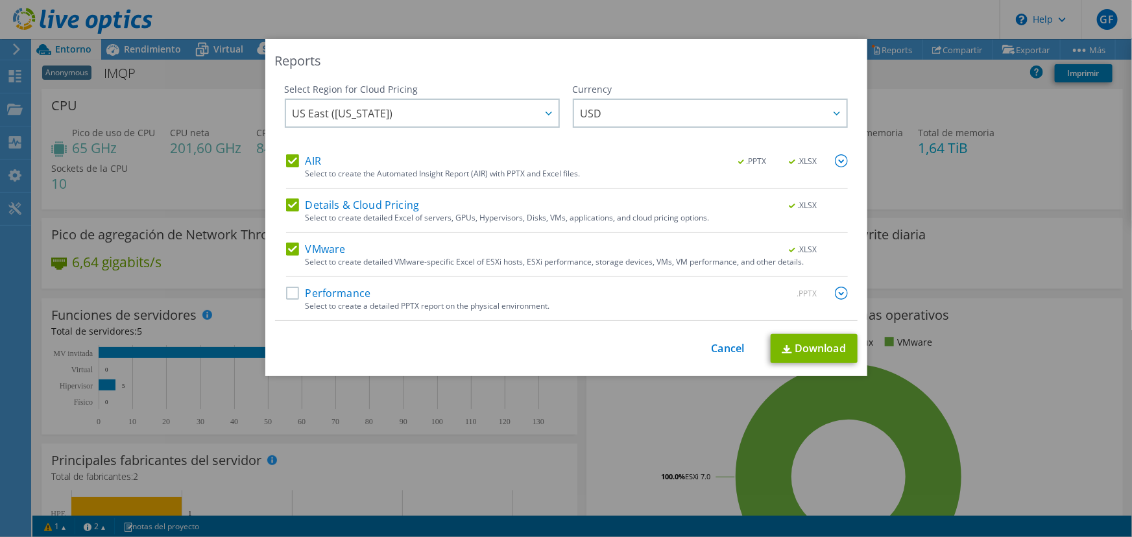
click at [837, 160] on img at bounding box center [841, 160] width 13 height 13
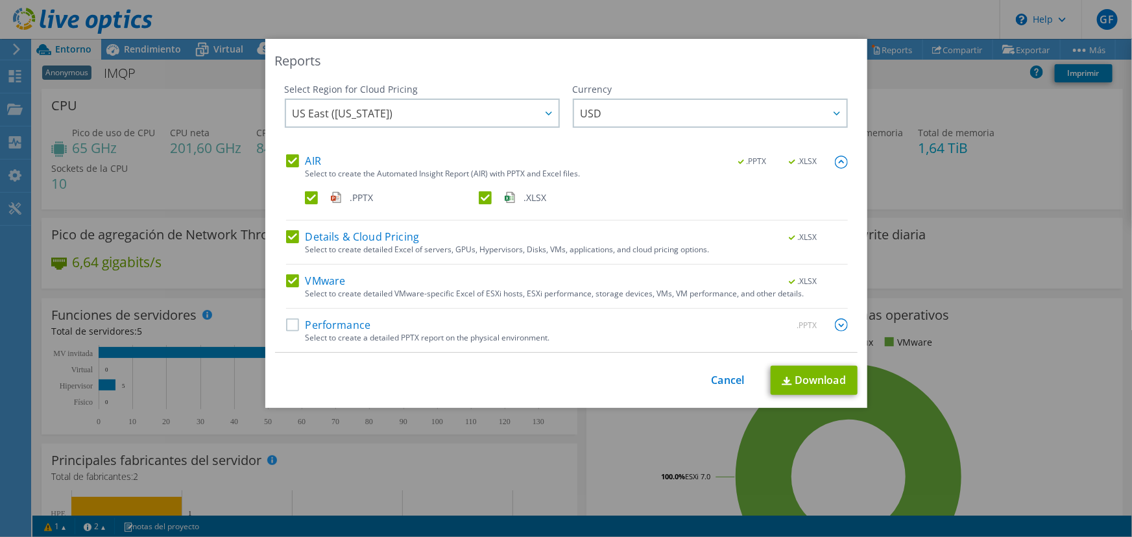
click at [286, 324] on label "Performance" at bounding box center [328, 324] width 85 height 13
click at [0, 0] on input "Performance" at bounding box center [0, 0] width 0 height 0
click at [835, 324] on img at bounding box center [841, 324] width 13 height 13
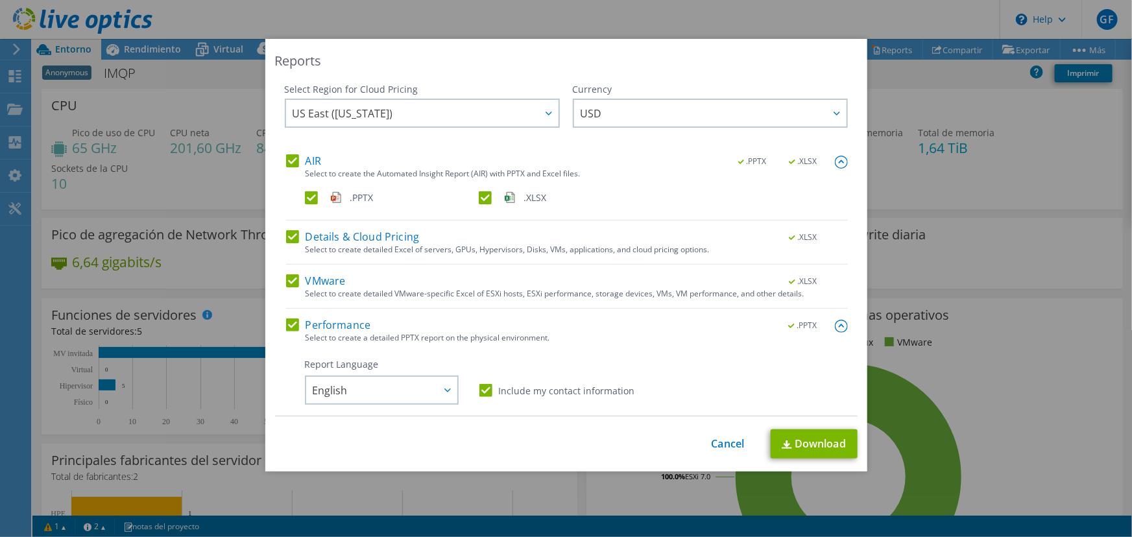
scroll to position [117, 0]
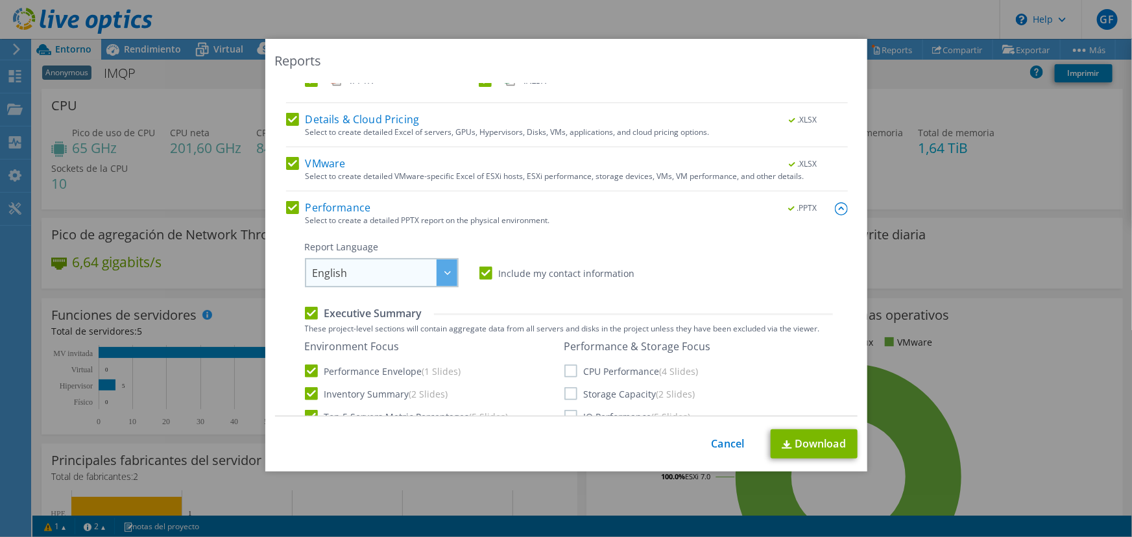
click at [416, 275] on span "English" at bounding box center [385, 272] width 145 height 27
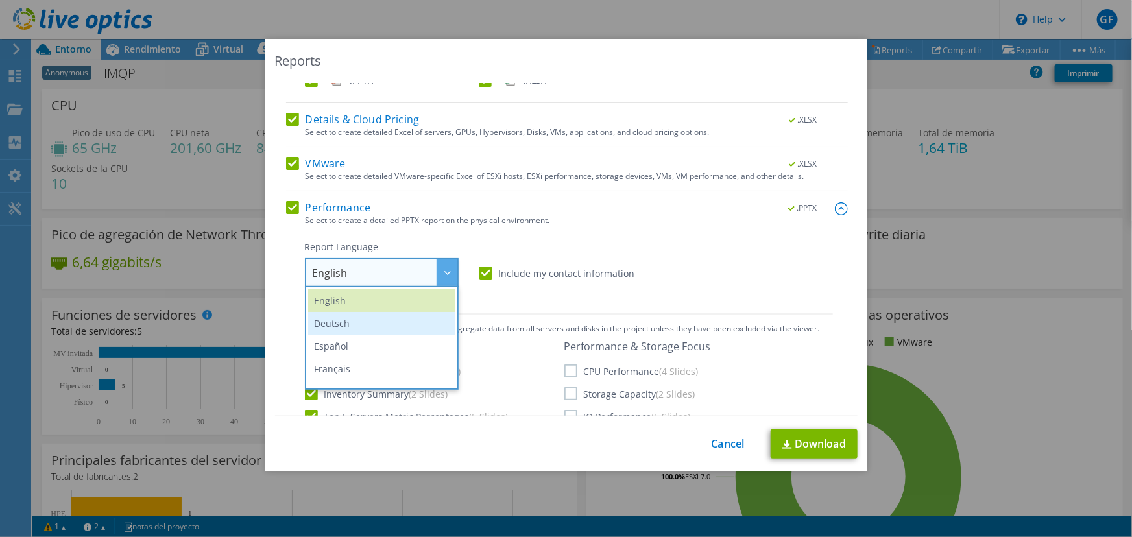
scroll to position [58, 0]
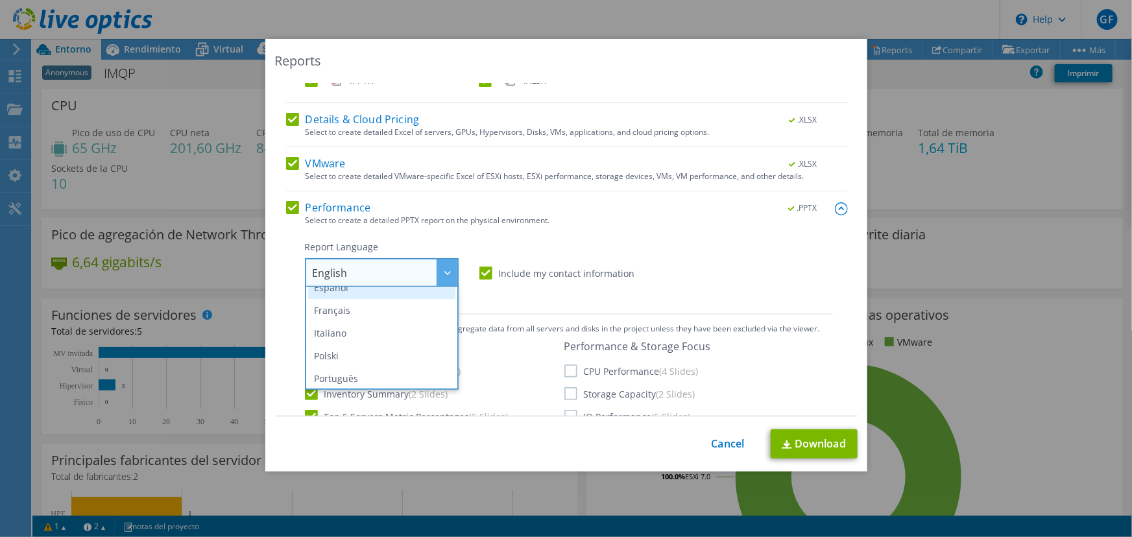
click at [350, 292] on li "Español" at bounding box center [381, 287] width 147 height 23
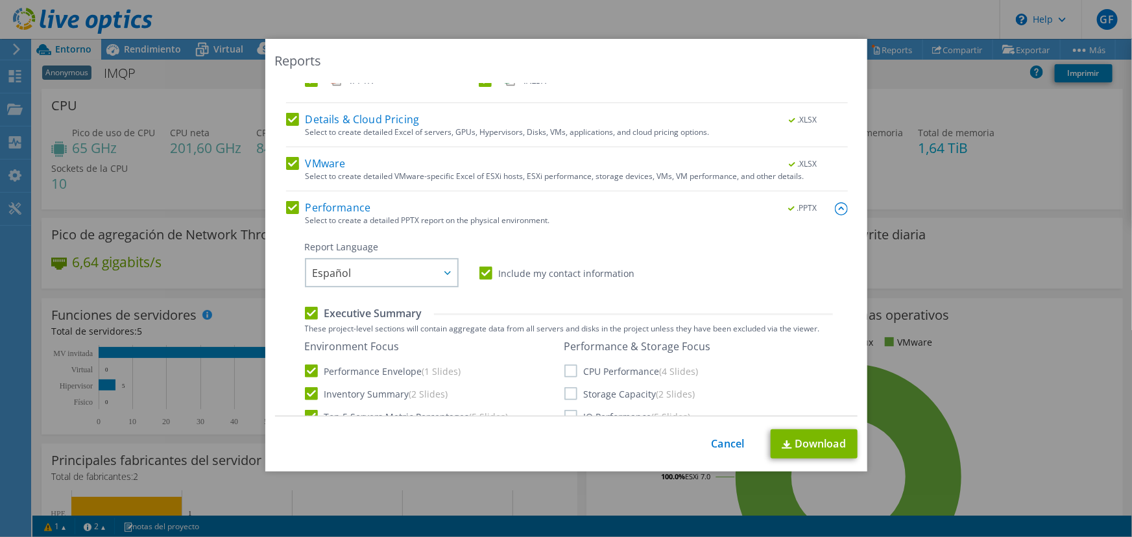
scroll to position [176, 0]
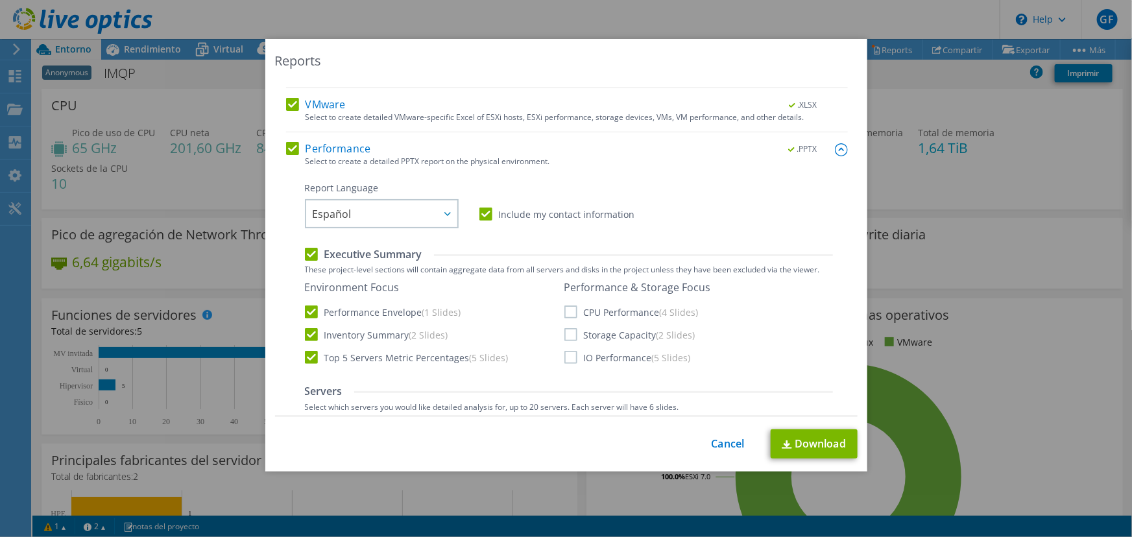
click at [564, 309] on label "CPU Performance (4 Slides)" at bounding box center [631, 311] width 134 height 13
click at [0, 0] on input "CPU Performance (4 Slides)" at bounding box center [0, 0] width 0 height 0
click at [567, 333] on label "Storage Capacity (2 Slides)" at bounding box center [629, 334] width 131 height 13
click at [0, 0] on input "Storage Capacity (2 Slides)" at bounding box center [0, 0] width 0 height 0
click at [564, 359] on label "IO Performance (5 Slides)" at bounding box center [627, 357] width 126 height 13
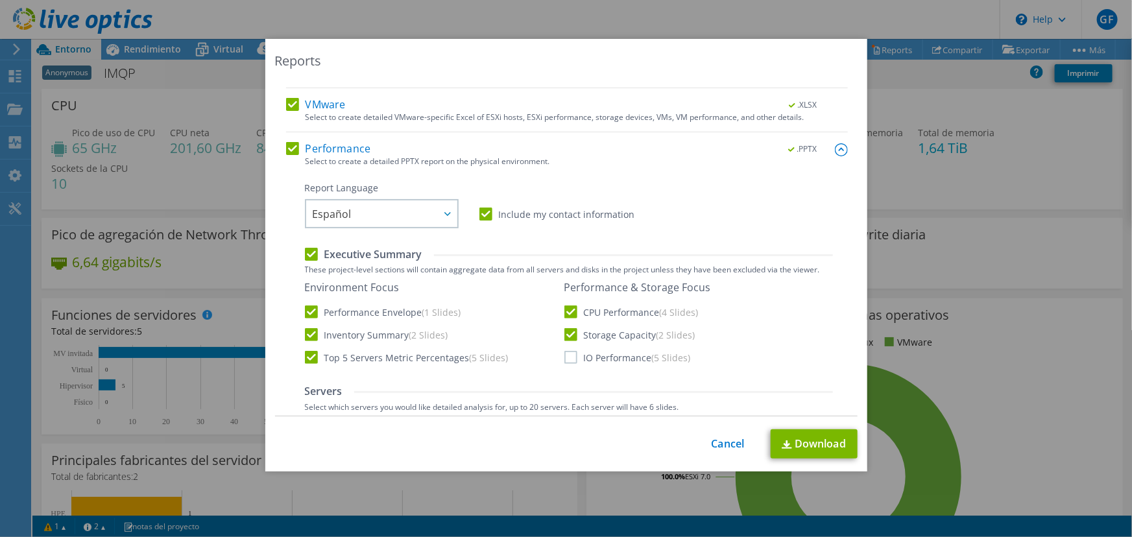
click at [0, 0] on input "IO Performance (5 Slides)" at bounding box center [0, 0] width 0 height 0
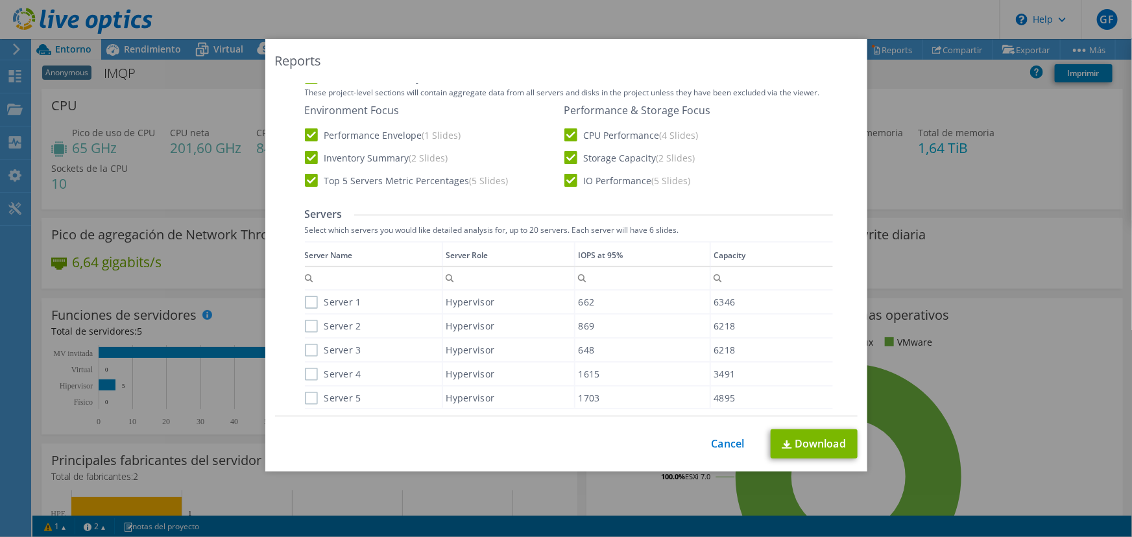
scroll to position [412, 0]
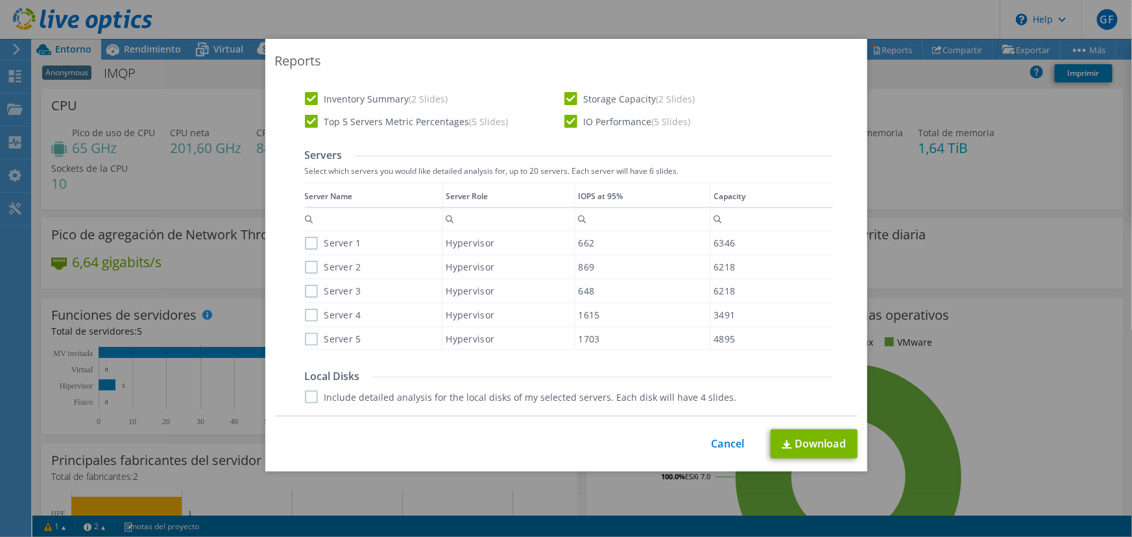
click at [305, 240] on div "Data grid" at bounding box center [306, 261] width 2 height 159
click at [305, 243] on label "Server 1" at bounding box center [333, 243] width 56 height 13
click at [0, 0] on input "Server 1" at bounding box center [0, 0] width 0 height 0
click at [305, 268] on label "Server 2" at bounding box center [333, 267] width 56 height 13
click at [0, 0] on input "Server 2" at bounding box center [0, 0] width 0 height 0
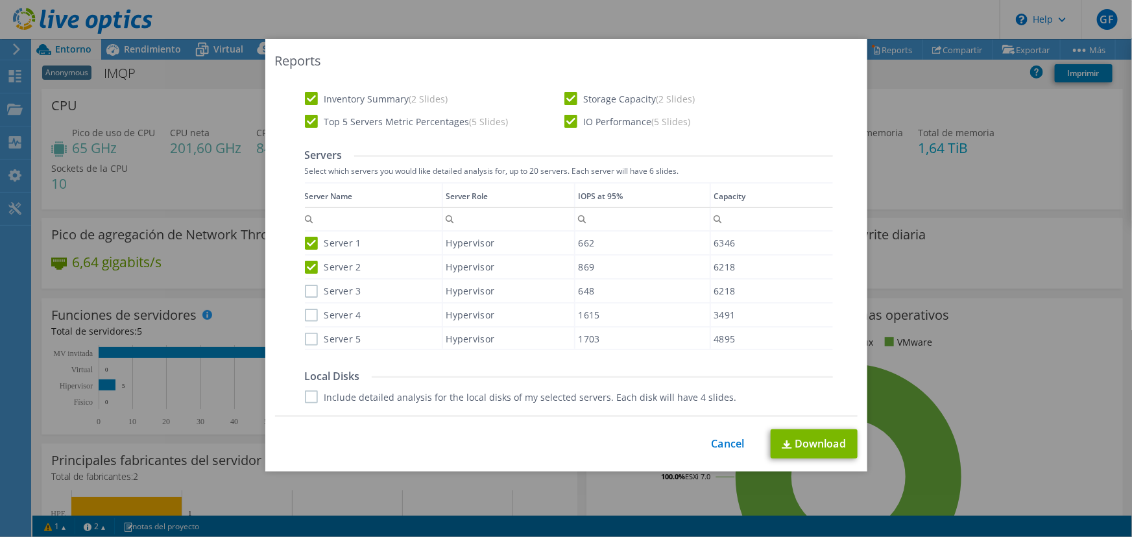
click at [312, 291] on label "Server 3" at bounding box center [333, 291] width 56 height 13
click at [0, 0] on input "Server 3" at bounding box center [0, 0] width 0 height 0
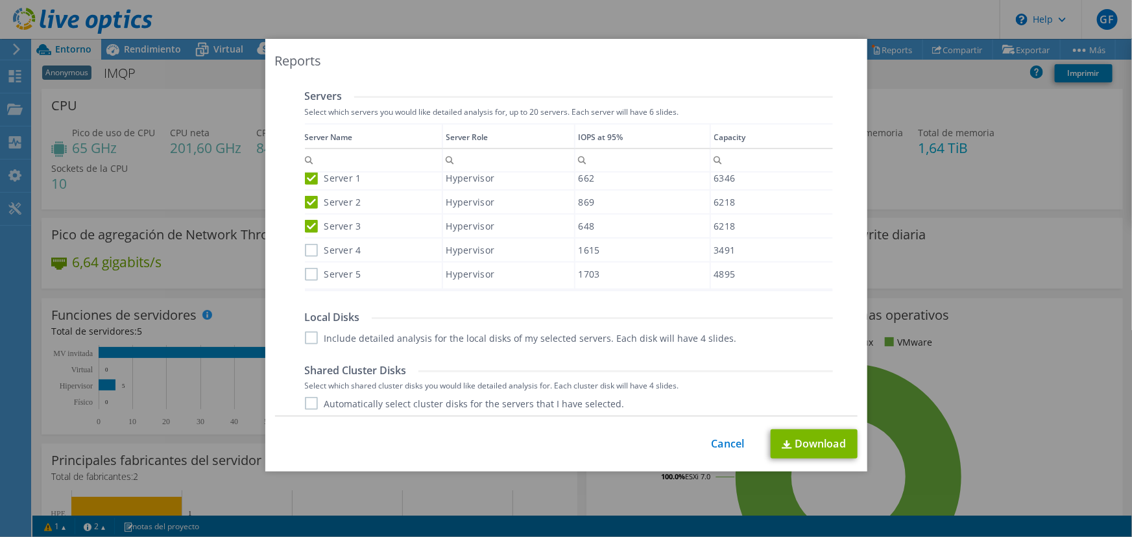
scroll to position [530, 0]
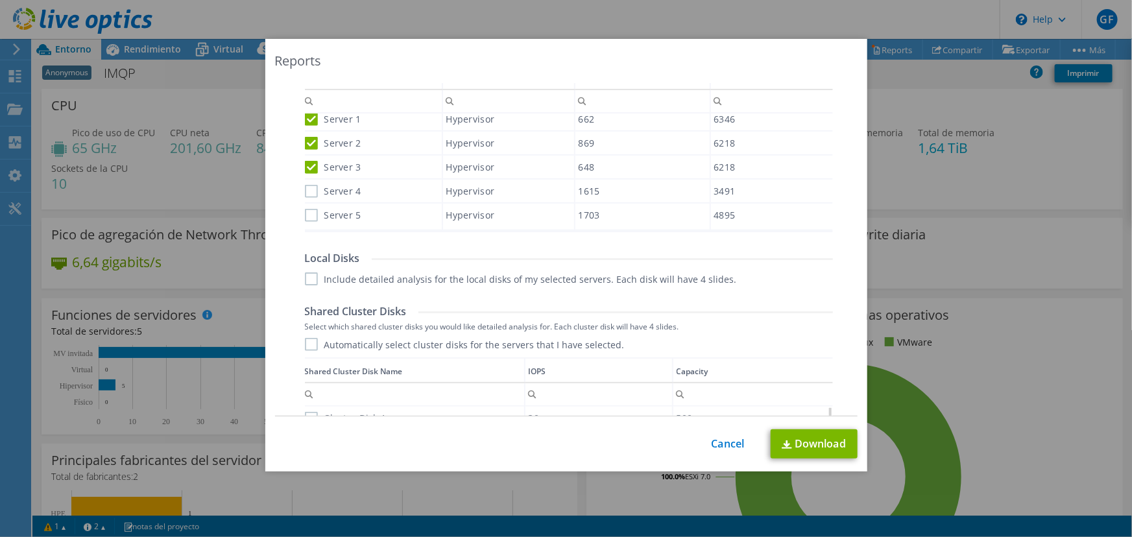
click at [305, 282] on label "Include detailed analysis for the local disks of my selected servers. Each disk…" at bounding box center [521, 278] width 432 height 13
click at [0, 0] on input "Include detailed analysis for the local disks of my selected servers. Each disk…" at bounding box center [0, 0] width 0 height 0
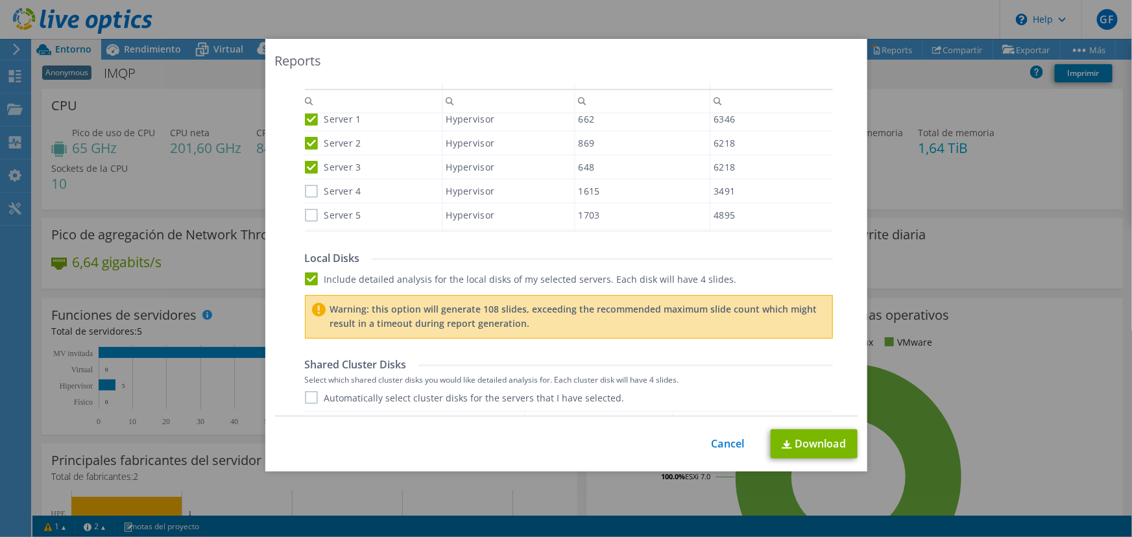
click at [305, 279] on label "Include detailed analysis for the local disks of my selected servers. Each disk…" at bounding box center [521, 278] width 432 height 13
click at [0, 0] on input "Include detailed analysis for the local disks of my selected servers. Each disk…" at bounding box center [0, 0] width 0 height 0
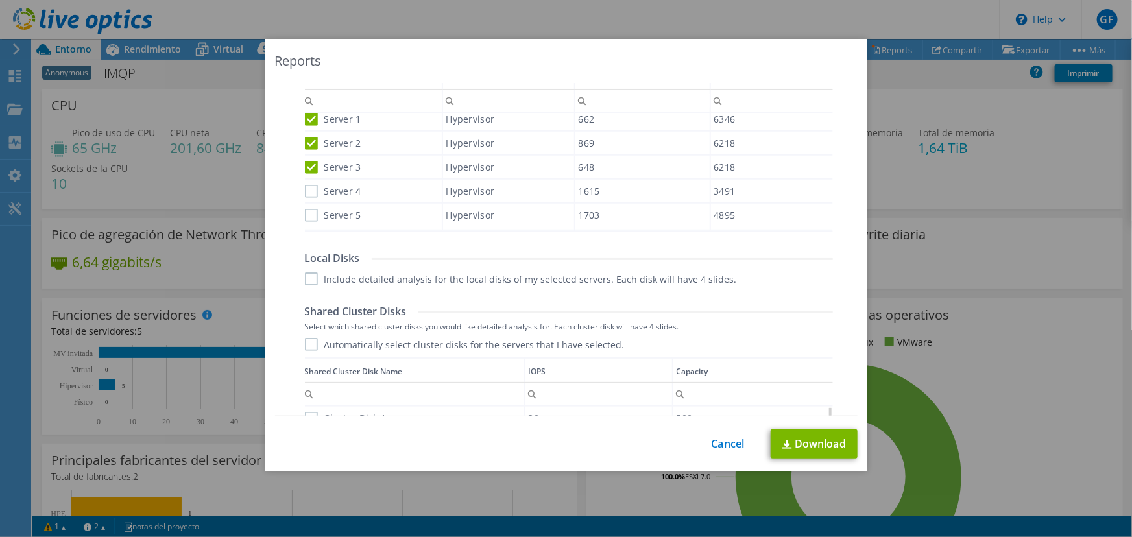
click at [305, 343] on label "Automatically select cluster disks for the servers that I have selected." at bounding box center [465, 344] width 320 height 13
click at [0, 0] on input "Automatically select cluster disks for the servers that I have selected." at bounding box center [0, 0] width 0 height 0
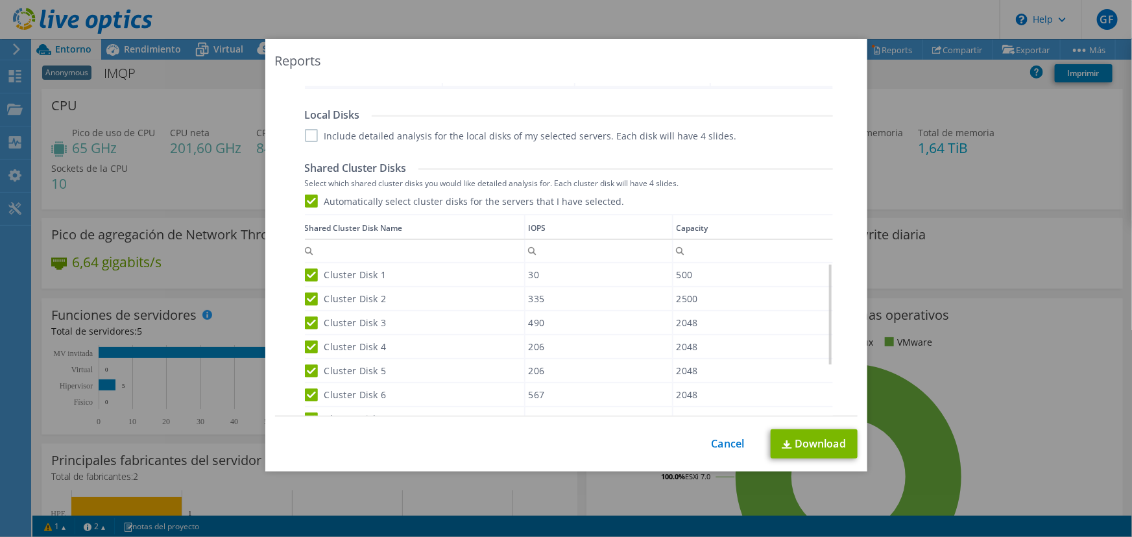
scroll to position [733, 0]
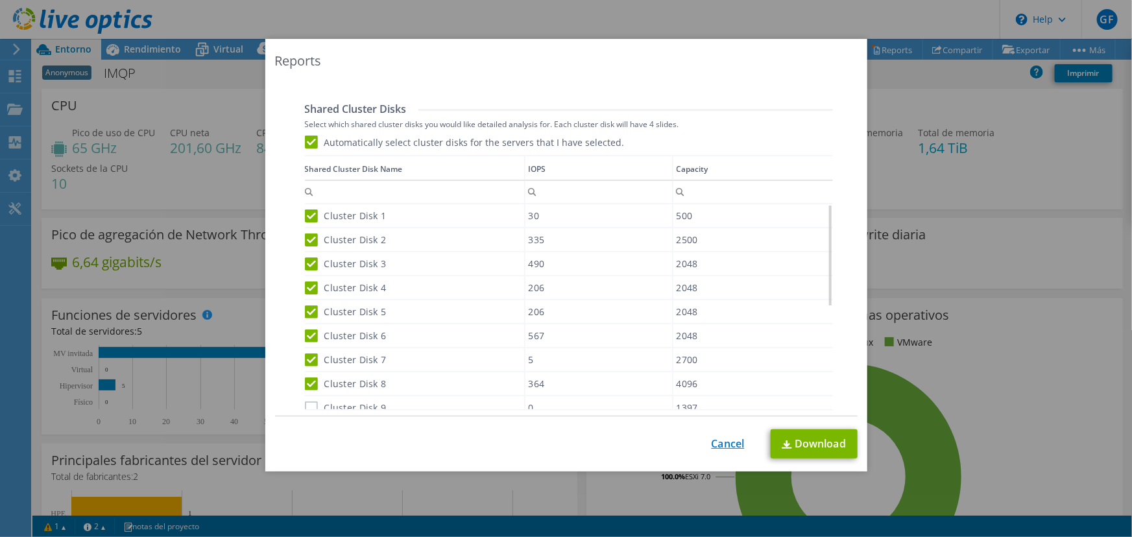
click at [711, 449] on link "Cancel" at bounding box center [727, 444] width 33 height 12
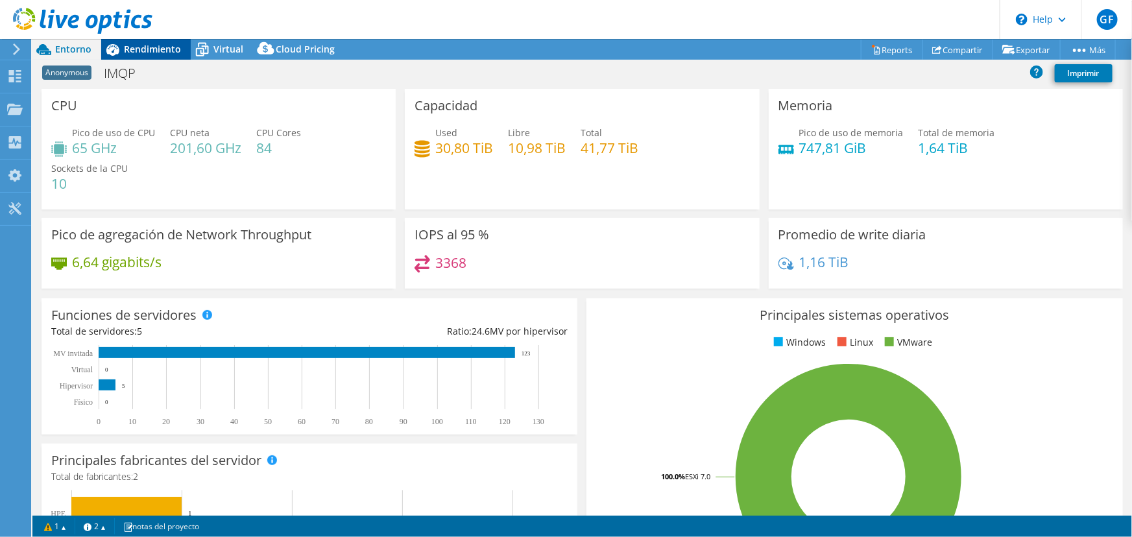
click at [145, 50] on span "Rendimiento" at bounding box center [152, 49] width 57 height 12
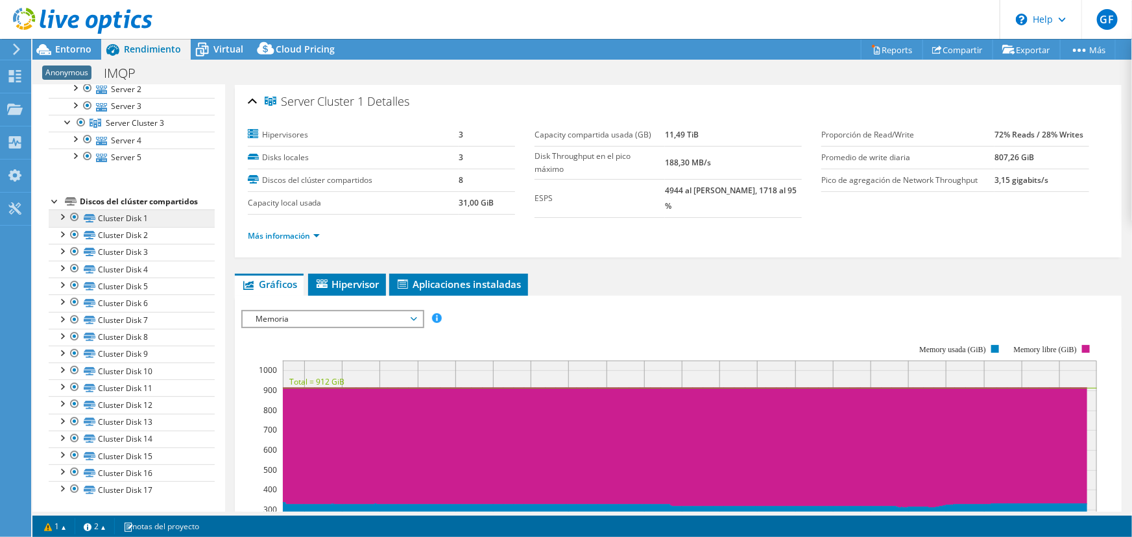
scroll to position [15, 0]
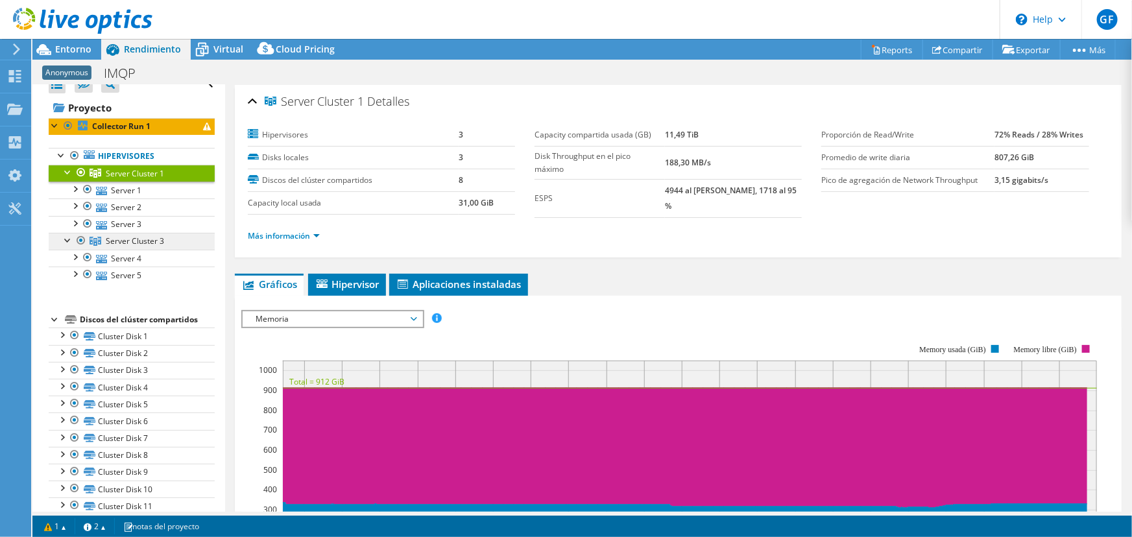
click at [132, 179] on span "Server Cluster 3" at bounding box center [135, 173] width 58 height 11
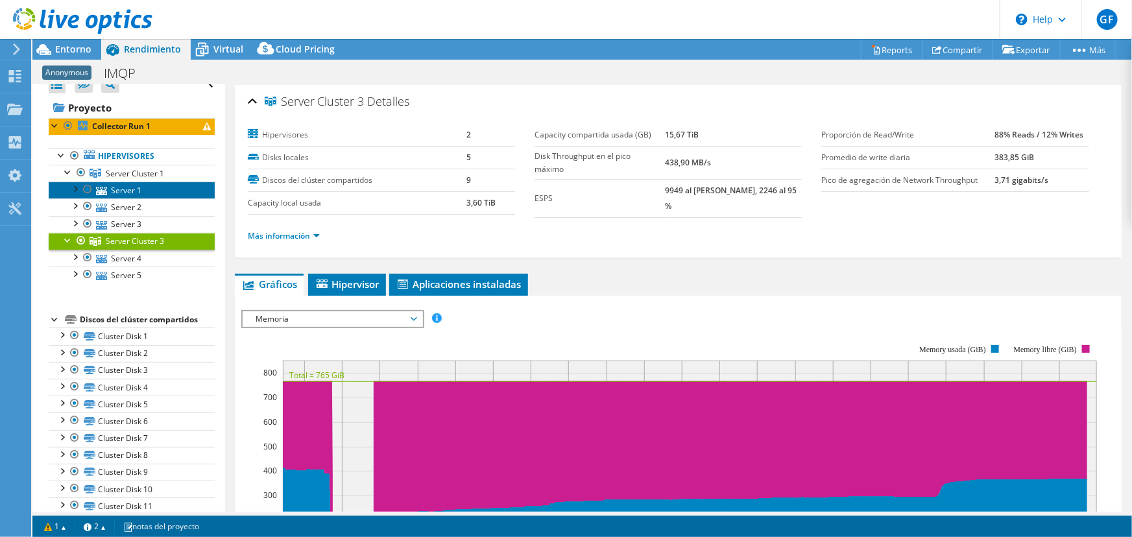
click at [130, 189] on link "Server 1" at bounding box center [132, 190] width 166 height 17
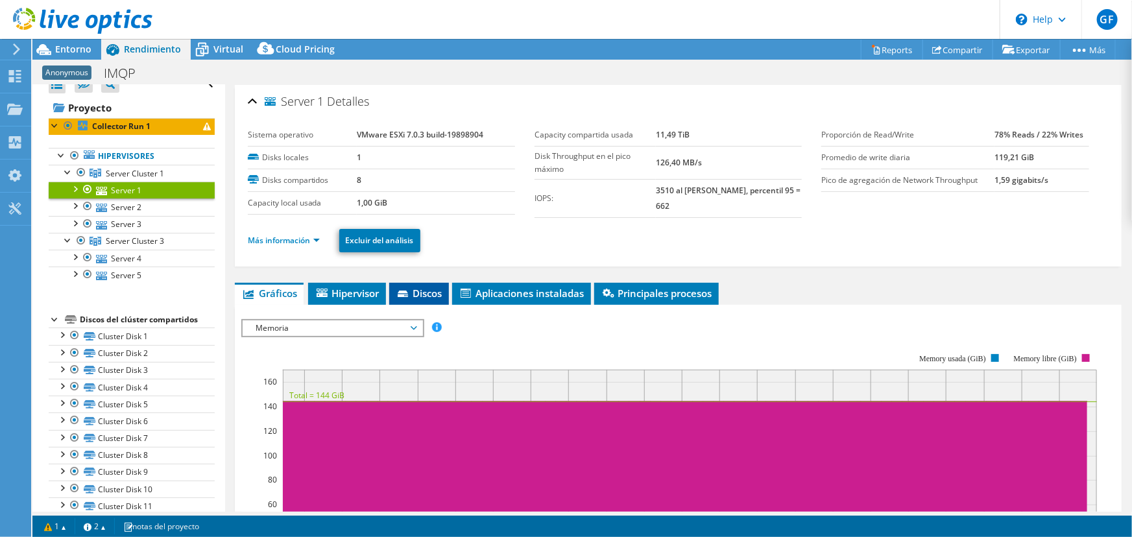
click at [434, 294] on span "Discos" at bounding box center [419, 293] width 47 height 13
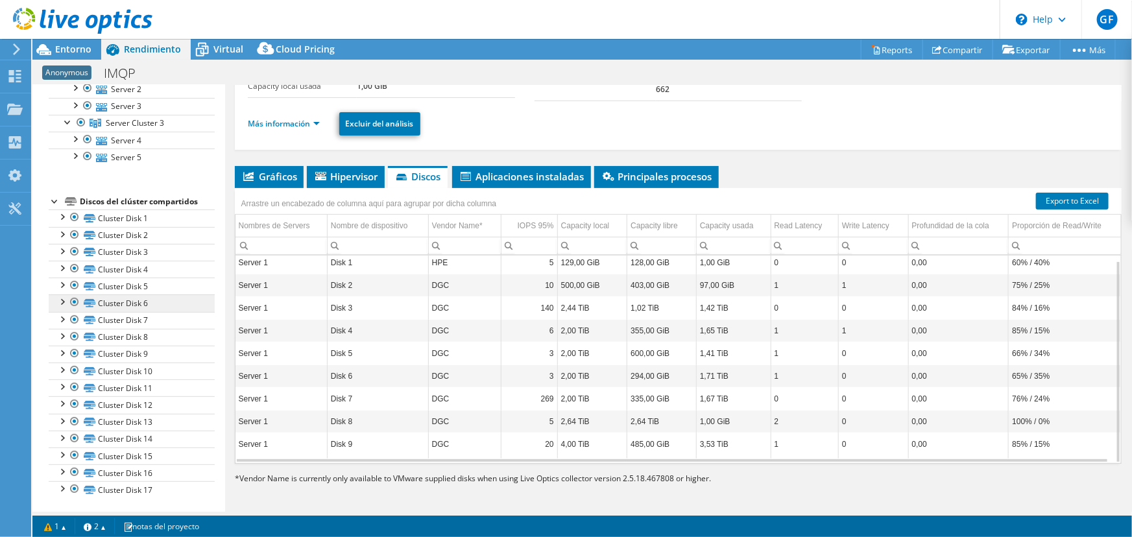
scroll to position [0, 0]
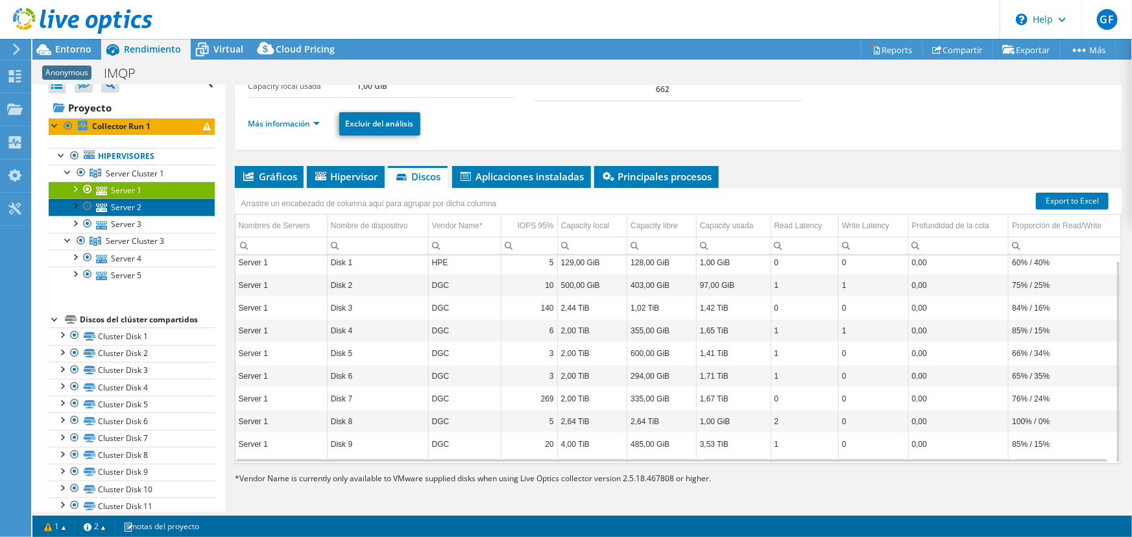
click at [129, 205] on link "Server 2" at bounding box center [132, 206] width 166 height 17
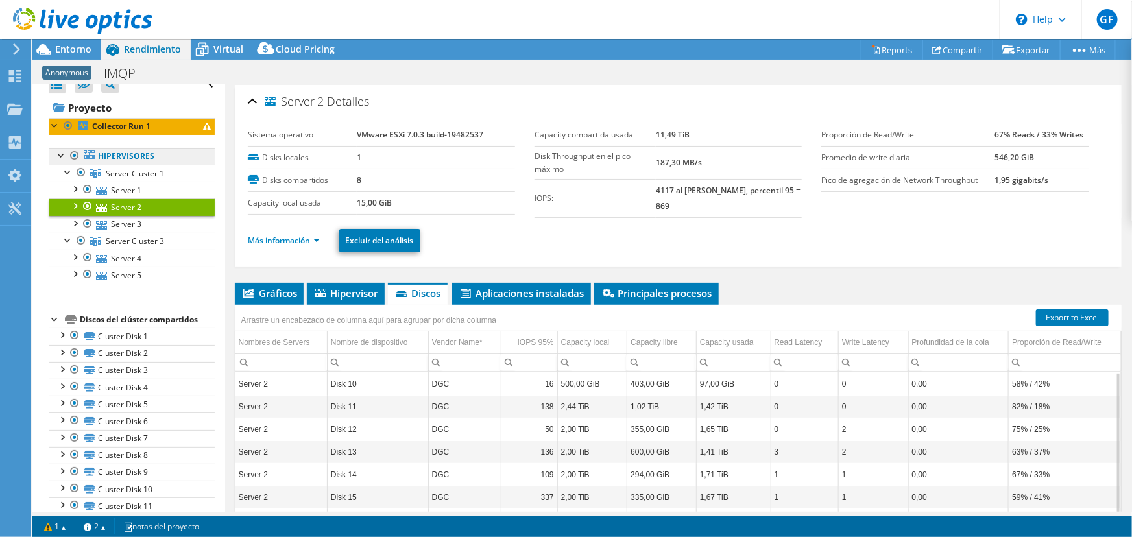
click at [137, 150] on link "Hipervisores" at bounding box center [132, 156] width 166 height 17
click at [136, 156] on link "Hipervisores" at bounding box center [132, 156] width 166 height 17
click at [97, 153] on link "Hipervisores" at bounding box center [132, 156] width 166 height 17
click at [110, 171] on span "Server Cluster 1" at bounding box center [135, 173] width 58 height 11
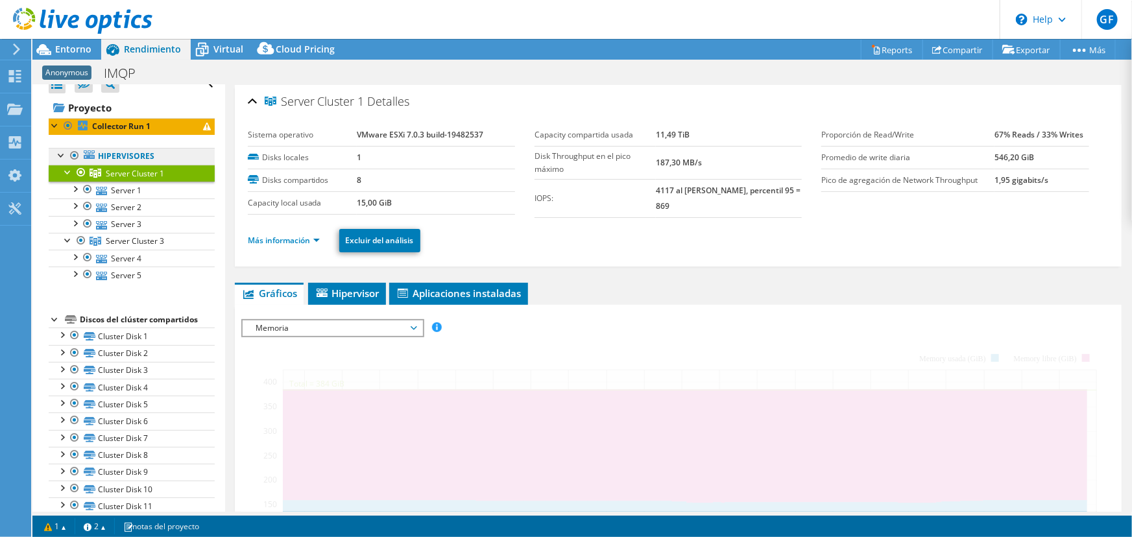
click at [115, 154] on link "Hipervisores" at bounding box center [132, 156] width 166 height 17
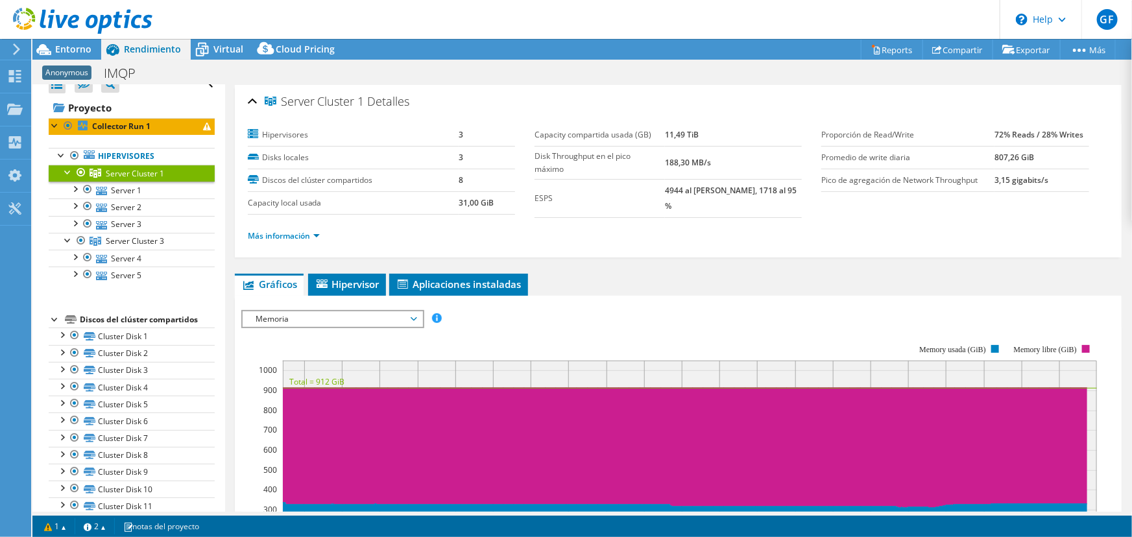
click at [115, 174] on span "Server Cluster 1" at bounding box center [135, 173] width 58 height 11
click at [145, 320] on div "Discos del clúster compartidos" at bounding box center [147, 320] width 135 height 16
click at [50, 316] on div at bounding box center [55, 318] width 13 height 13
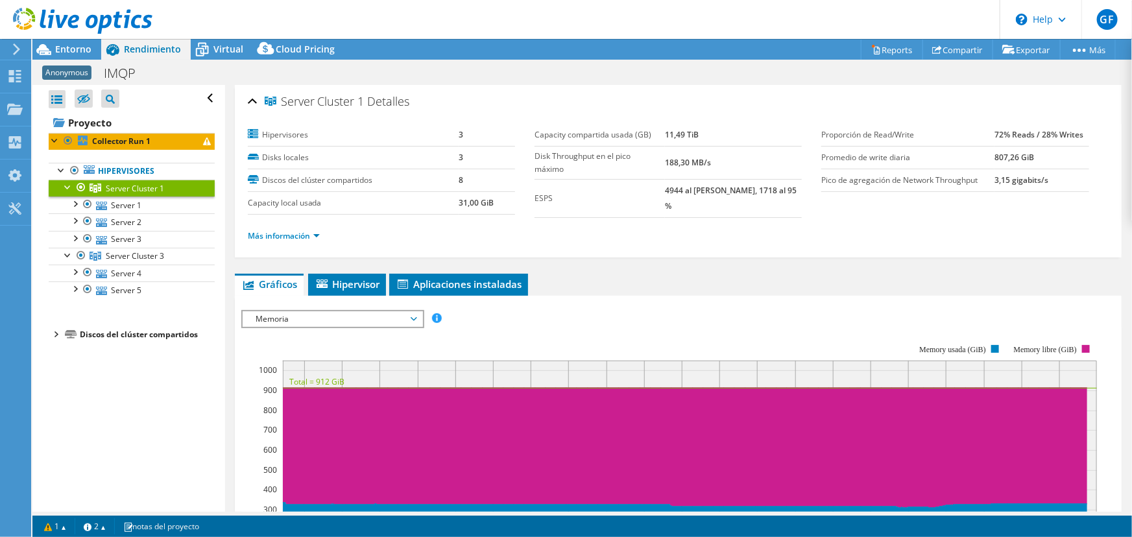
click at [60, 332] on div at bounding box center [55, 333] width 13 height 13
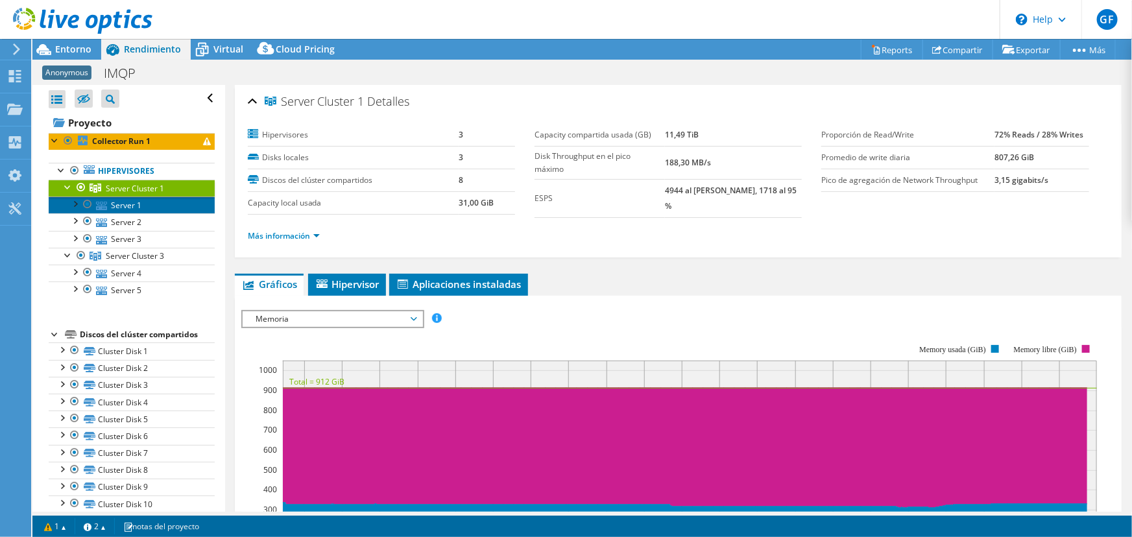
click at [131, 211] on link "Server 1" at bounding box center [132, 204] width 166 height 17
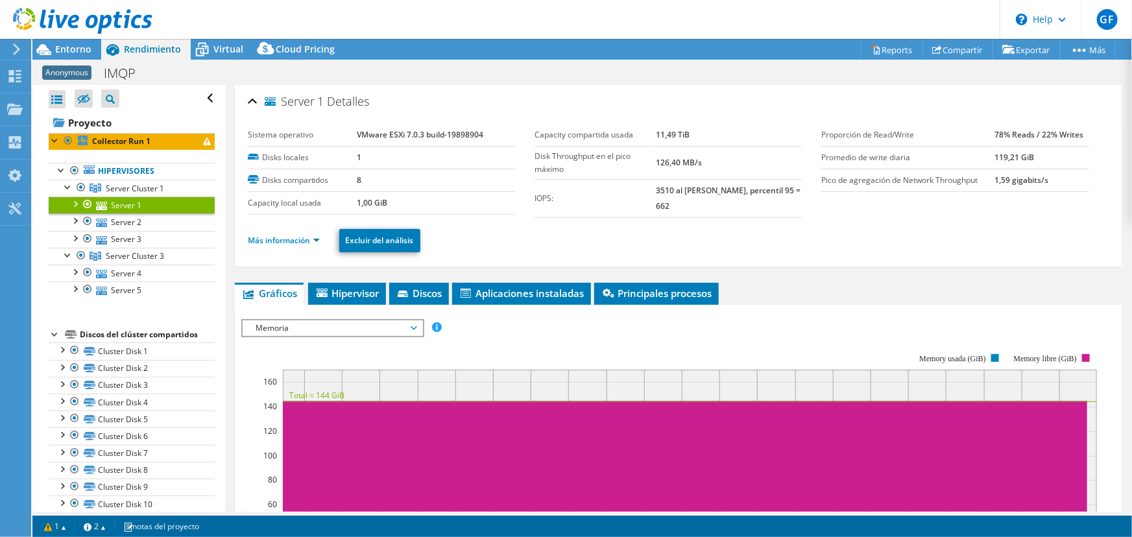
scroll to position [117, 0]
select select "USD"
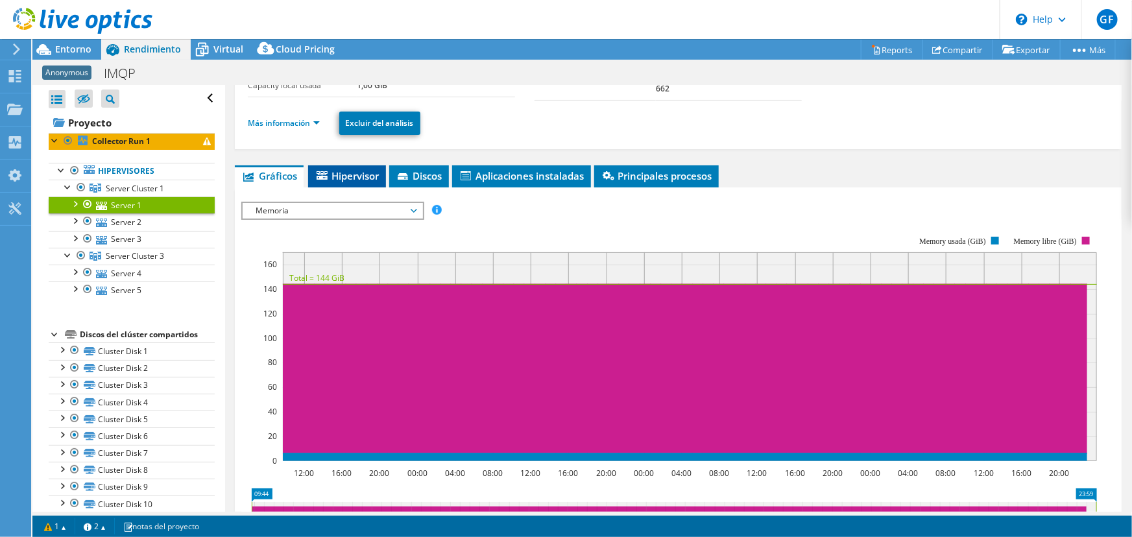
click at [344, 172] on span "Hipervisor" at bounding box center [347, 175] width 65 height 13
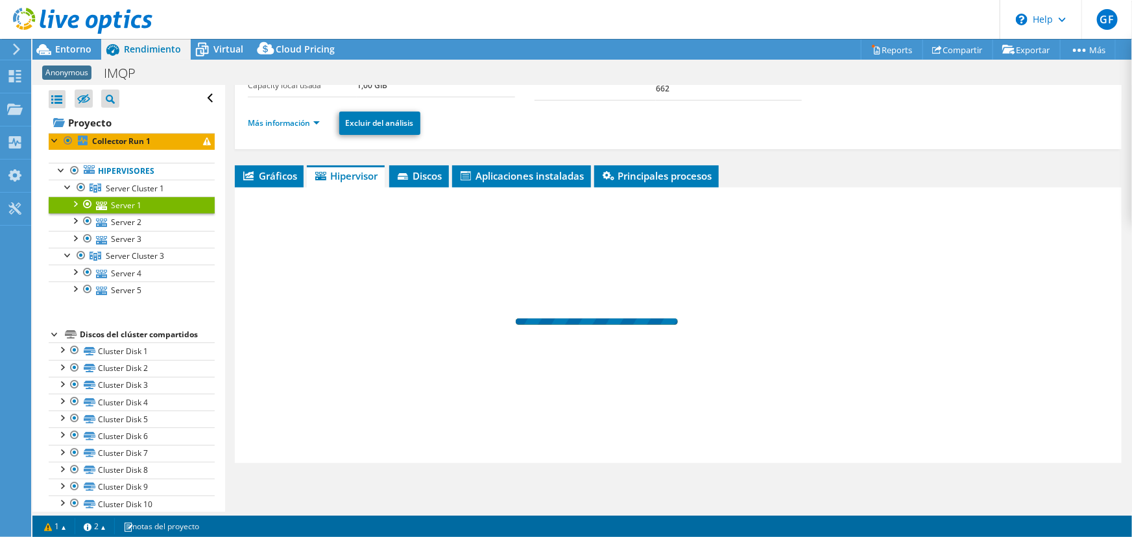
scroll to position [117, 0]
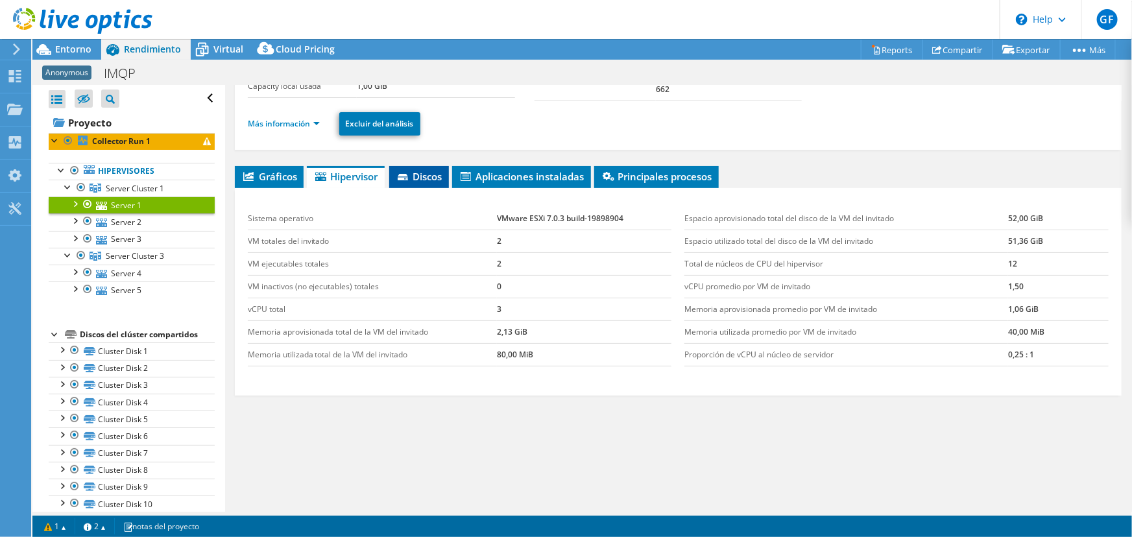
click at [414, 166] on li "Discos" at bounding box center [419, 177] width 60 height 22
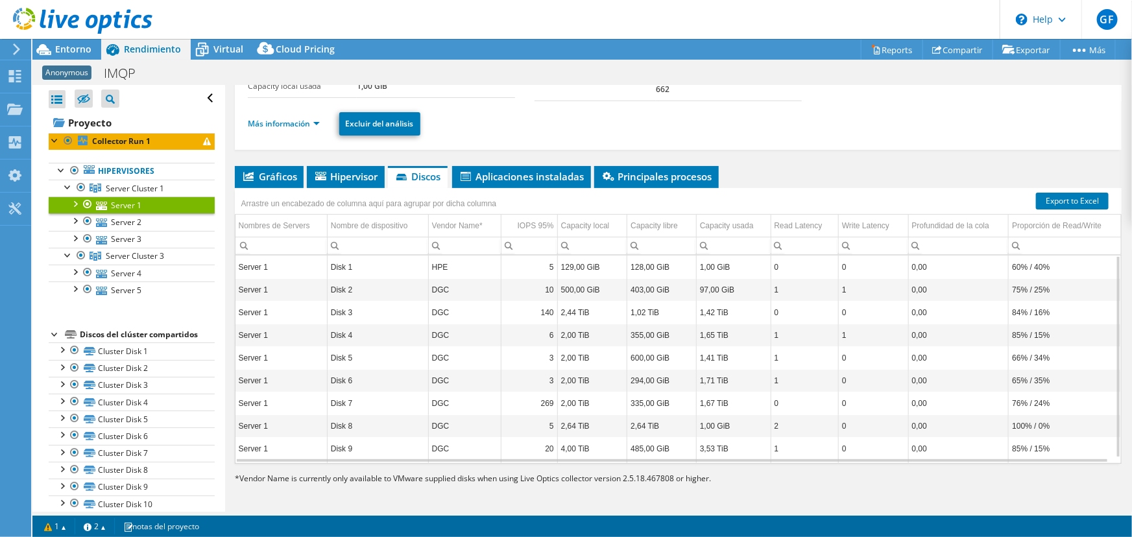
click at [445, 259] on td "HPE" at bounding box center [464, 267] width 73 height 23
click at [106, 223] on icon at bounding box center [101, 223] width 11 height 8
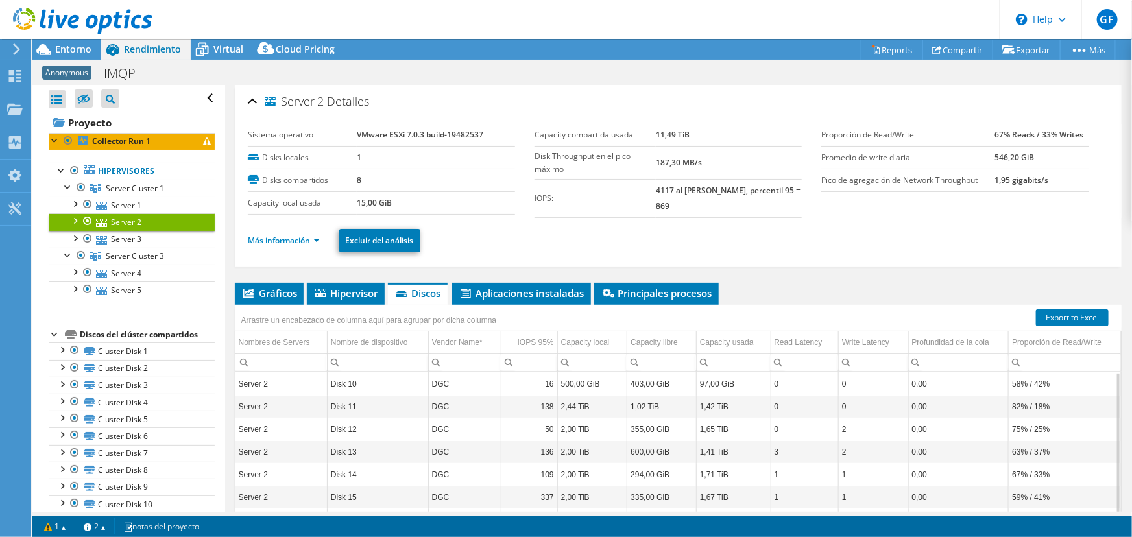
scroll to position [117, 0]
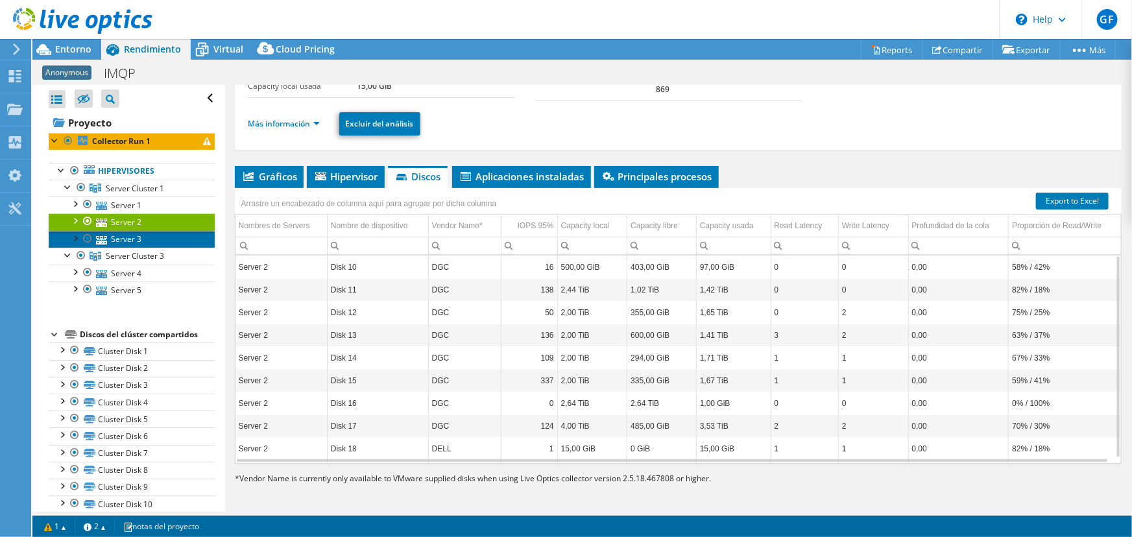
click at [122, 237] on link "Server 3" at bounding box center [132, 239] width 166 height 17
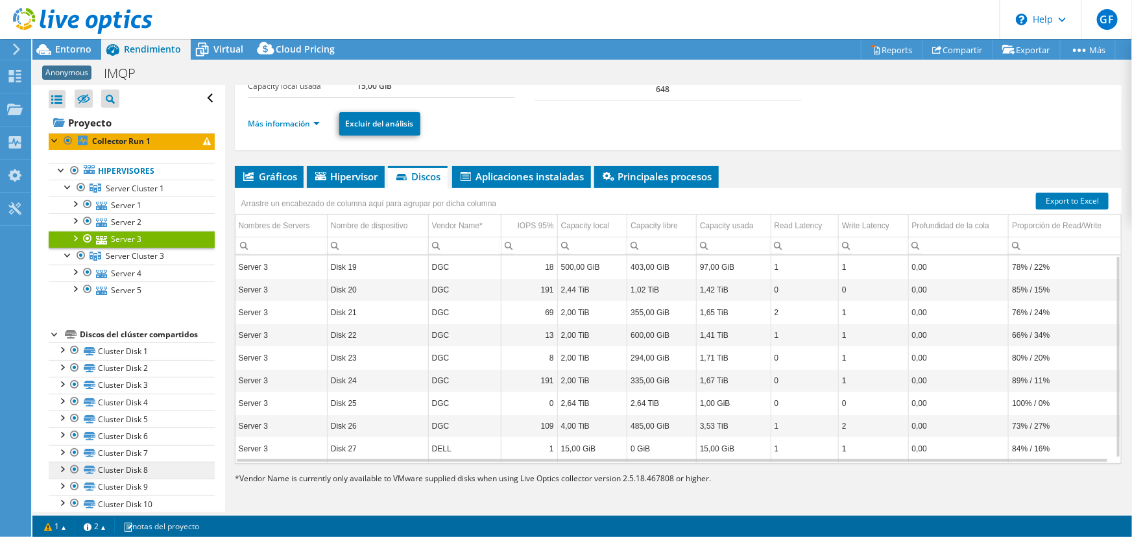
scroll to position [133, 0]
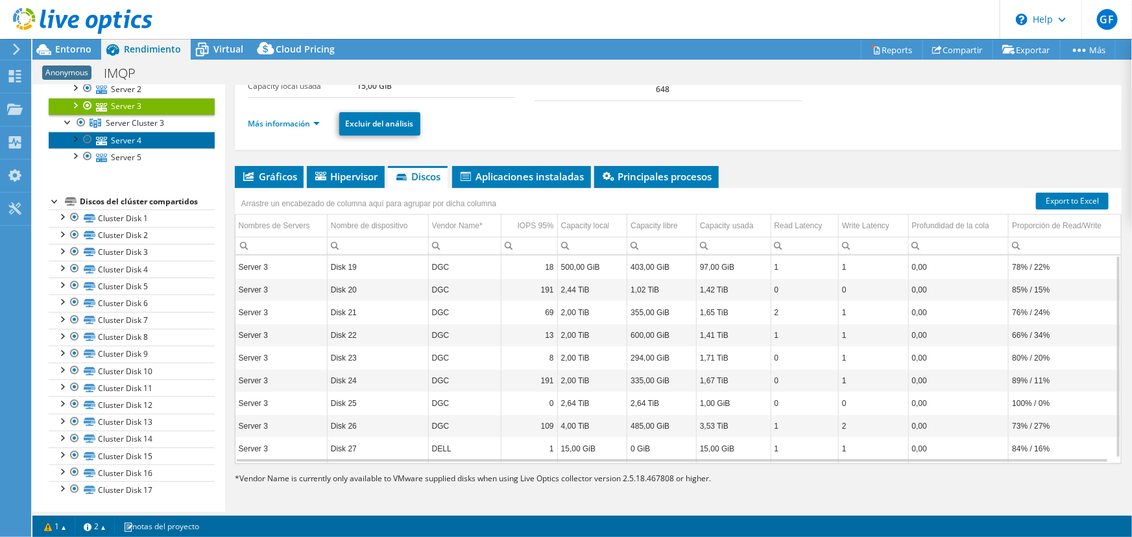
click at [115, 139] on link "Server 4" at bounding box center [132, 140] width 166 height 17
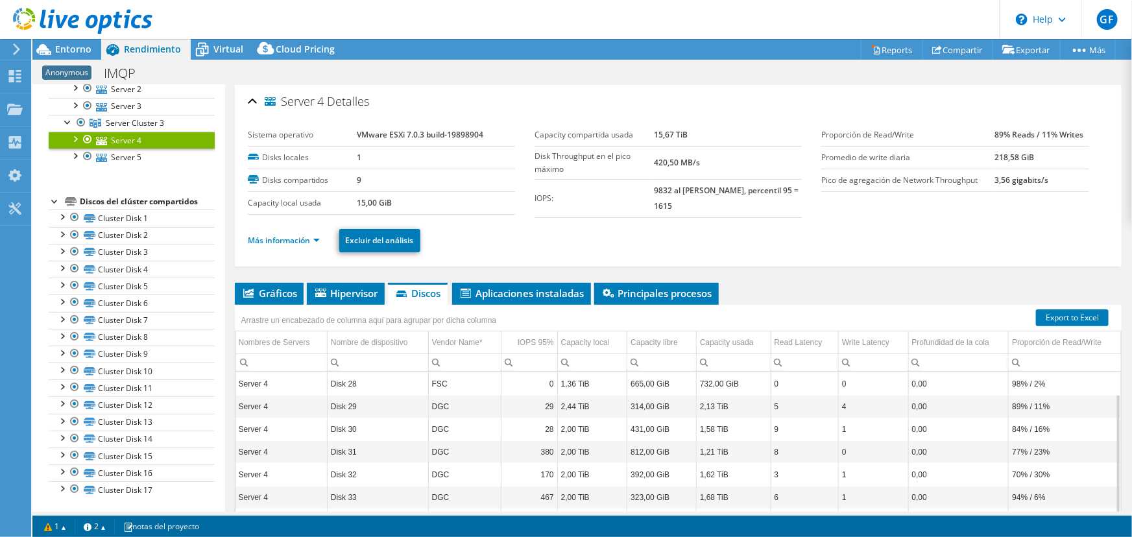
scroll to position [117, 0]
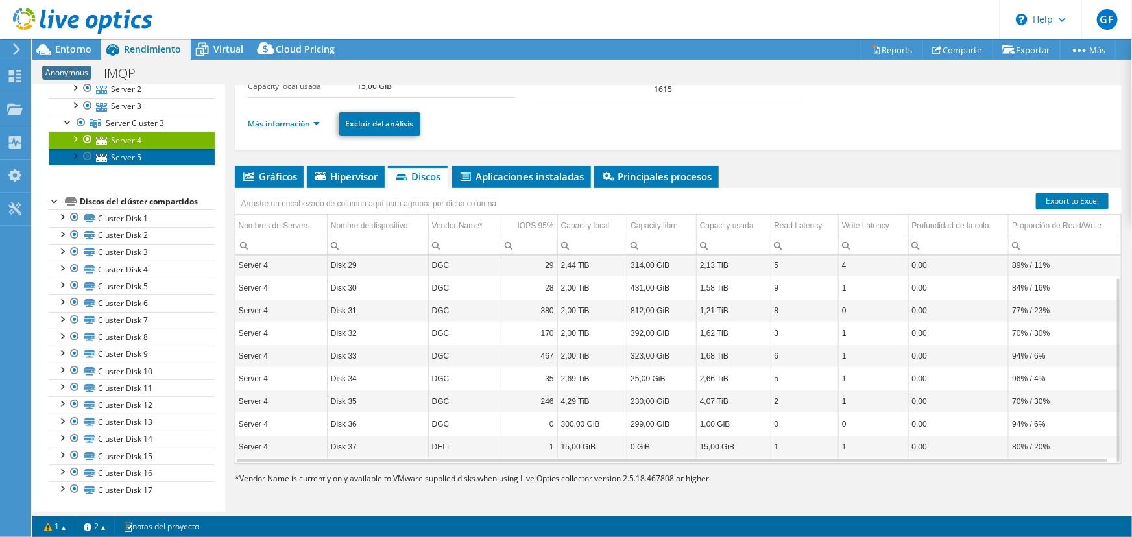
click at [123, 155] on link "Server 5" at bounding box center [132, 157] width 166 height 17
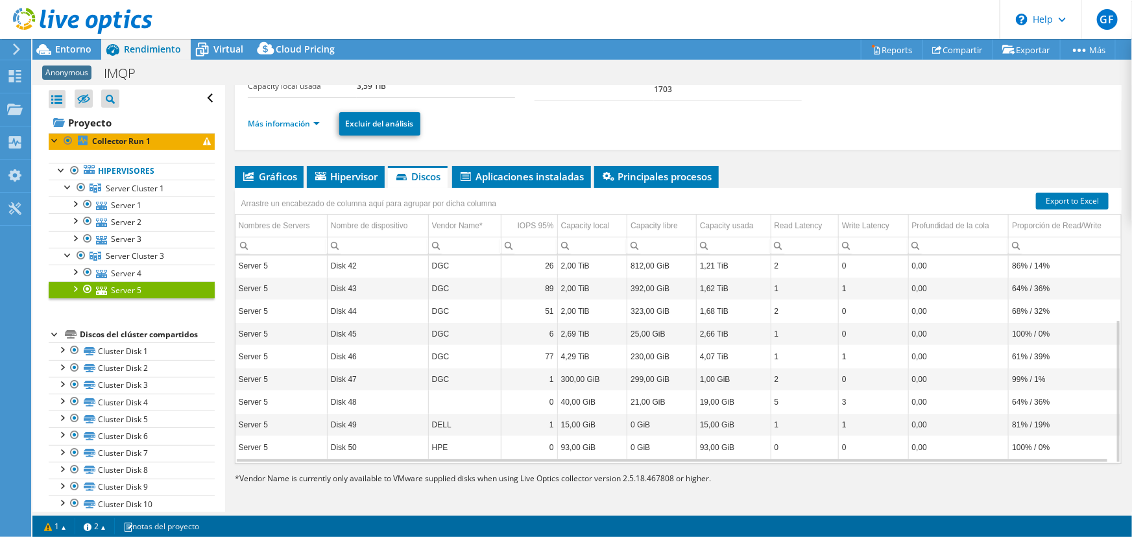
scroll to position [58, 0]
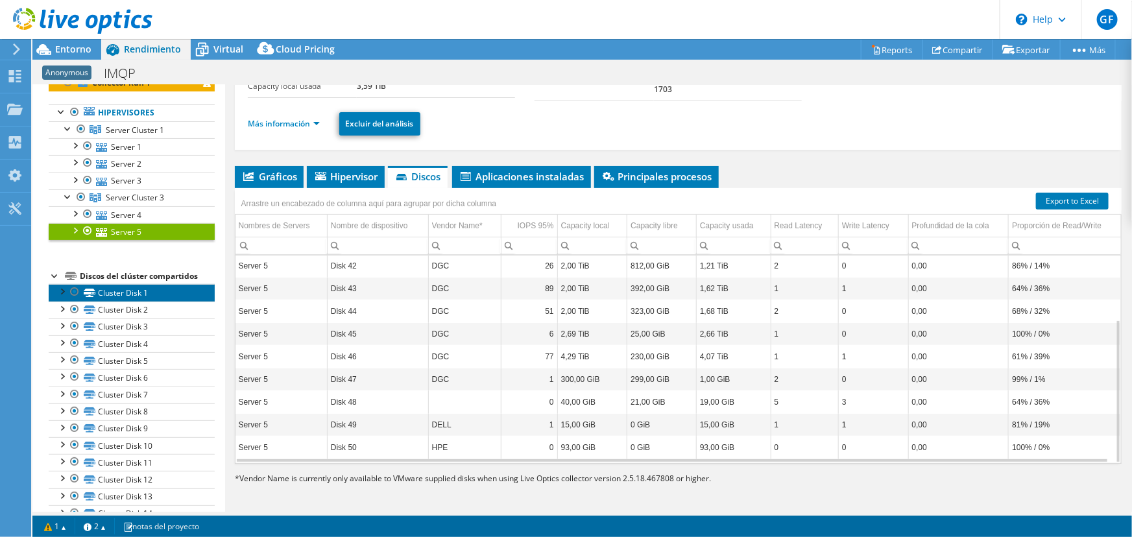
click at [125, 292] on link "Cluster Disk 1" at bounding box center [132, 292] width 166 height 17
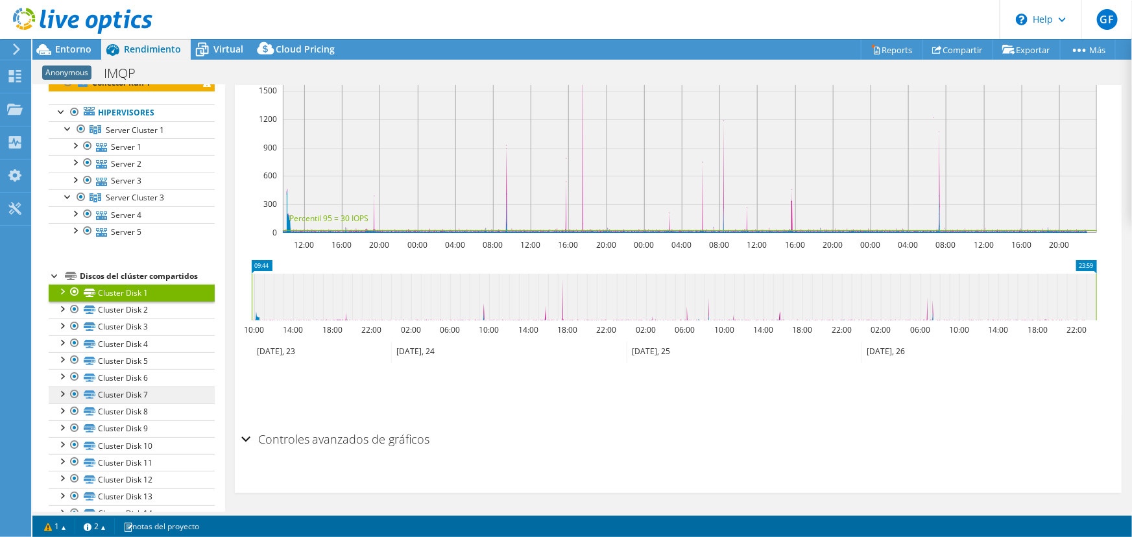
scroll to position [292, 0]
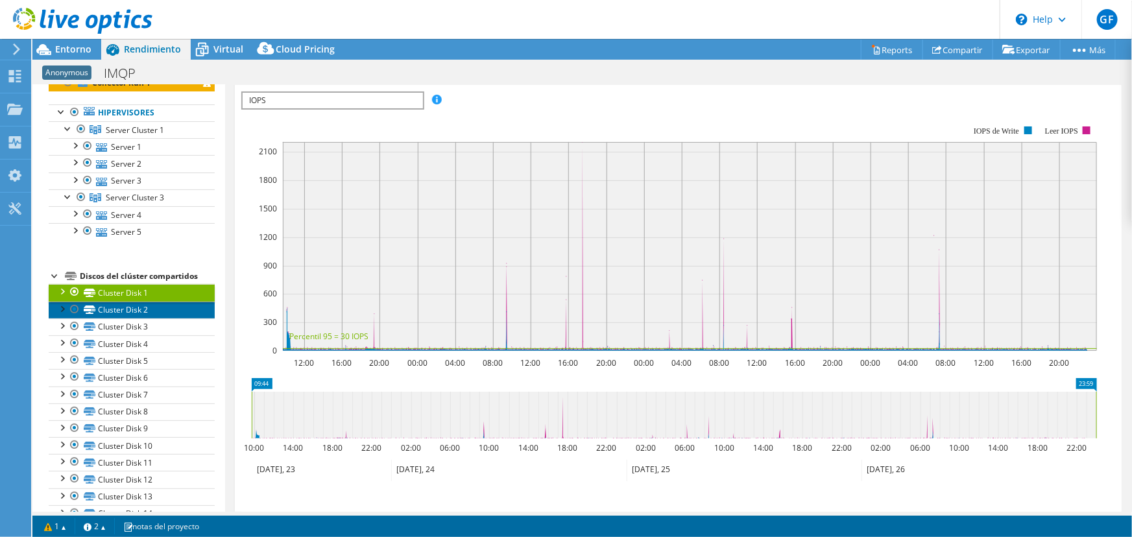
click at [127, 313] on link "Cluster Disk 2" at bounding box center [132, 310] width 166 height 17
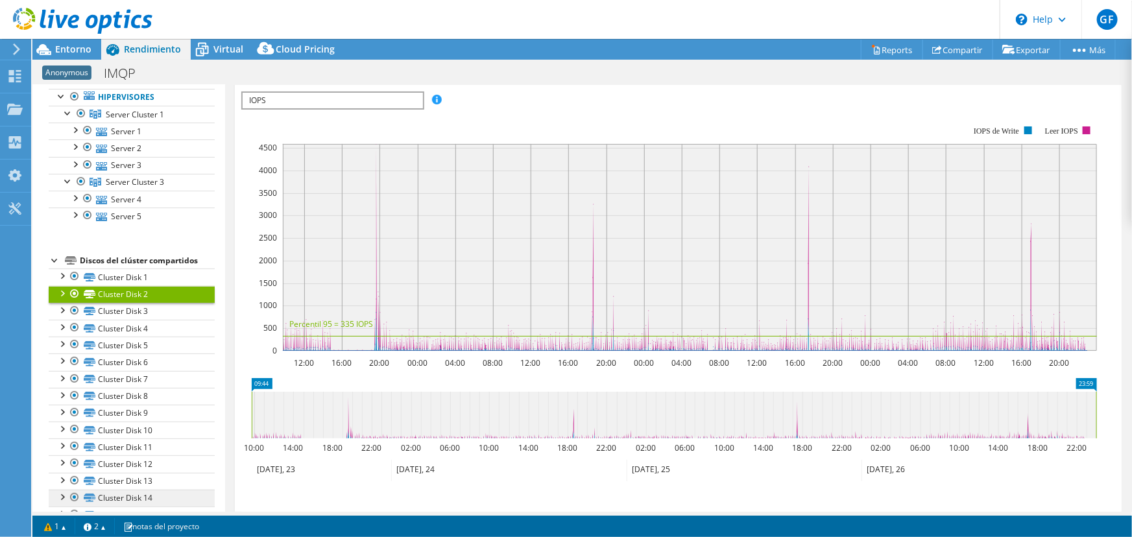
scroll to position [0, 0]
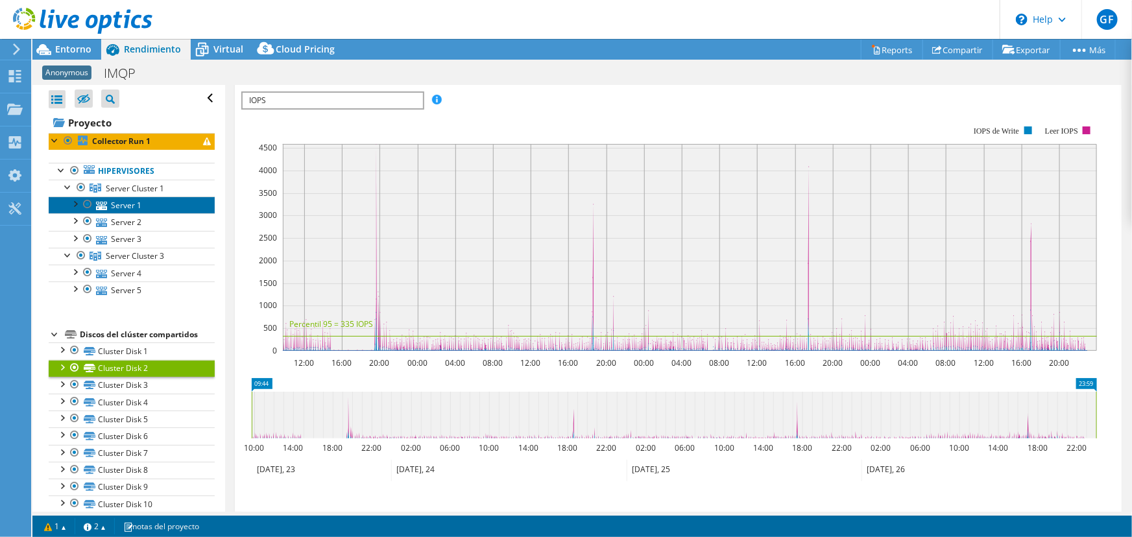
click at [132, 204] on link "Server 1" at bounding box center [132, 204] width 166 height 17
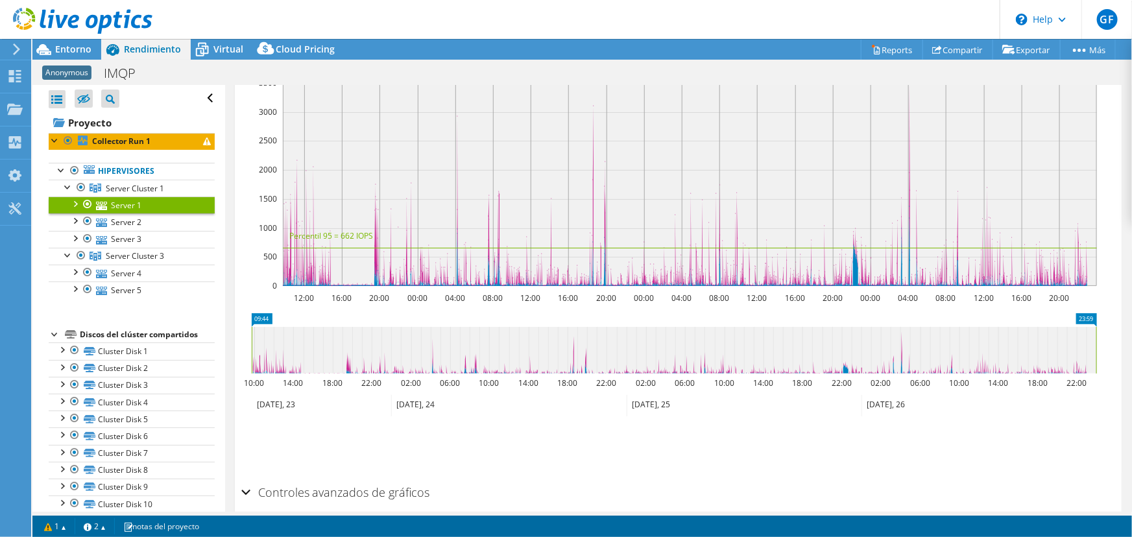
scroll to position [228, 0]
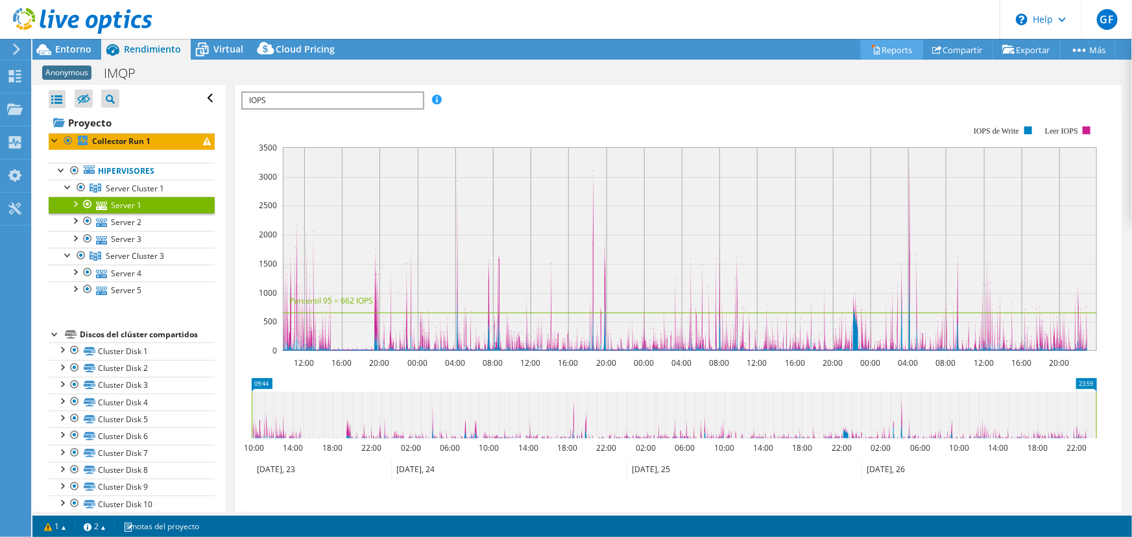
click at [888, 52] on link "Reports" at bounding box center [892, 50] width 62 height 20
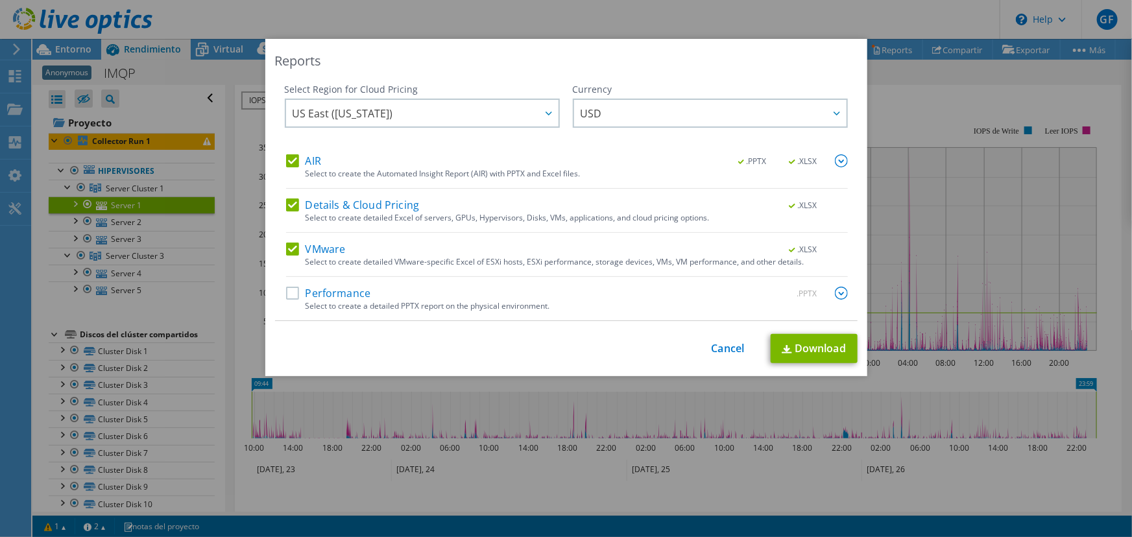
click at [838, 164] on img at bounding box center [841, 160] width 13 height 13
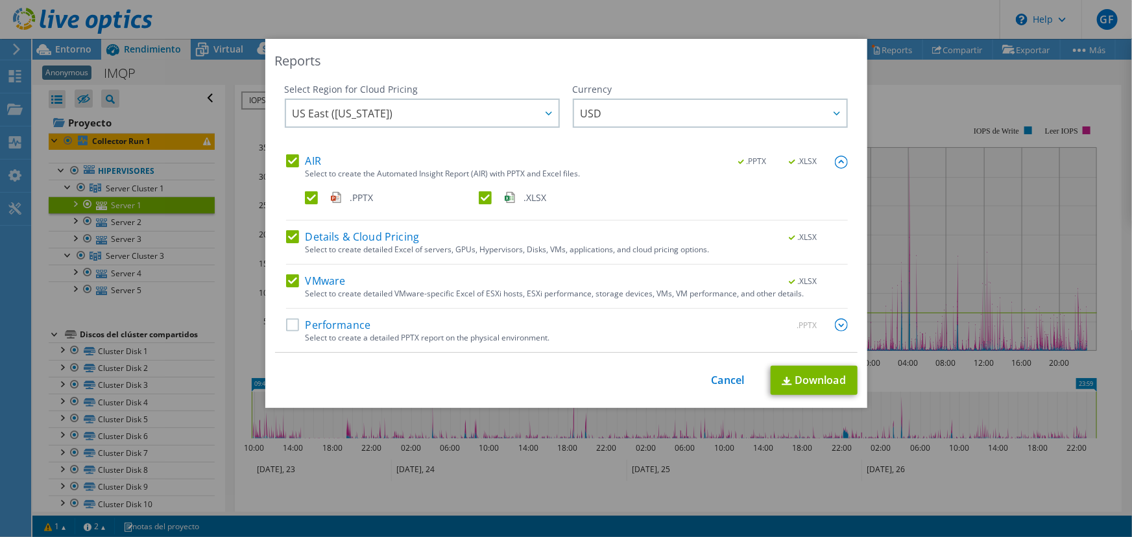
click at [287, 327] on label "Performance" at bounding box center [328, 324] width 85 height 13
click at [0, 0] on input "Performance" at bounding box center [0, 0] width 0 height 0
click at [838, 321] on img at bounding box center [841, 324] width 13 height 13
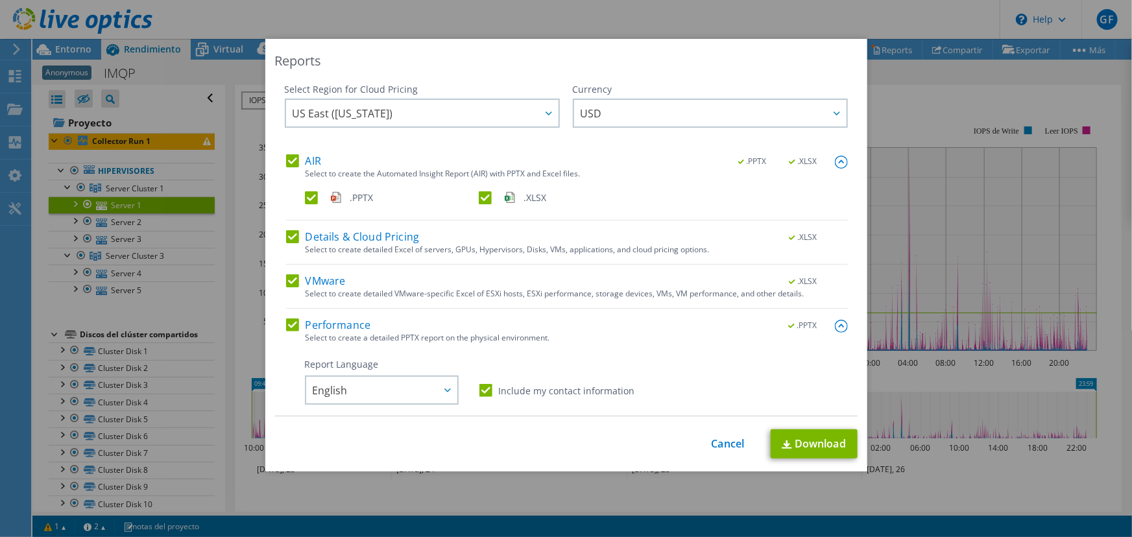
scroll to position [176, 0]
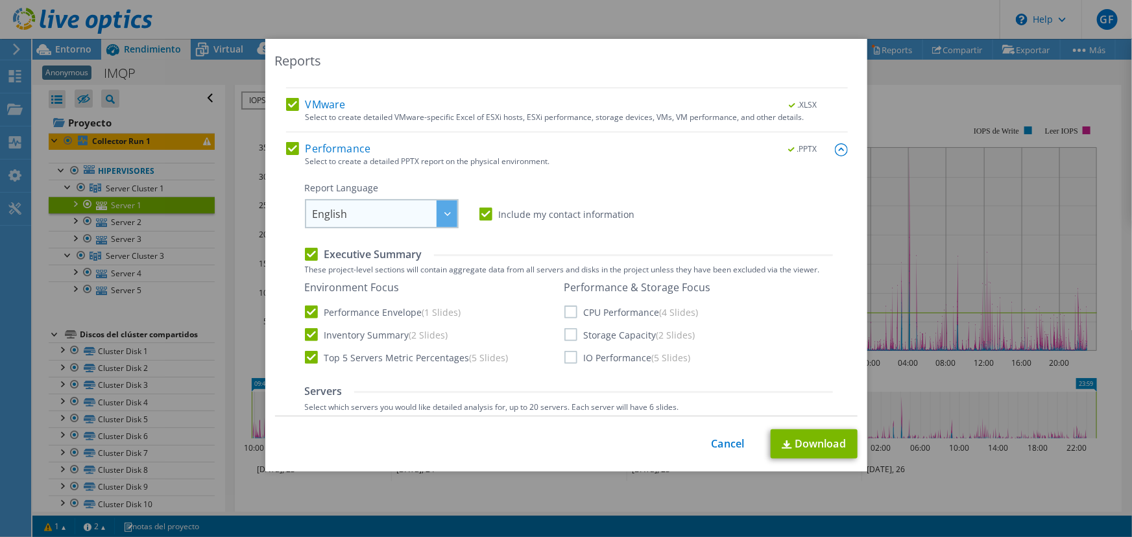
click at [438, 206] on div at bounding box center [446, 213] width 21 height 27
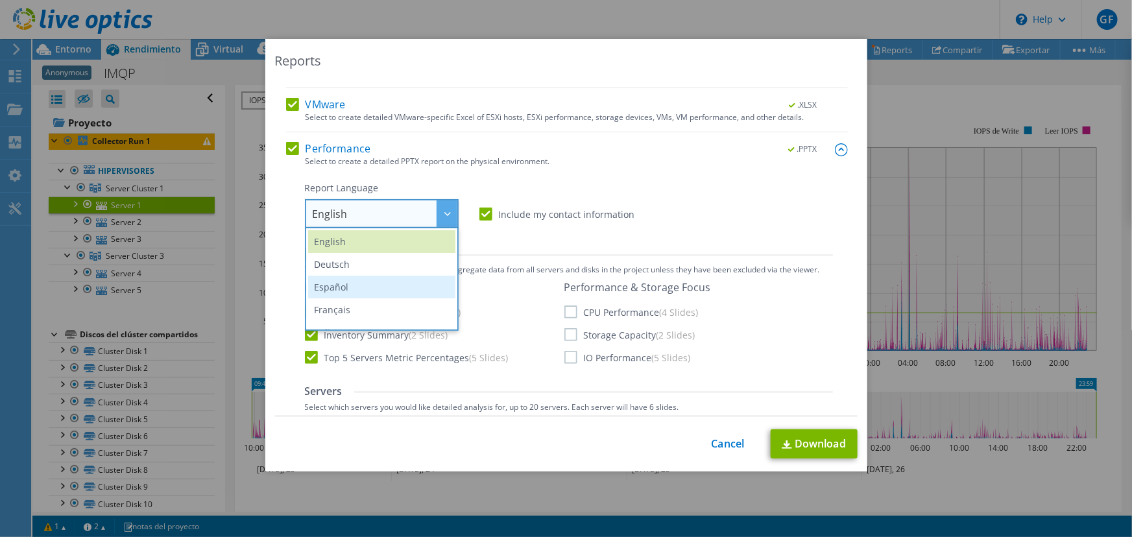
click at [366, 281] on li "Español" at bounding box center [381, 287] width 147 height 23
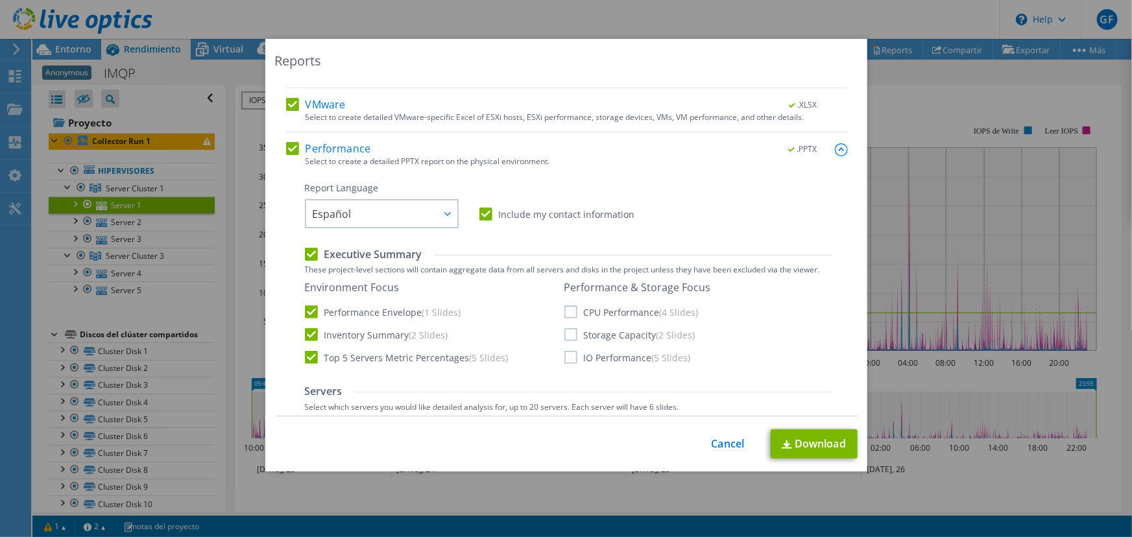
drag, startPoint x: 567, startPoint y: 311, endPoint x: 565, endPoint y: 322, distance: 11.8
click at [567, 312] on label "CPU Performance (4 Slides)" at bounding box center [631, 311] width 134 height 13
click at [0, 0] on input "CPU Performance (4 Slides)" at bounding box center [0, 0] width 0 height 0
drag, startPoint x: 567, startPoint y: 331, endPoint x: 570, endPoint y: 351, distance: 19.6
click at [567, 336] on label "Storage Capacity (2 Slides)" at bounding box center [629, 334] width 131 height 13
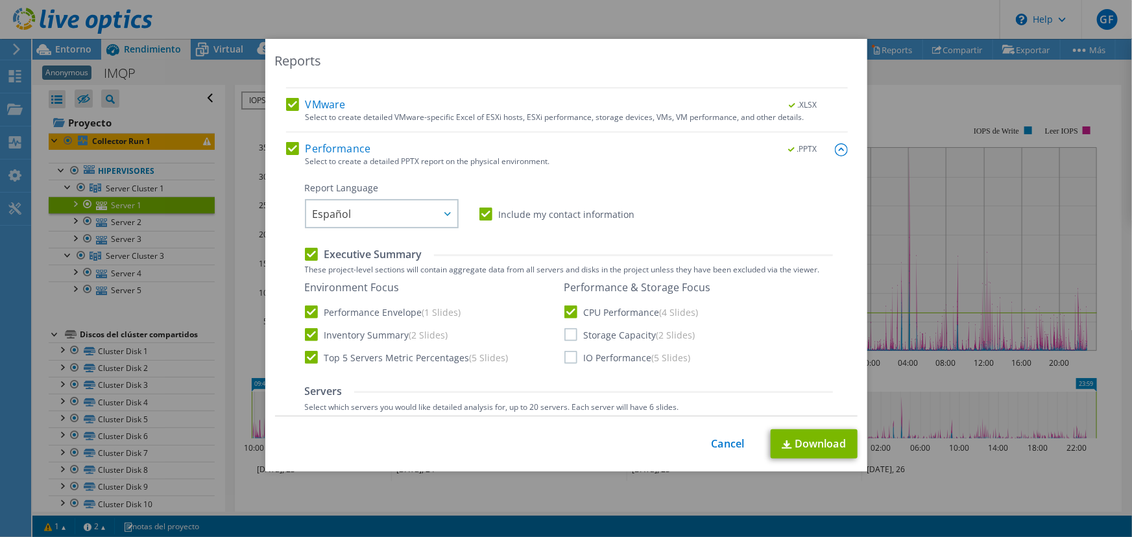
click at [0, 0] on input "Storage Capacity (2 Slides)" at bounding box center [0, 0] width 0 height 0
click at [567, 355] on label "IO Performance (5 Slides)" at bounding box center [627, 357] width 126 height 13
click at [0, 0] on input "IO Performance (5 Slides)" at bounding box center [0, 0] width 0 height 0
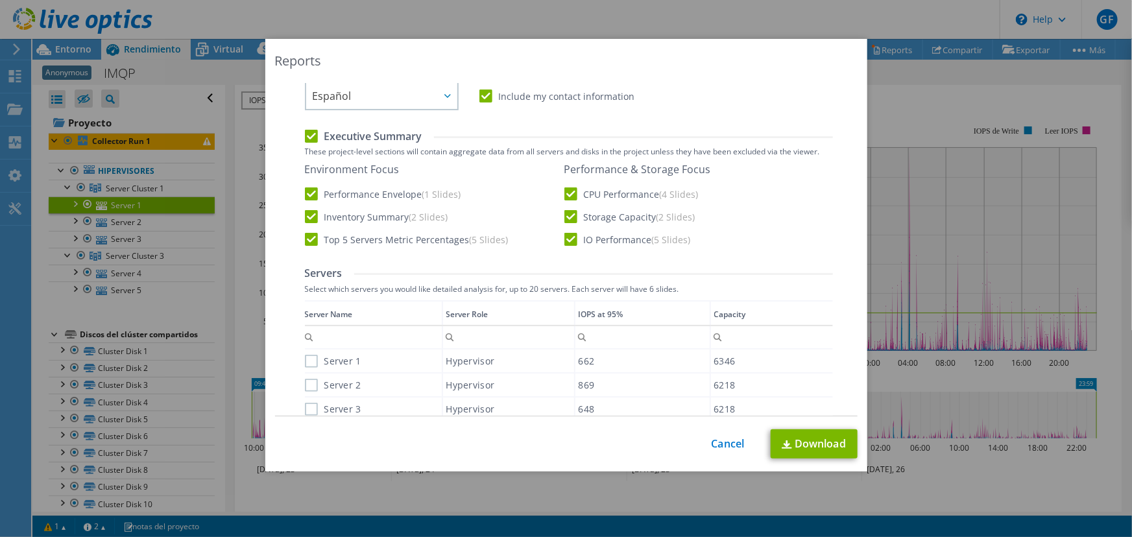
scroll to position [412, 0]
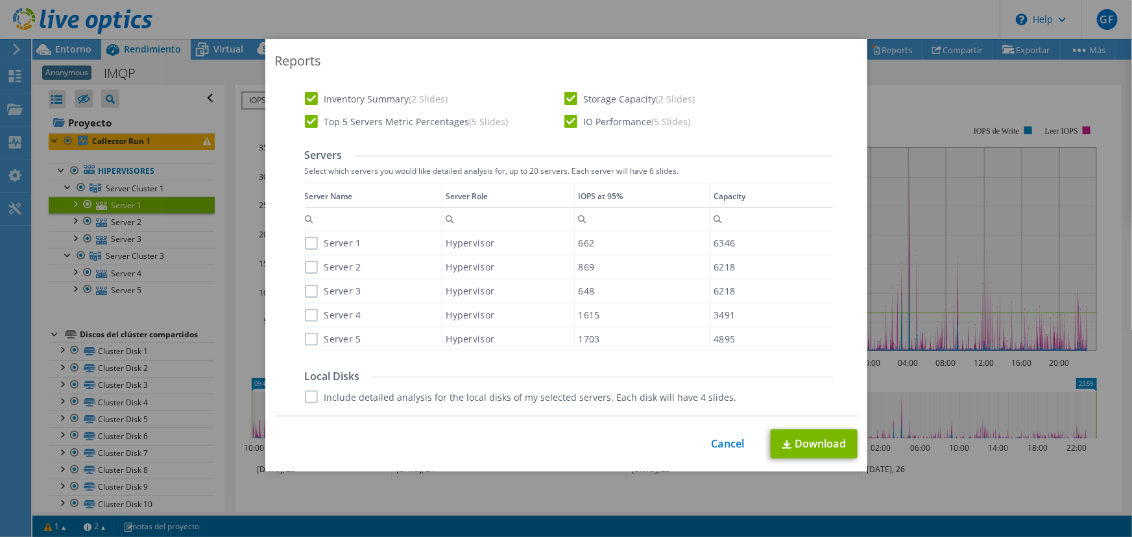
click at [305, 243] on label "Server 1" at bounding box center [333, 243] width 56 height 13
click at [0, 0] on input "Server 1" at bounding box center [0, 0] width 0 height 0
click at [305, 267] on label "Server 2" at bounding box center [333, 267] width 56 height 13
click at [0, 0] on input "Server 2" at bounding box center [0, 0] width 0 height 0
click at [305, 286] on label "Server 3" at bounding box center [333, 291] width 56 height 13
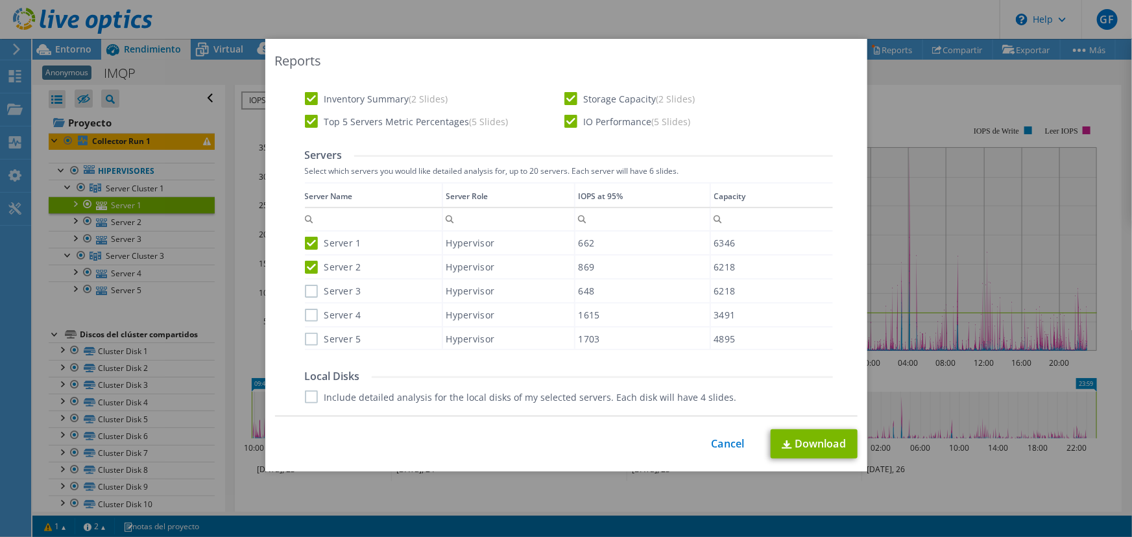
click at [0, 0] on input "Server 3" at bounding box center [0, 0] width 0 height 0
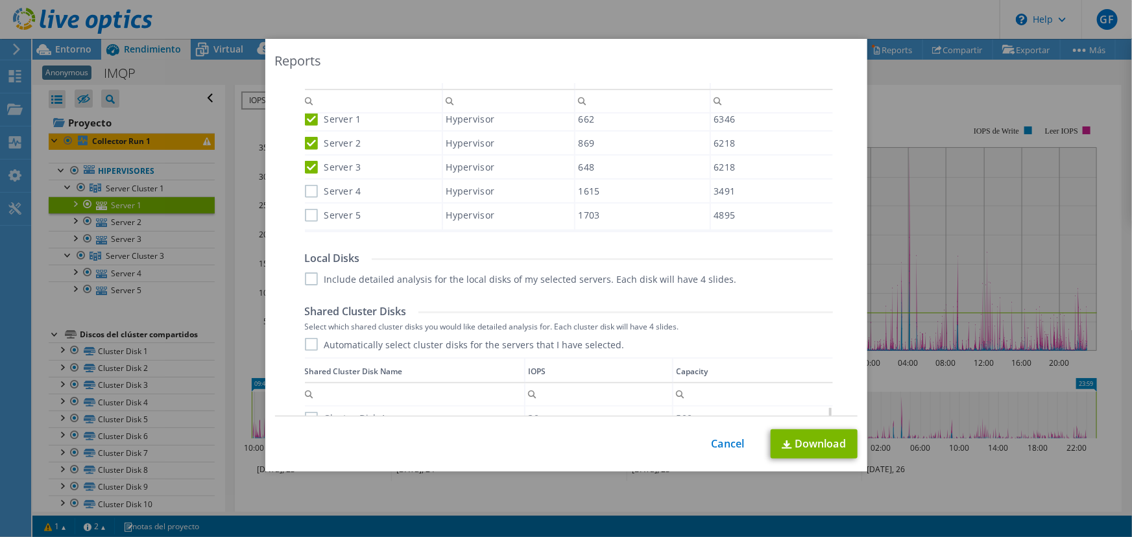
scroll to position [589, 0]
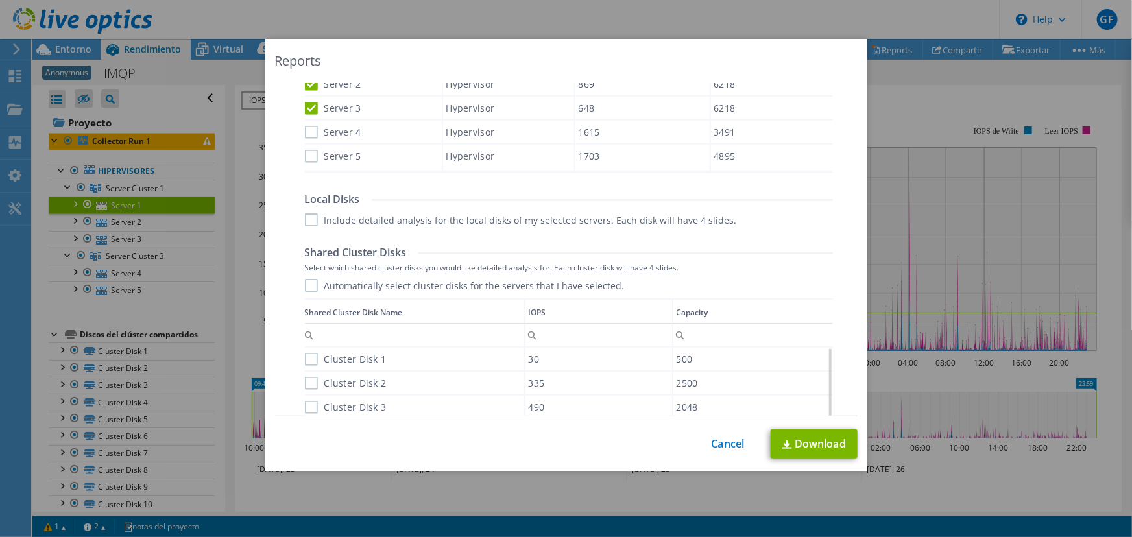
click at [307, 287] on label "Automatically select cluster disks for the servers that I have selected." at bounding box center [465, 285] width 320 height 13
click at [0, 0] on input "Automatically select cluster disks for the servers that I have selected." at bounding box center [0, 0] width 0 height 0
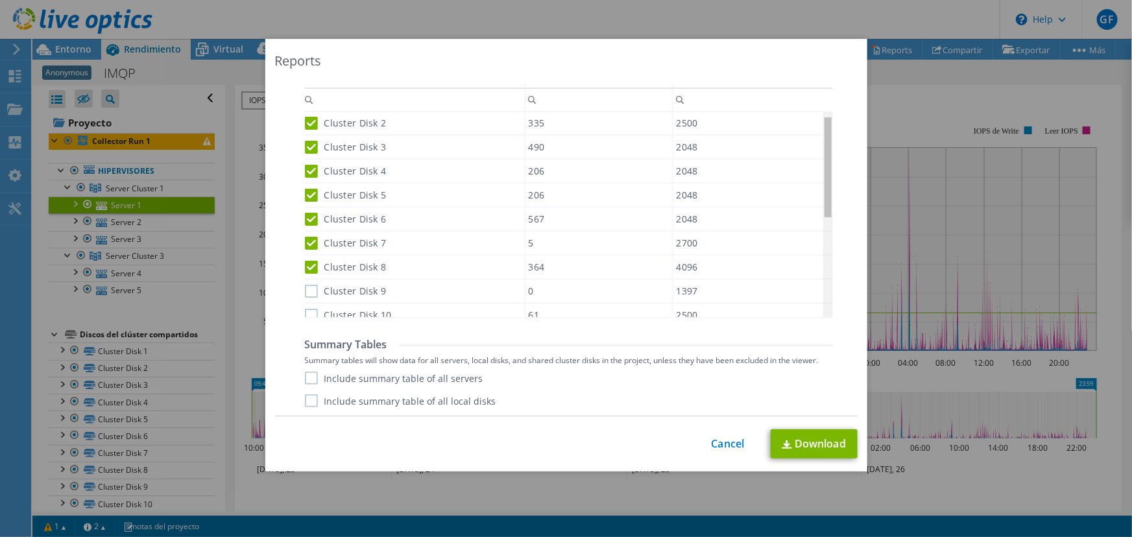
scroll to position [0, 0]
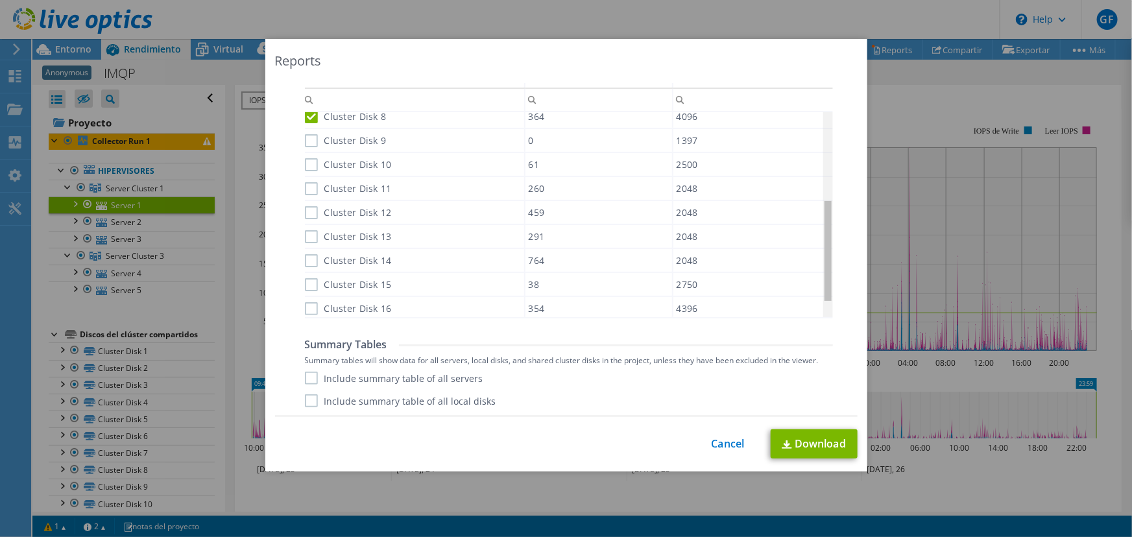
drag, startPoint x: 824, startPoint y: 213, endPoint x: 237, endPoint y: 169, distance: 588.6
click at [842, 277] on body "GF Usuario final [PERSON_NAME] [EMAIL_ADDRESS][DOMAIN_NAME] [GEOGRAPHIC_DATA] M…" at bounding box center [566, 268] width 1132 height 537
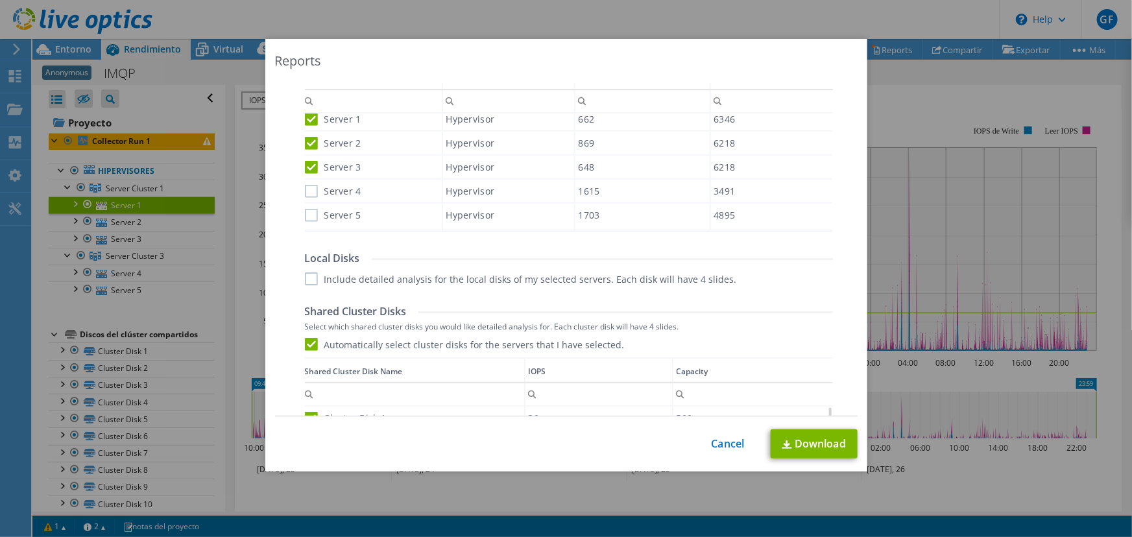
scroll to position [412, 0]
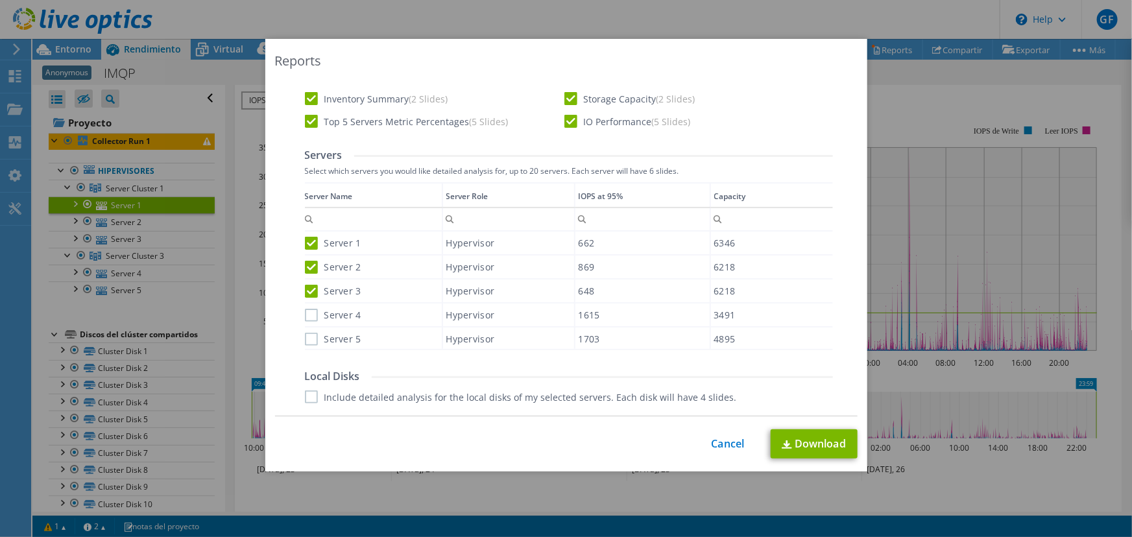
click at [305, 318] on div "Data grid" at bounding box center [306, 261] width 2 height 159
click at [305, 339] on label "Server 5" at bounding box center [333, 339] width 56 height 13
click at [0, 0] on input "Server 5" at bounding box center [0, 0] width 0 height 0
click at [305, 313] on label "Server 4" at bounding box center [333, 315] width 56 height 13
click at [0, 0] on input "Server 4" at bounding box center [0, 0] width 0 height 0
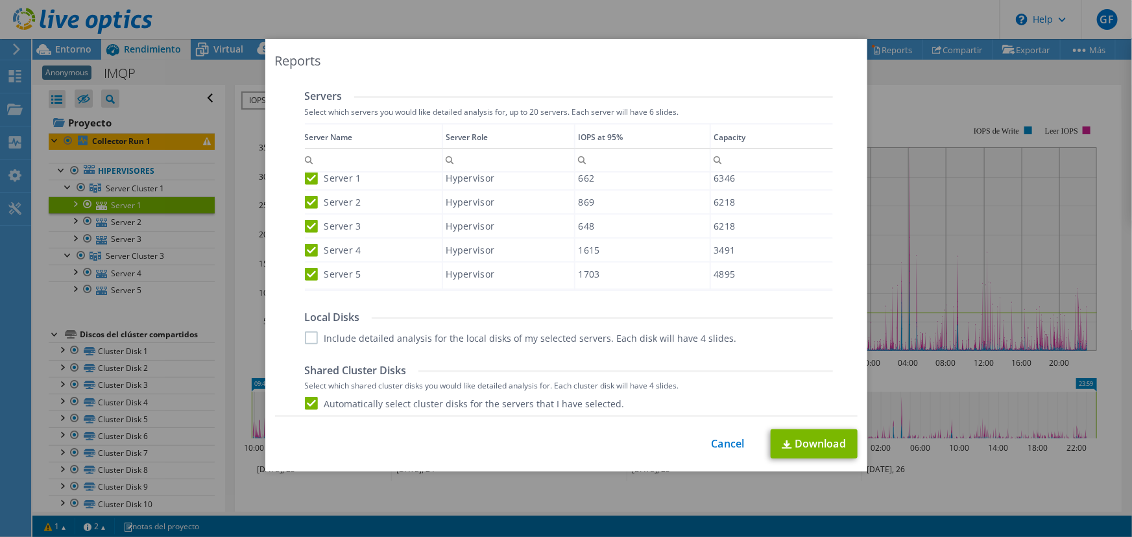
scroll to position [648, 0]
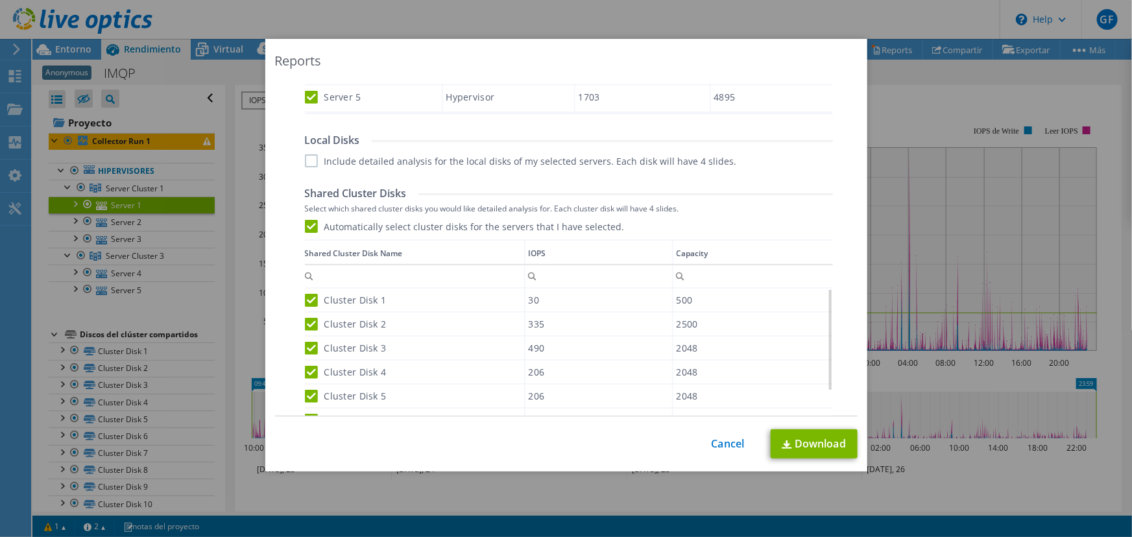
click at [305, 227] on label "Automatically select cluster disks for the servers that I have selected." at bounding box center [465, 226] width 320 height 13
click at [0, 0] on input "Automatically select cluster disks for the servers that I have selected." at bounding box center [0, 0] width 0 height 0
click at [305, 227] on label "Automatically select cluster disks for the servers that I have selected." at bounding box center [465, 226] width 320 height 13
click at [0, 0] on input "Automatically select cluster disks for the servers that I have selected." at bounding box center [0, 0] width 0 height 0
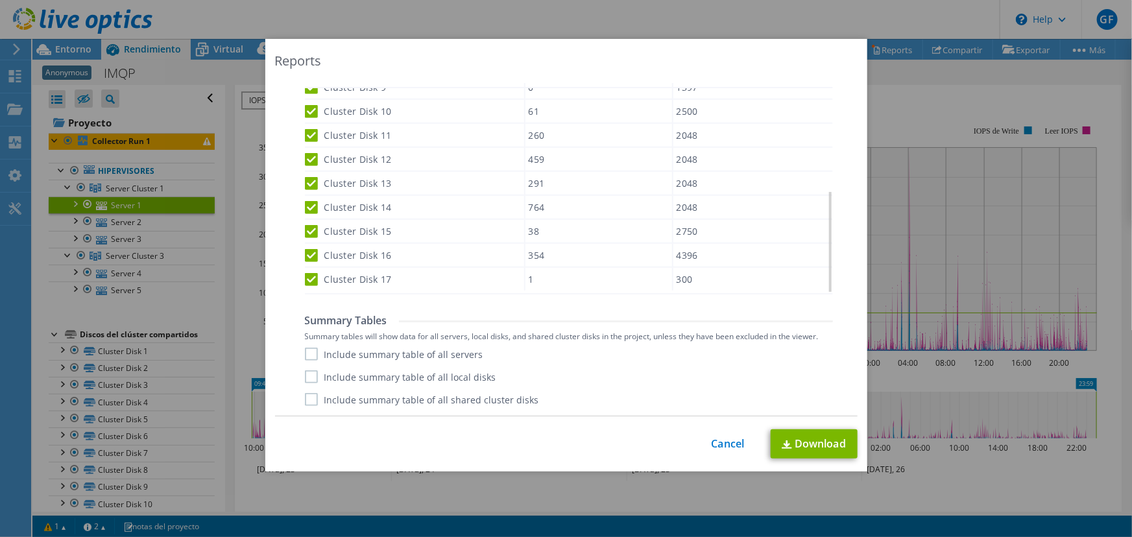
click at [305, 355] on label "Include summary table of all servers" at bounding box center [394, 354] width 178 height 13
click at [0, 0] on input "Include summary table of all servers" at bounding box center [0, 0] width 0 height 0
click at [305, 376] on label "Include summary table of all local disks" at bounding box center [400, 376] width 191 height 13
click at [0, 0] on input "Include summary table of all local disks" at bounding box center [0, 0] width 0 height 0
click at [306, 399] on label "Include summary table of all shared cluster disks" at bounding box center [422, 399] width 234 height 13
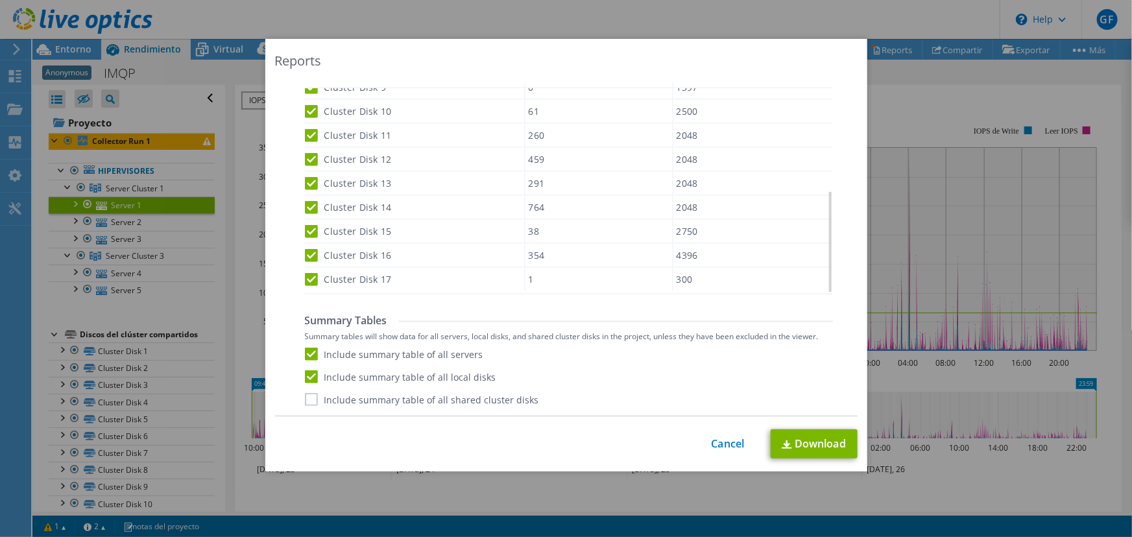
click at [0, 0] on input "Include summary table of all shared cluster disks" at bounding box center [0, 0] width 0 height 0
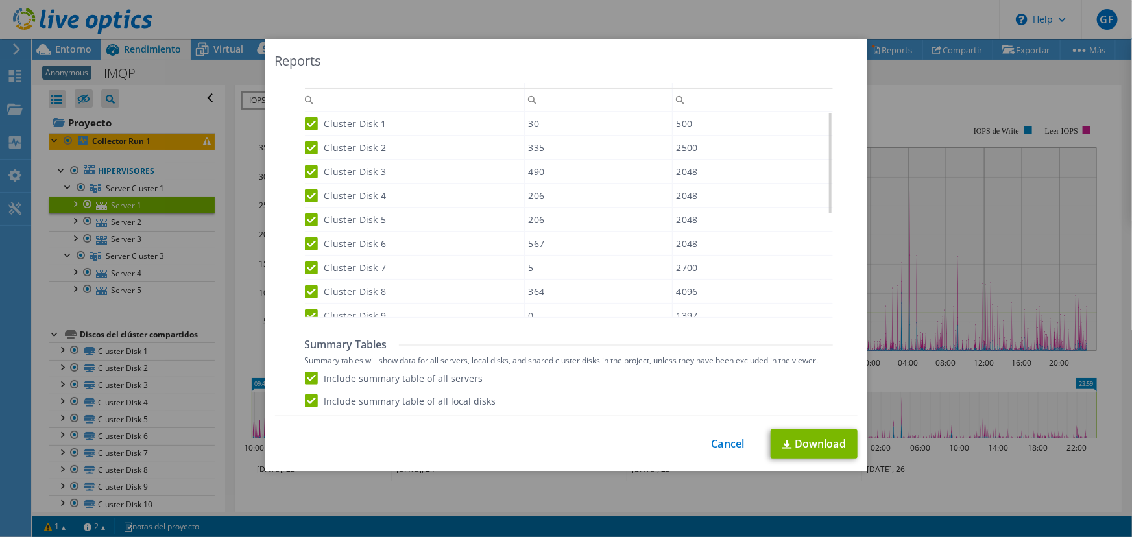
scroll to position [850, 0]
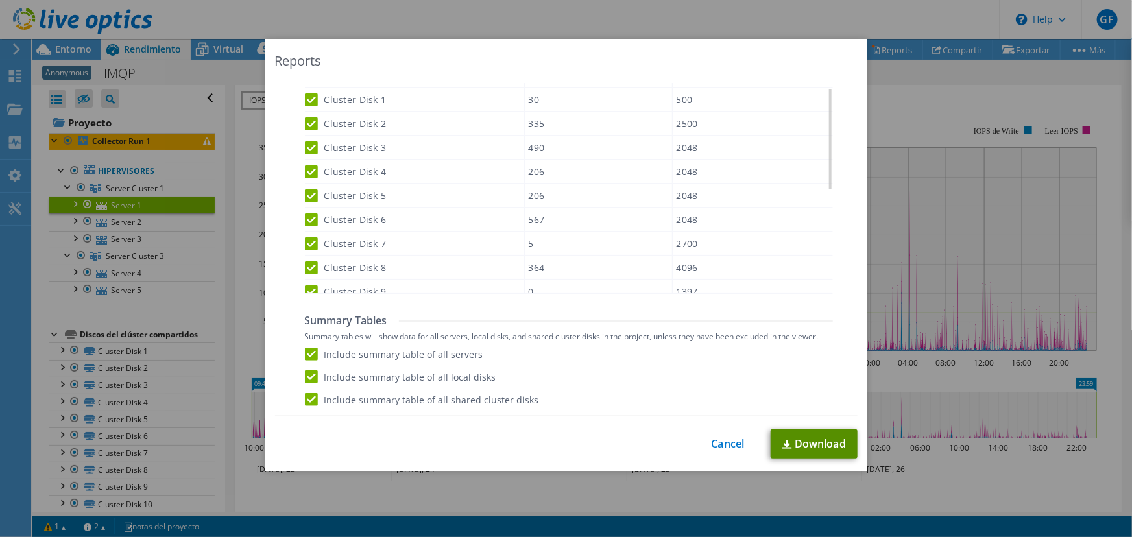
click at [802, 441] on link "Download" at bounding box center [813, 443] width 87 height 29
click at [720, 438] on link "Cancel" at bounding box center [727, 444] width 33 height 12
